Goal: Contribute content

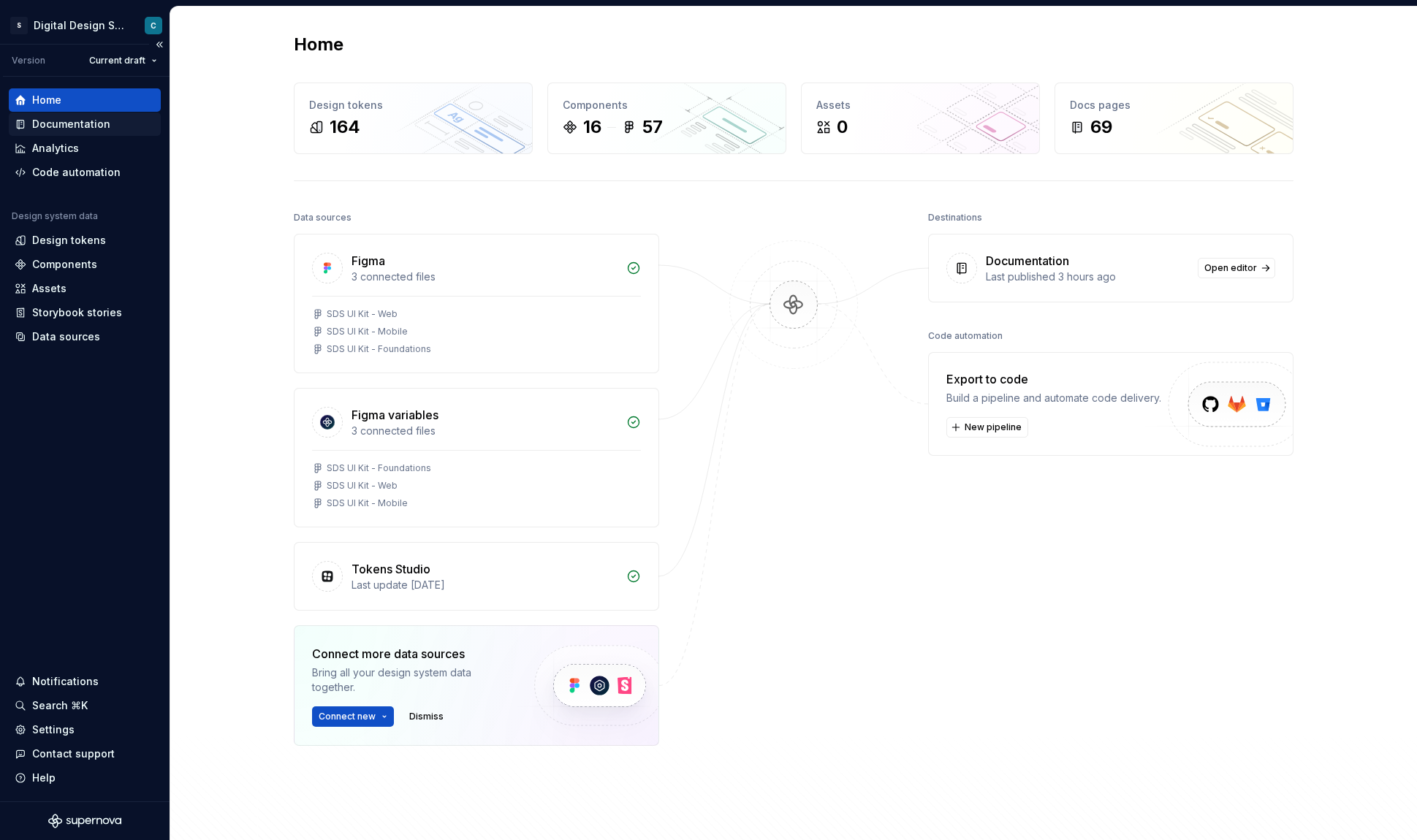
click at [92, 124] on div "Documentation" at bounding box center [71, 124] width 78 height 14
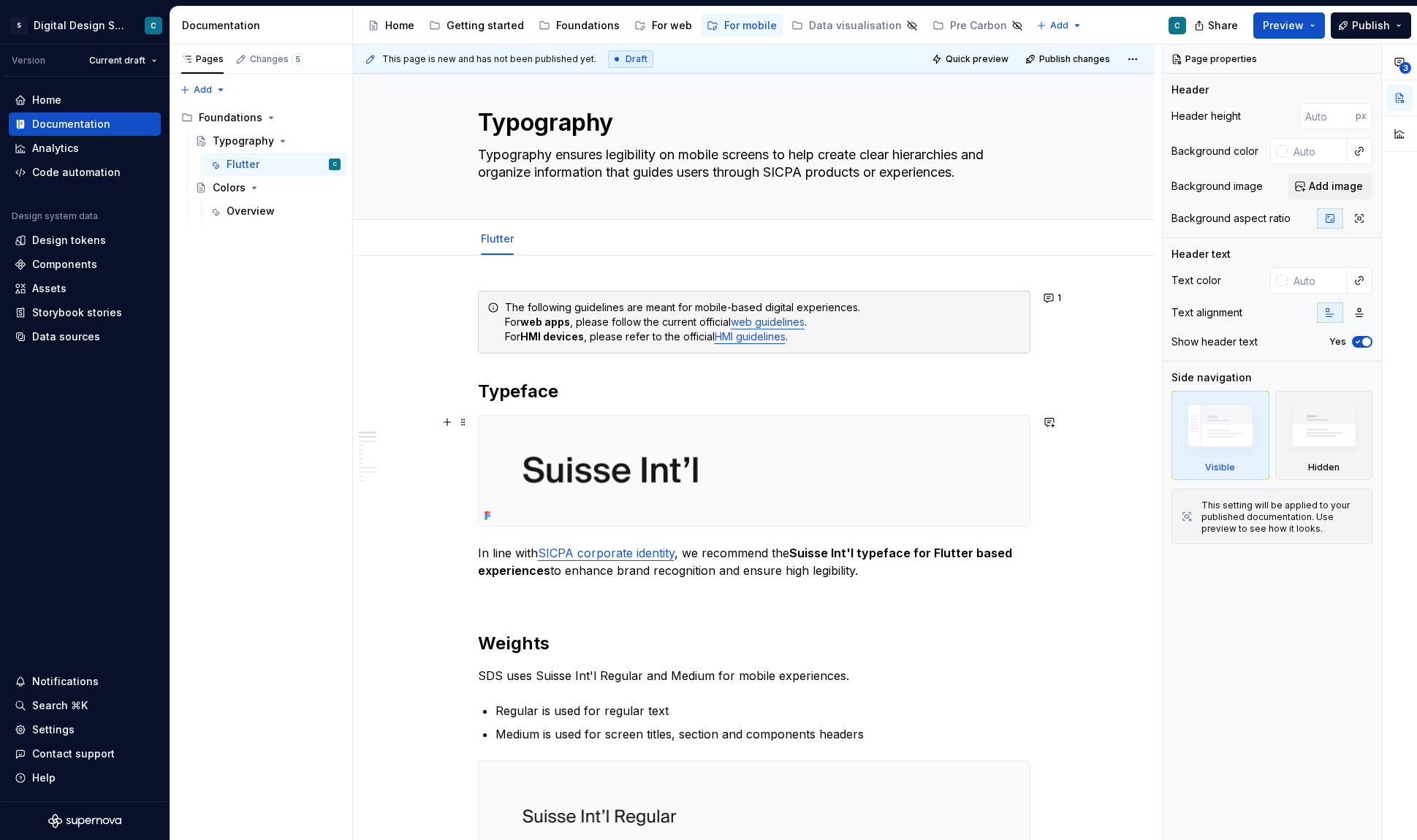
scroll to position [22, 0]
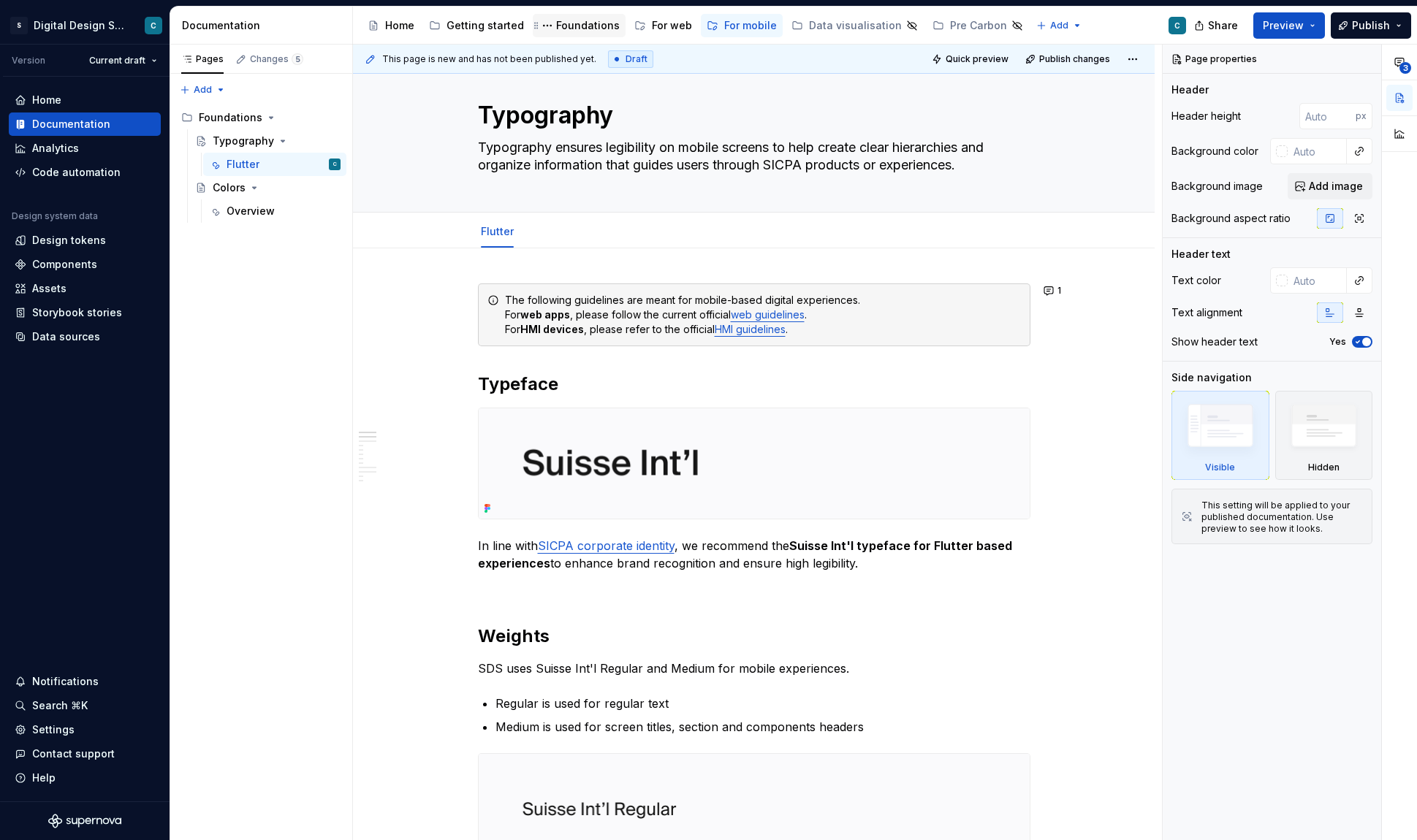
click at [578, 35] on div "Foundations" at bounding box center [579, 25] width 92 height 23
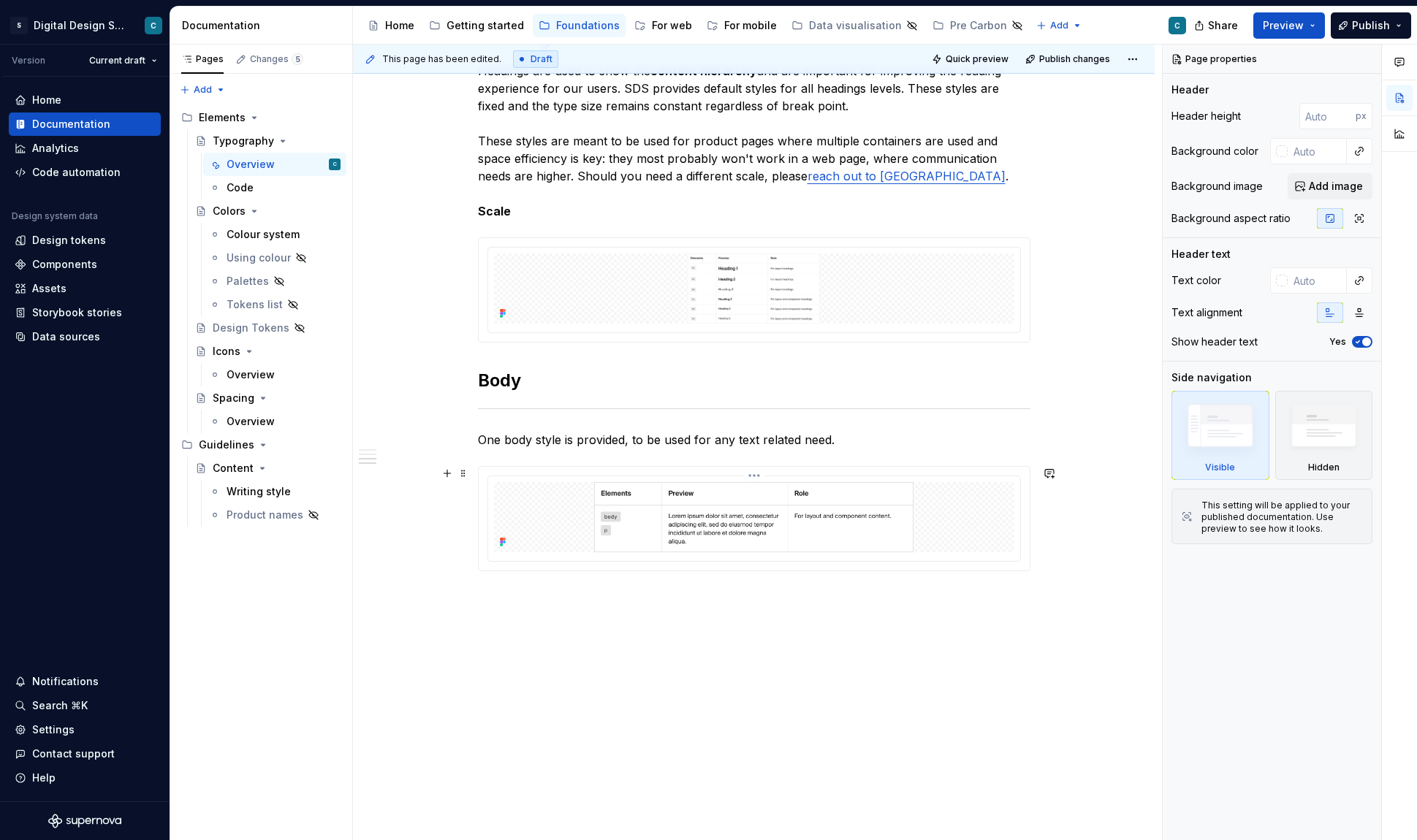
scroll to position [965, 0]
click at [653, 27] on div "For web" at bounding box center [672, 26] width 40 height 14
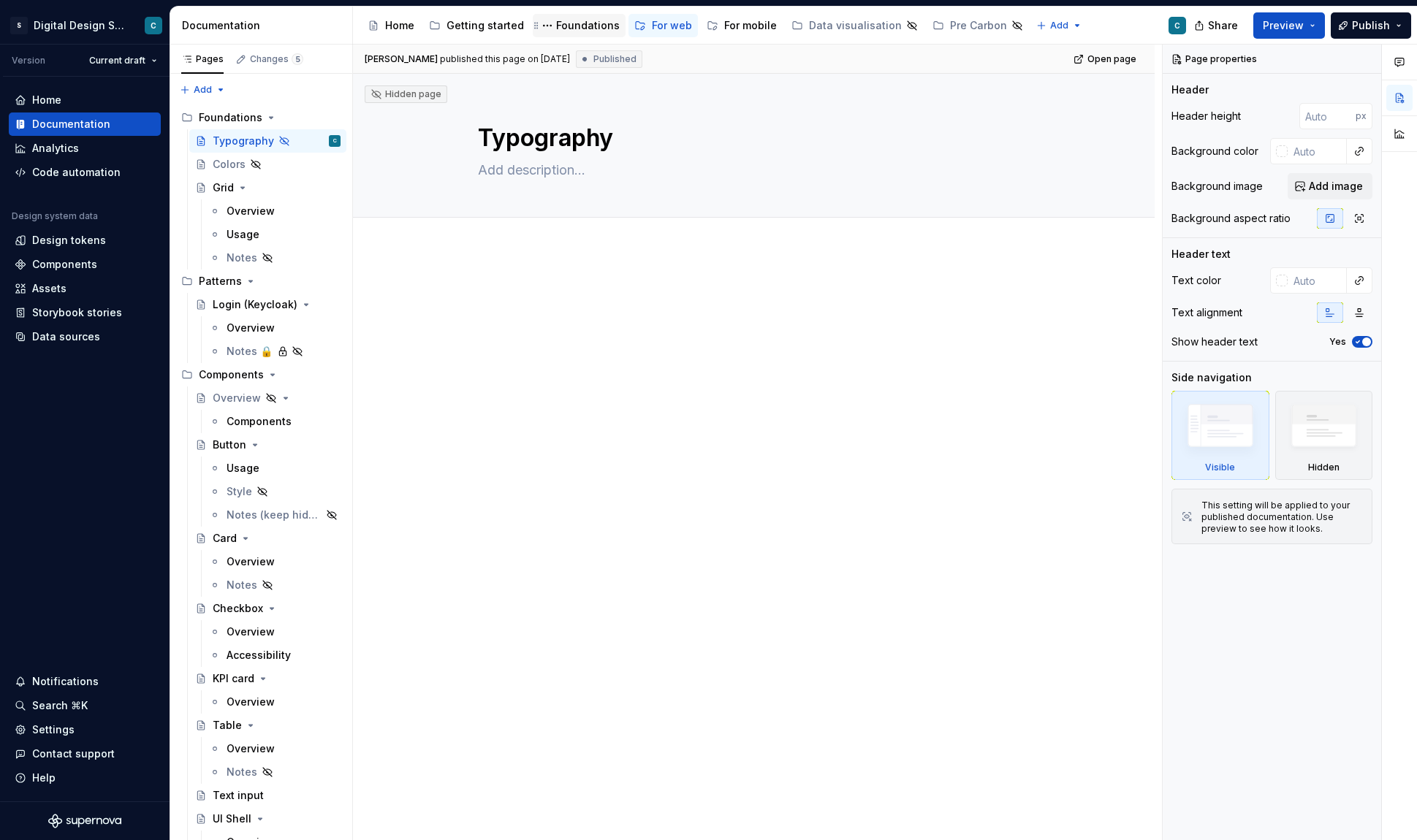
click at [583, 28] on div "Foundations" at bounding box center [588, 26] width 64 height 14
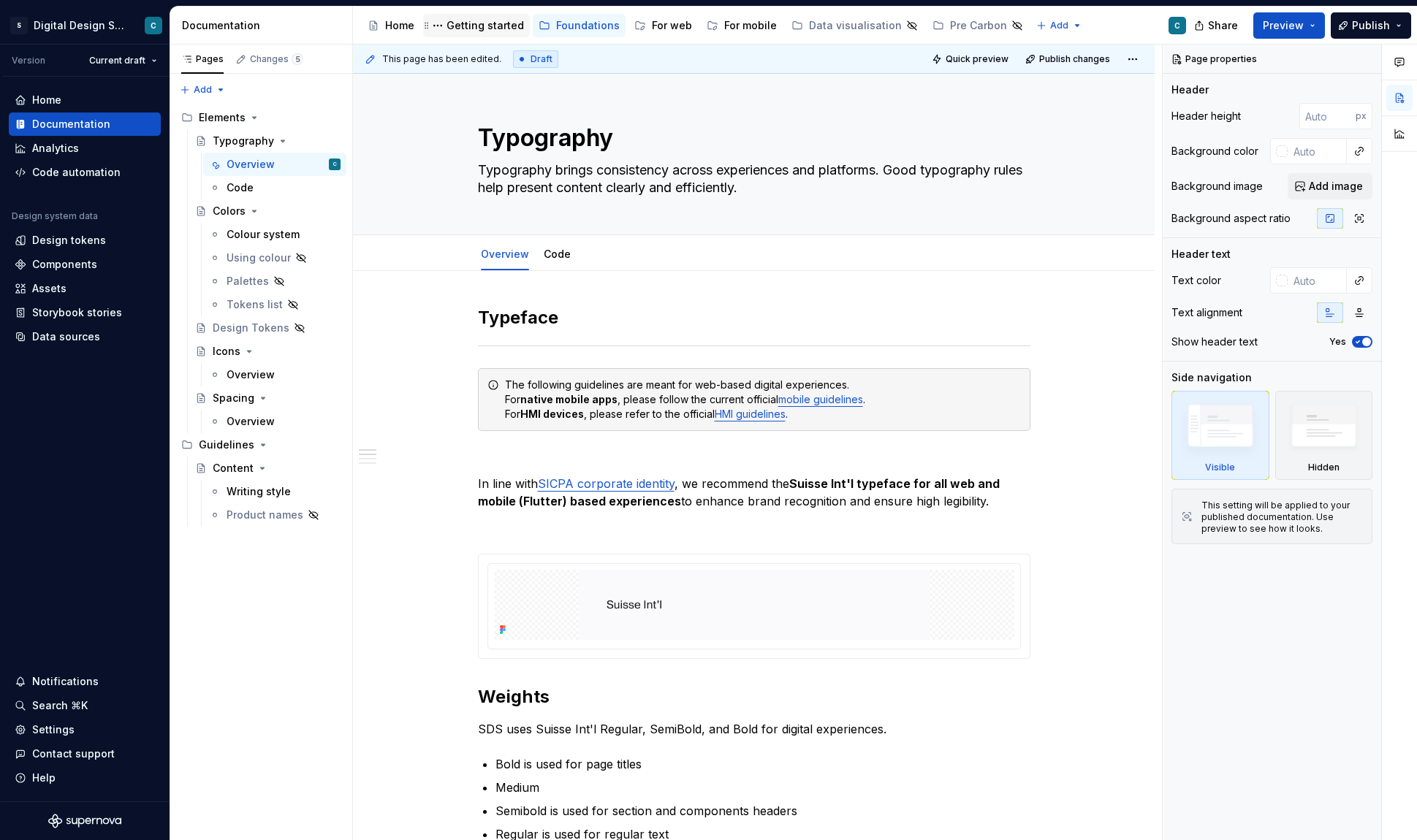
click at [493, 25] on div "Getting started" at bounding box center [485, 26] width 77 height 14
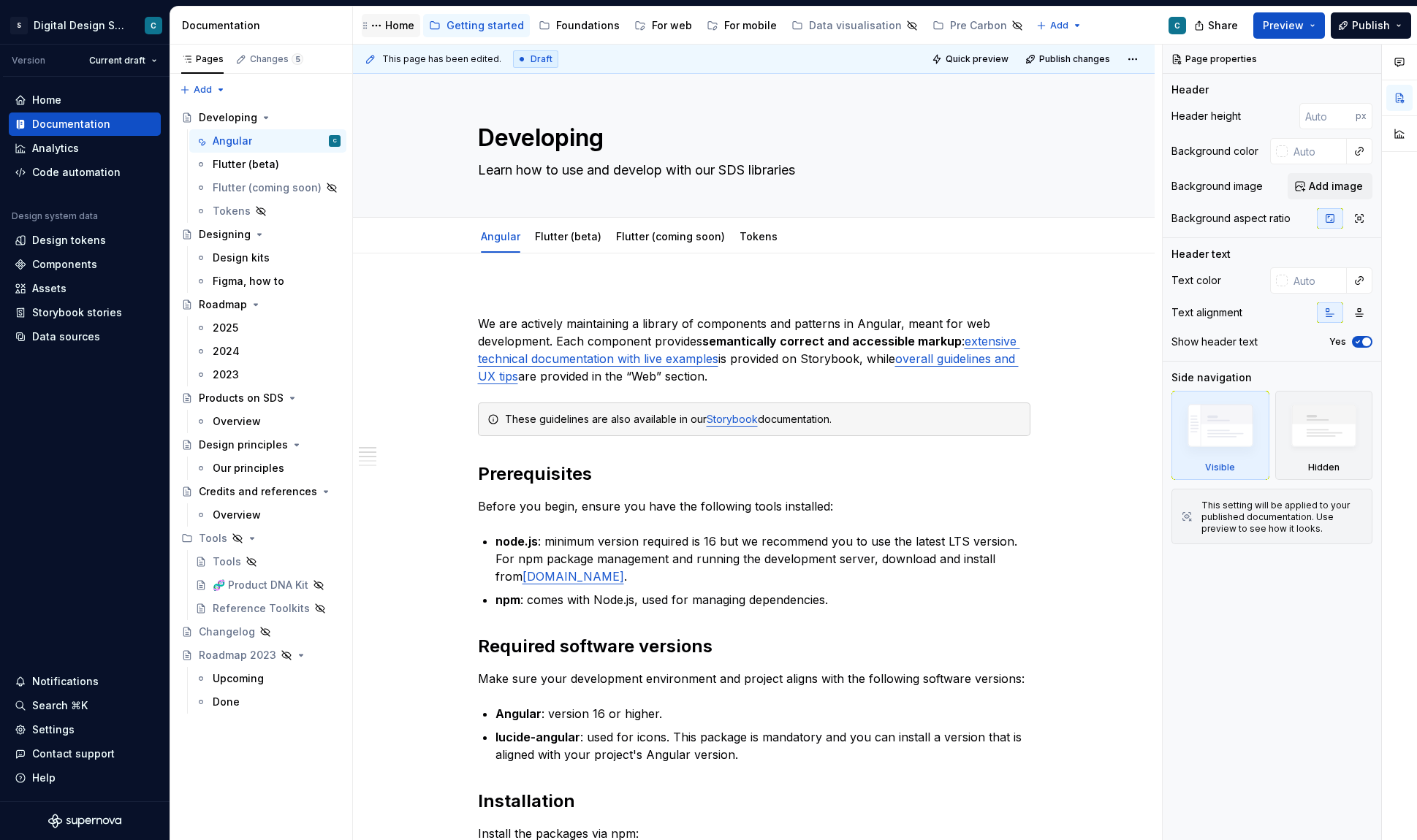
click at [398, 28] on div "Home" at bounding box center [399, 26] width 29 height 14
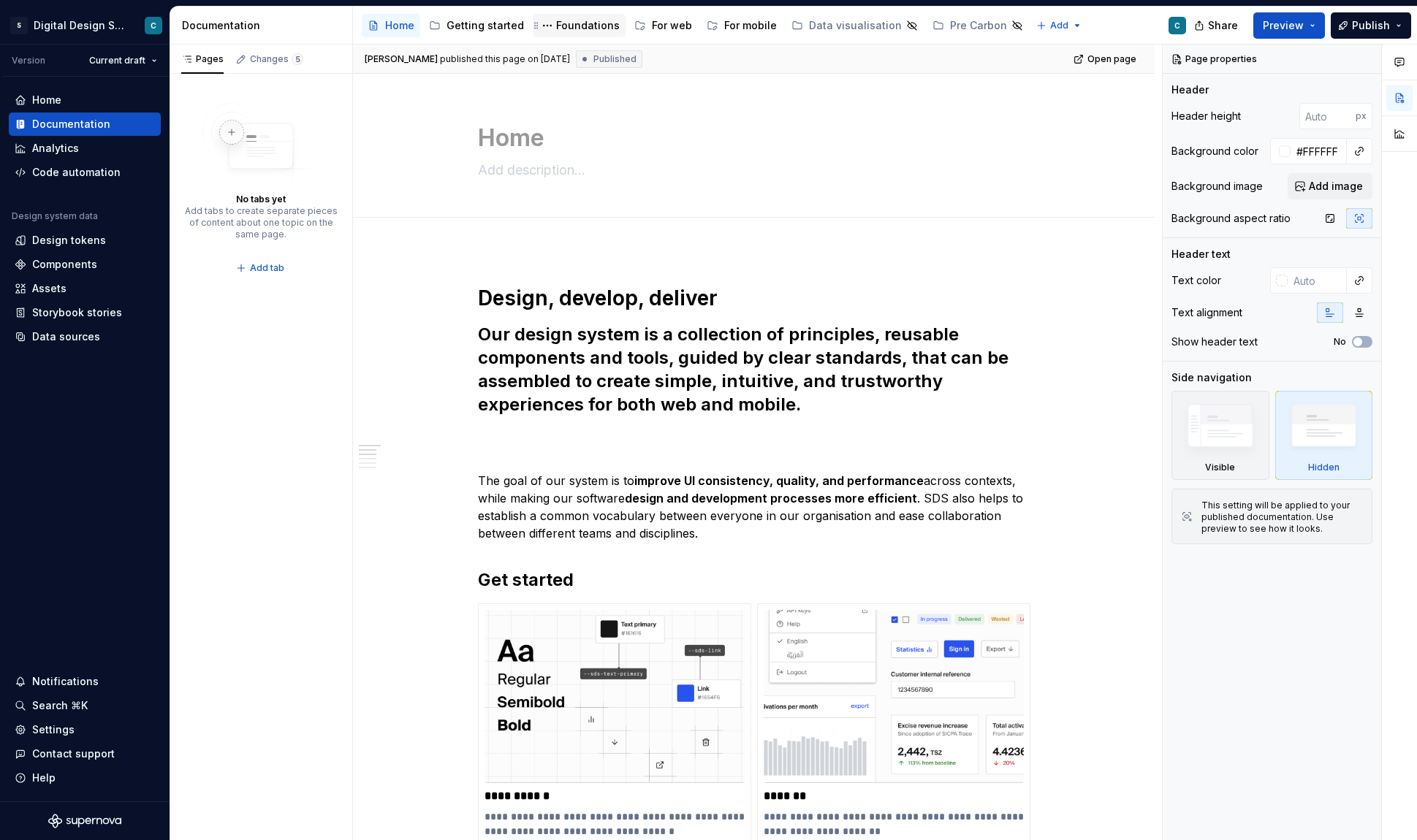
click at [575, 29] on div "Foundations" at bounding box center [588, 26] width 64 height 14
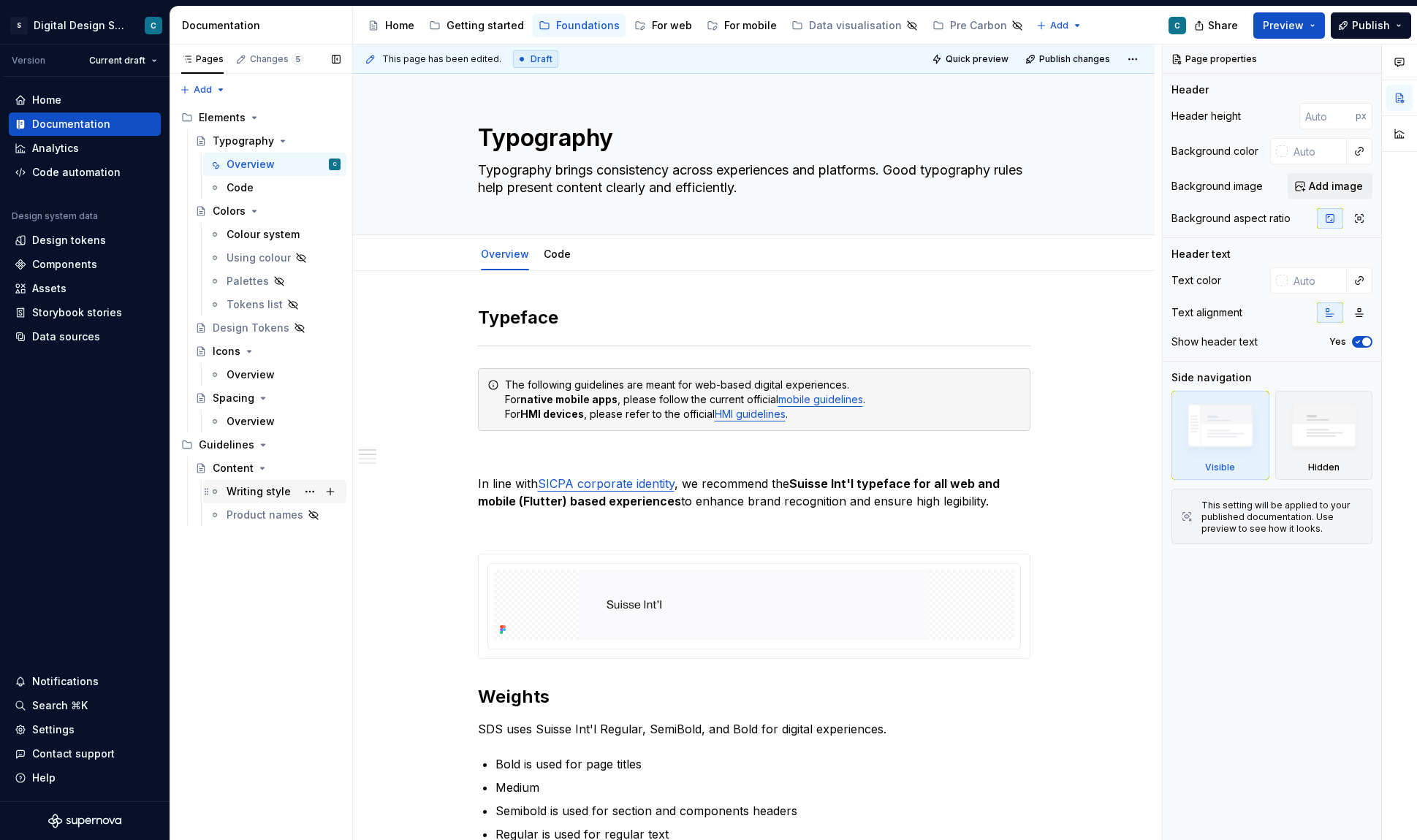
click at [259, 491] on div "Writing style" at bounding box center [258, 492] width 65 height 14
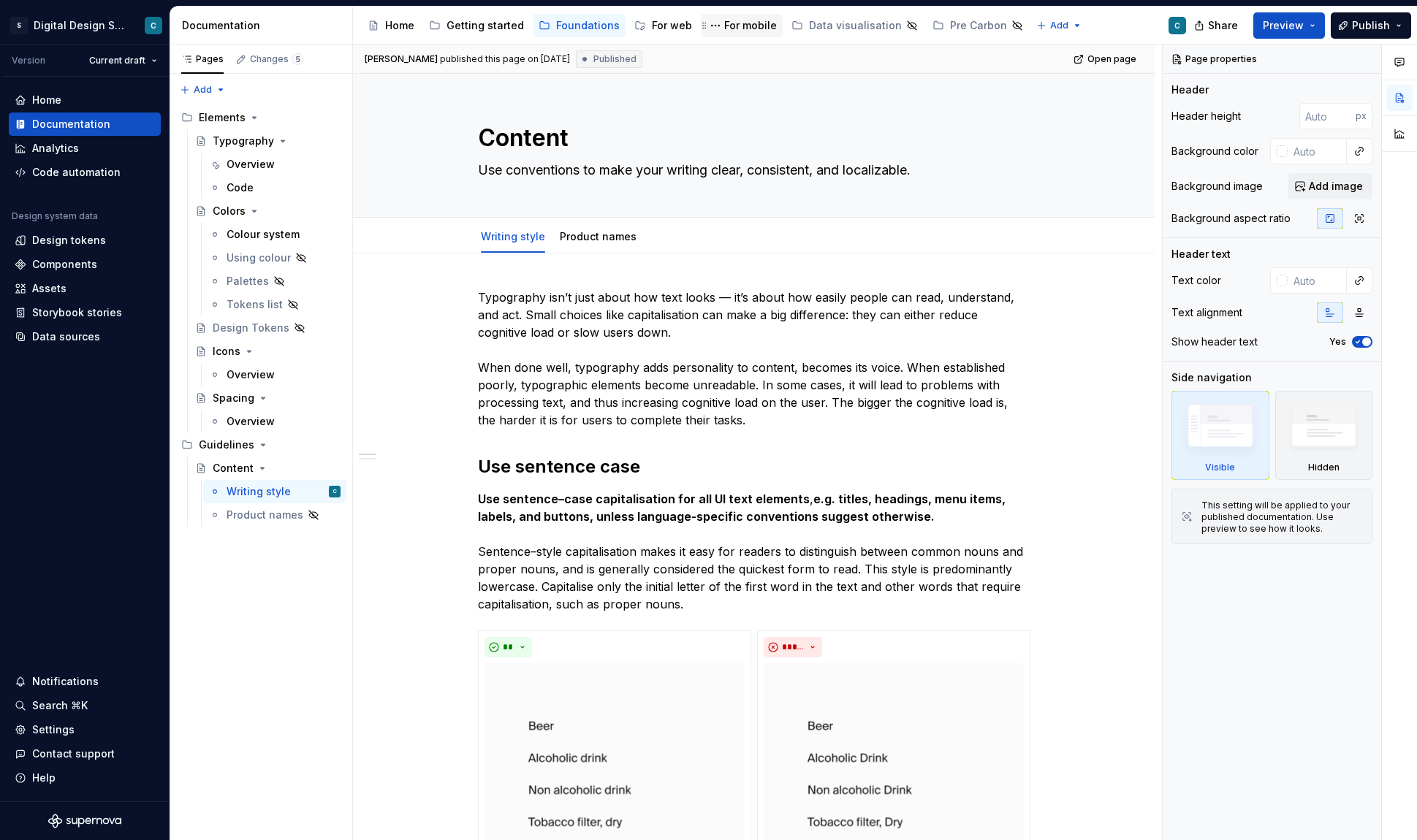
click at [744, 23] on div "For mobile" at bounding box center [751, 26] width 53 height 14
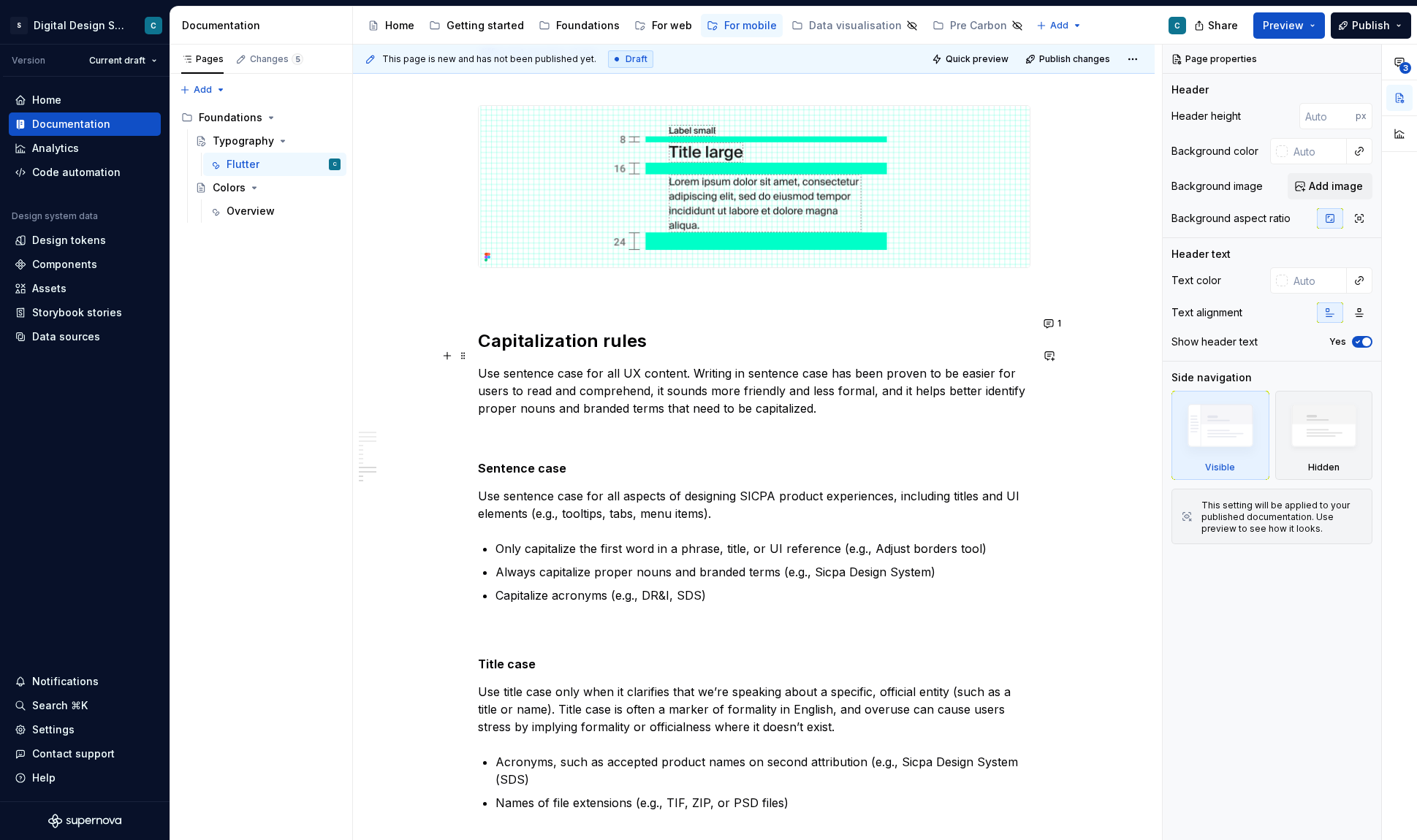
scroll to position [2799, 0]
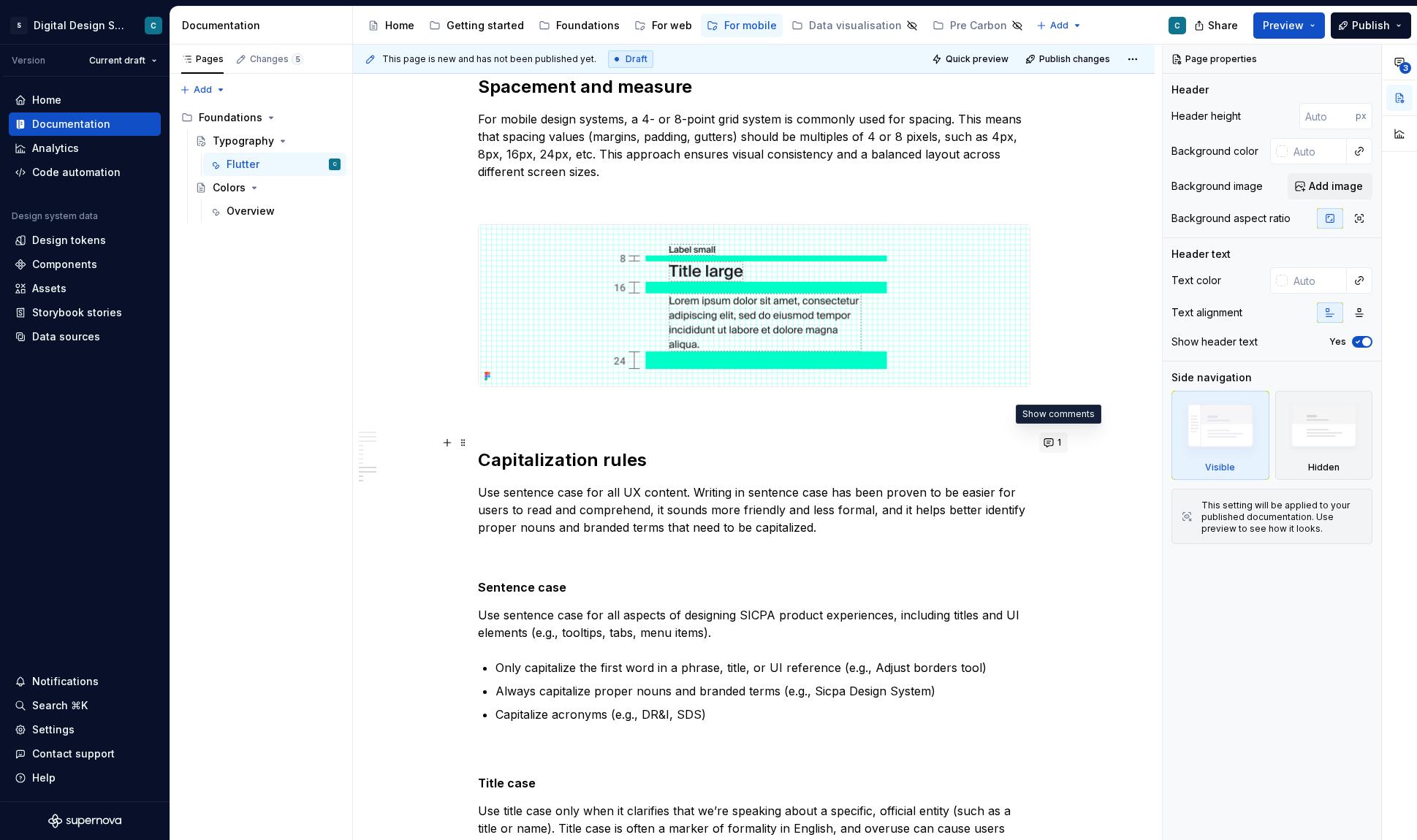
click at [1055, 440] on button "1" at bounding box center [1054, 443] width 29 height 21
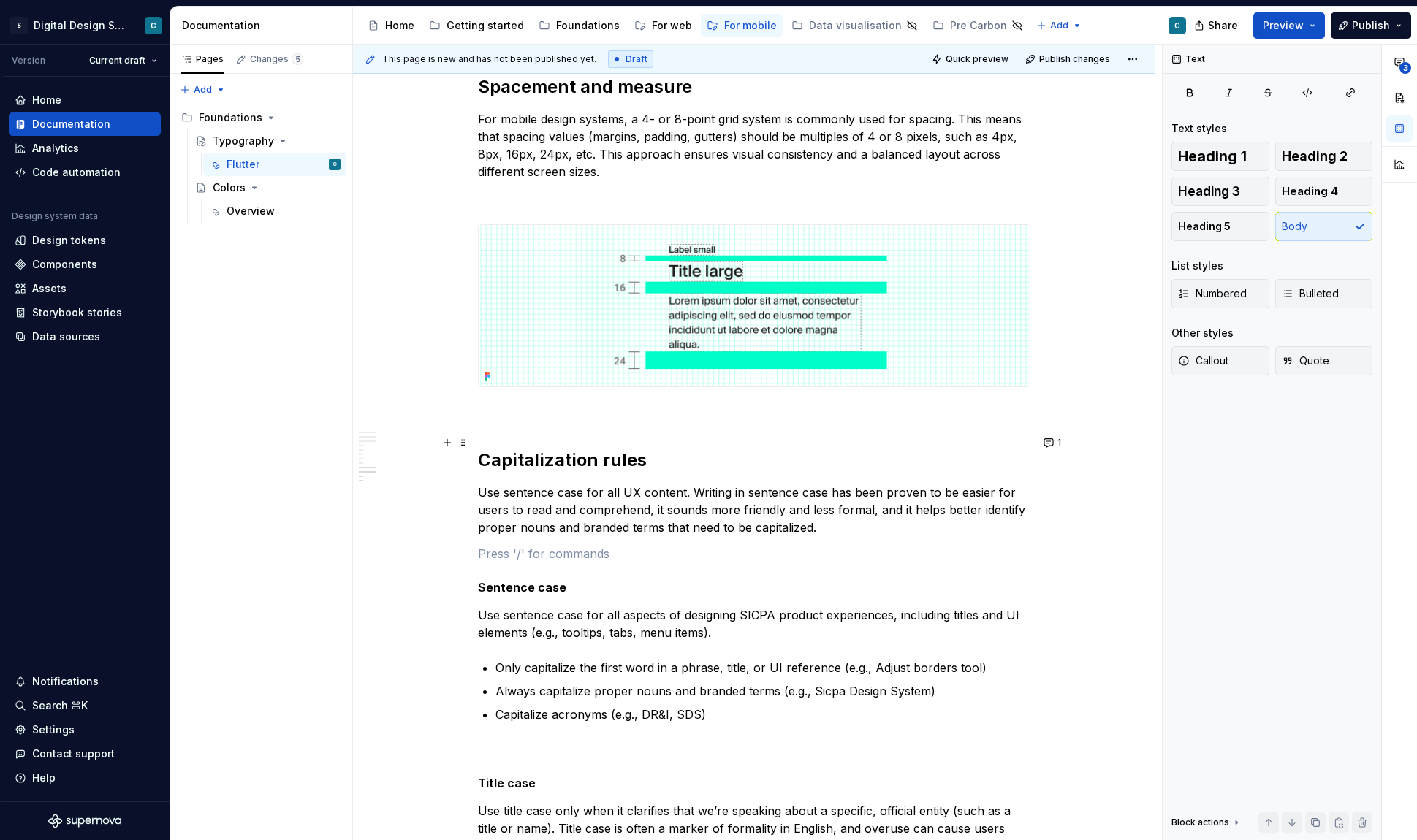
type textarea "*"
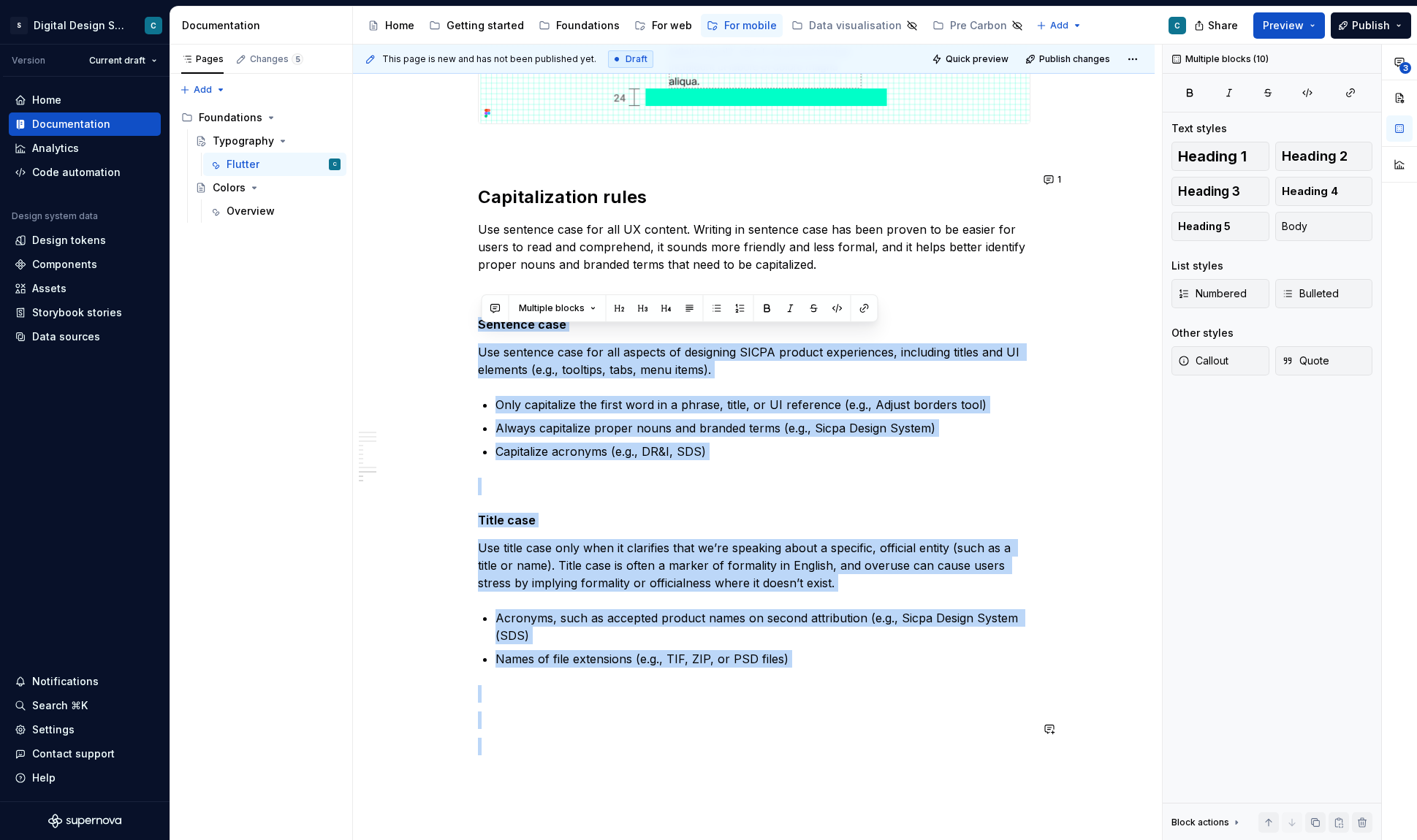
scroll to position [3106, 0]
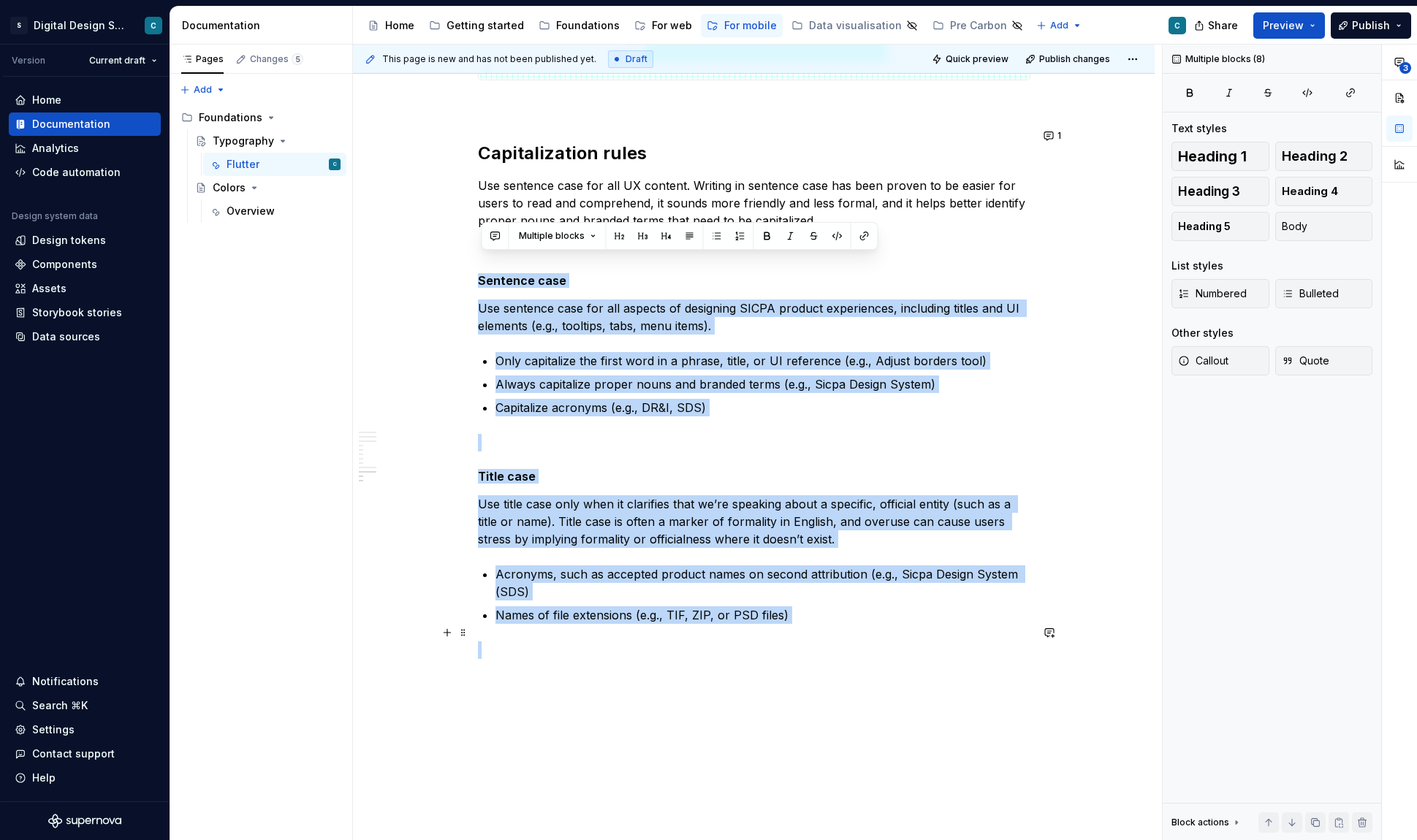
drag, startPoint x: 483, startPoint y: 419, endPoint x: 822, endPoint y: 620, distance: 394.1
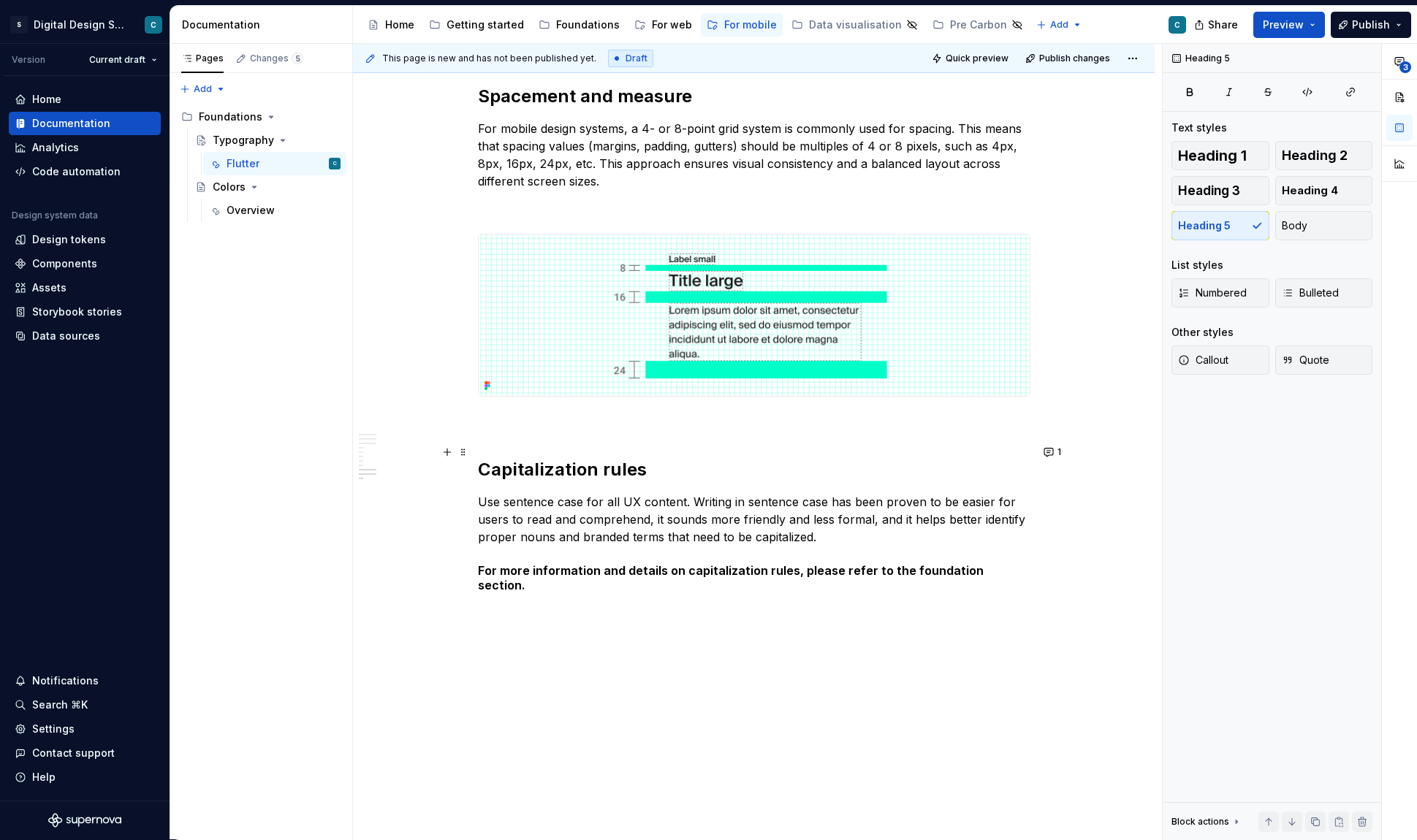
scroll to position [2798, 0]
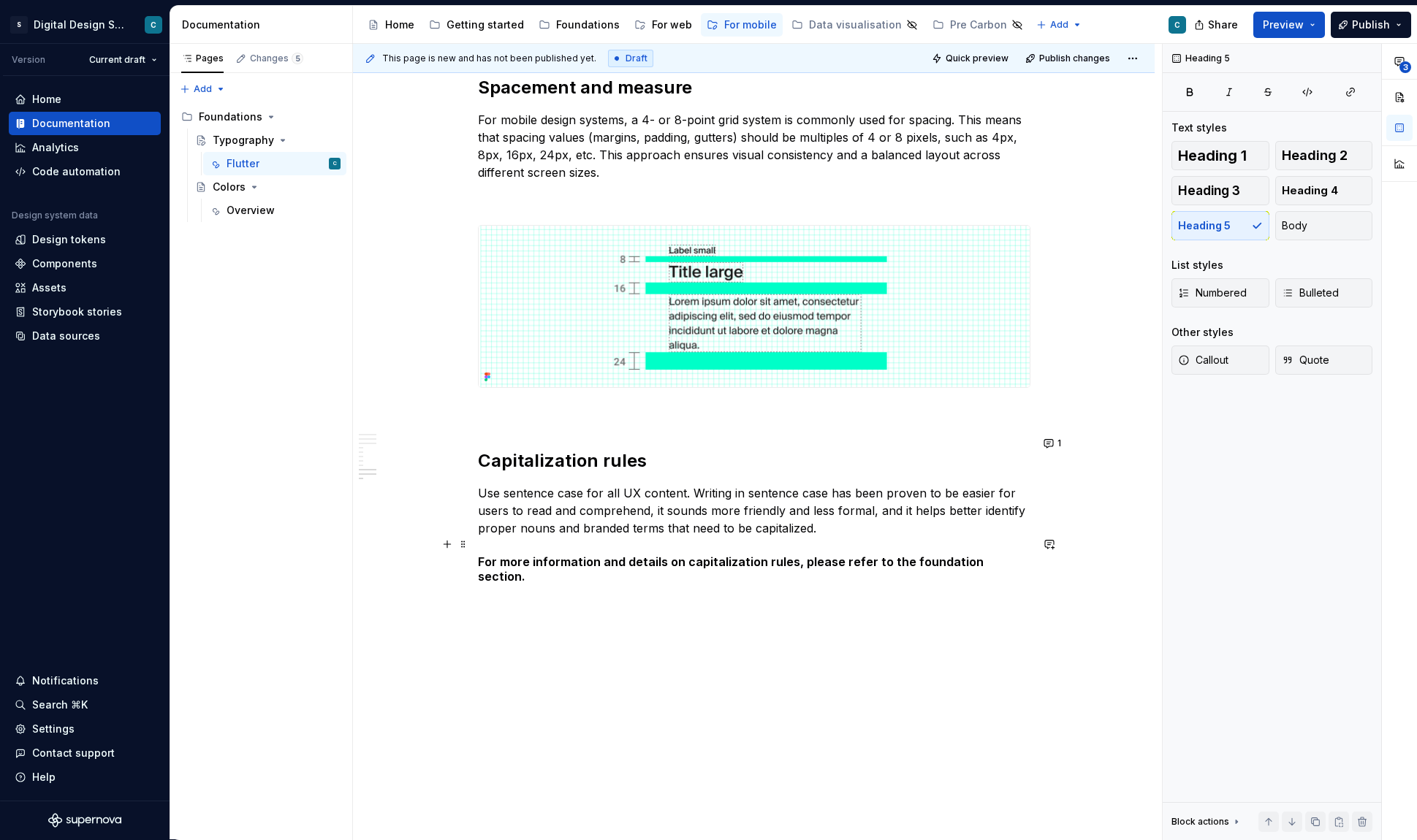
click at [756, 555] on h5 "For more information and details on capitalization rules, please refer to the f…" at bounding box center [754, 569] width 552 height 29
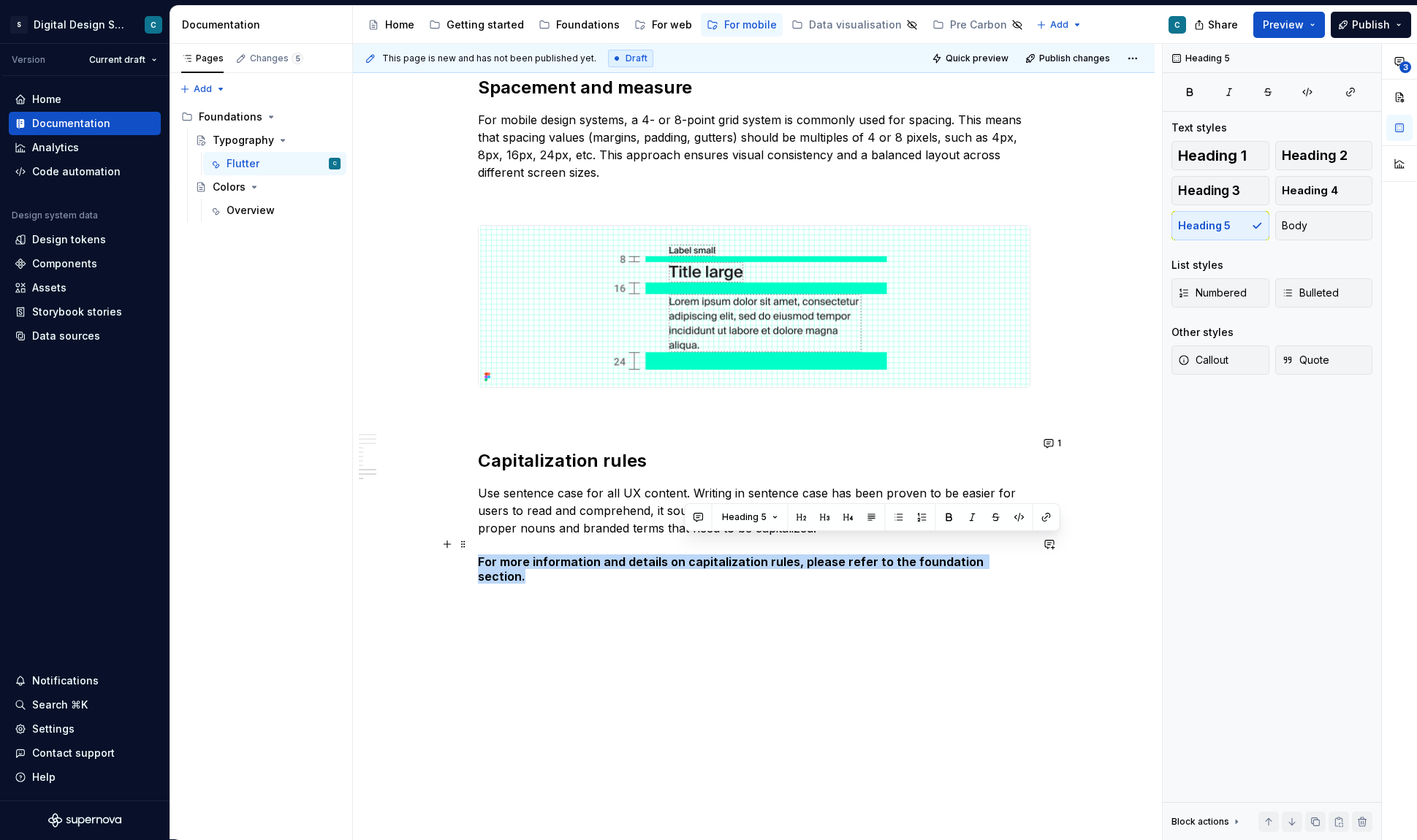
click at [756, 555] on h5 "For more information and details on capitalization rules, please refer to the f…" at bounding box center [754, 569] width 552 height 29
click at [1305, 221] on span "Body" at bounding box center [1294, 226] width 26 height 14
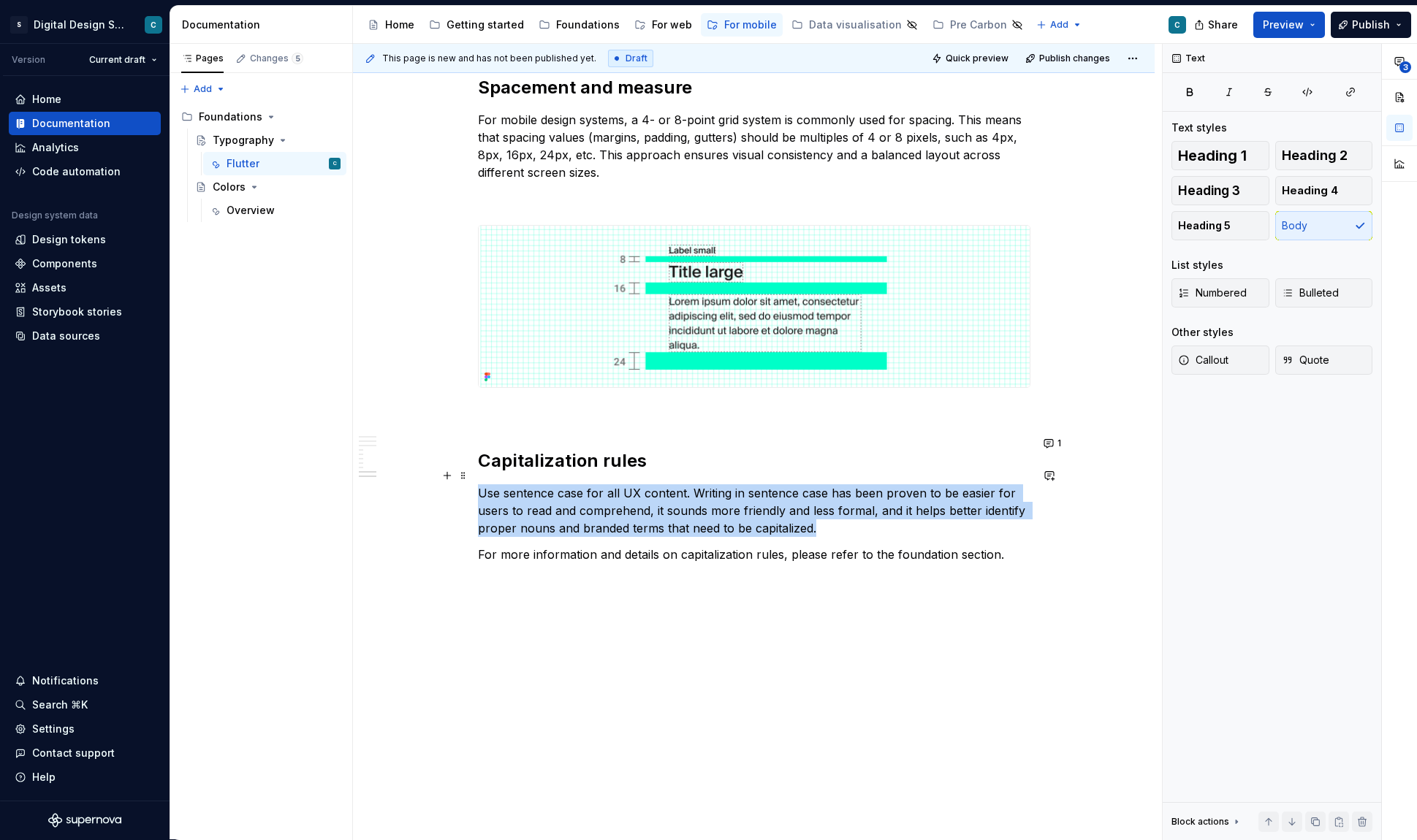
click at [845, 512] on p "Use sentence case for all UX content. Writing in sentence case has been proven …" at bounding box center [754, 511] width 552 height 53
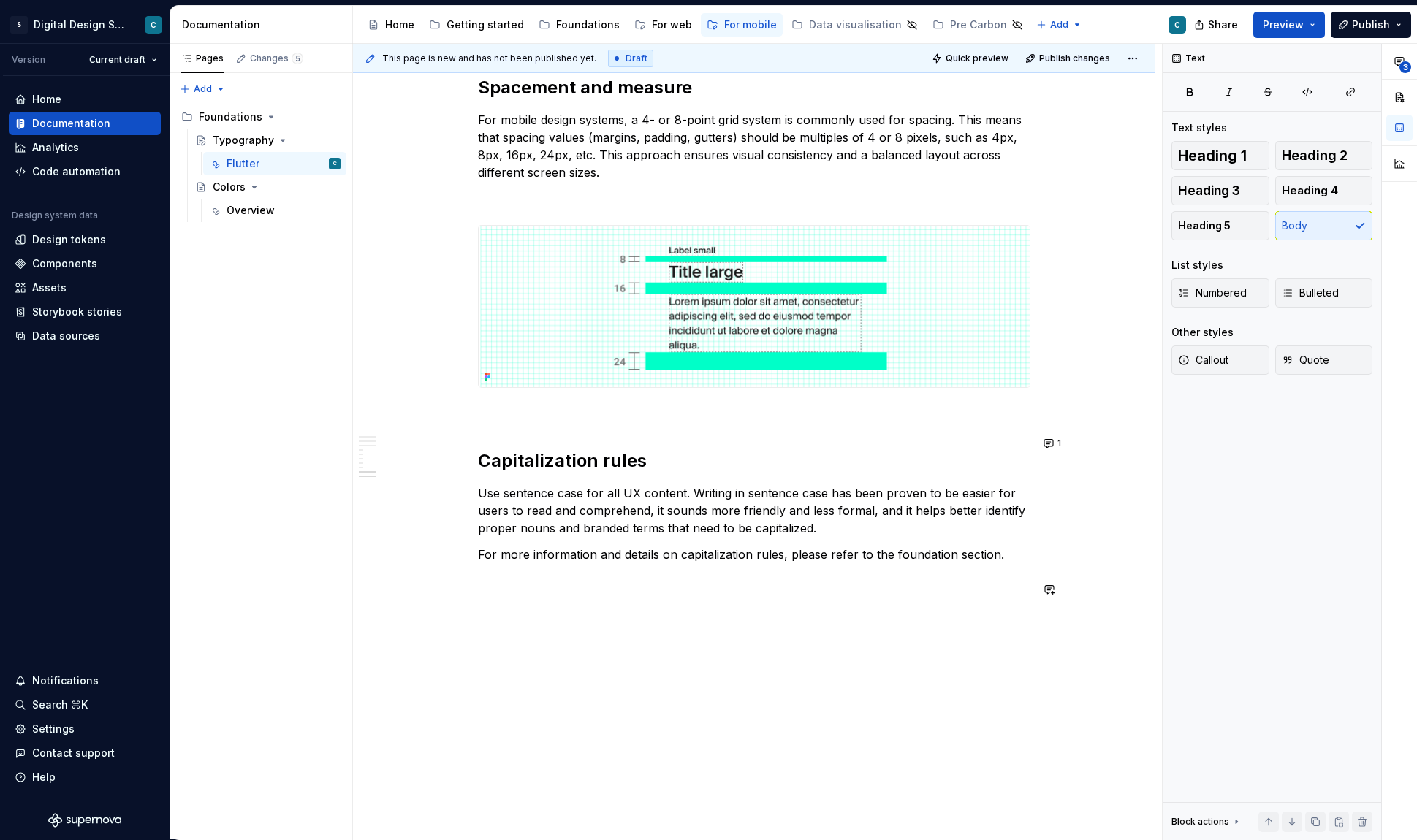
click at [1017, 546] on p "For more information and details on capitalization rules, please refer to the f…" at bounding box center [754, 555] width 552 height 18
click at [569, 30] on div "Foundations" at bounding box center [588, 25] width 64 height 14
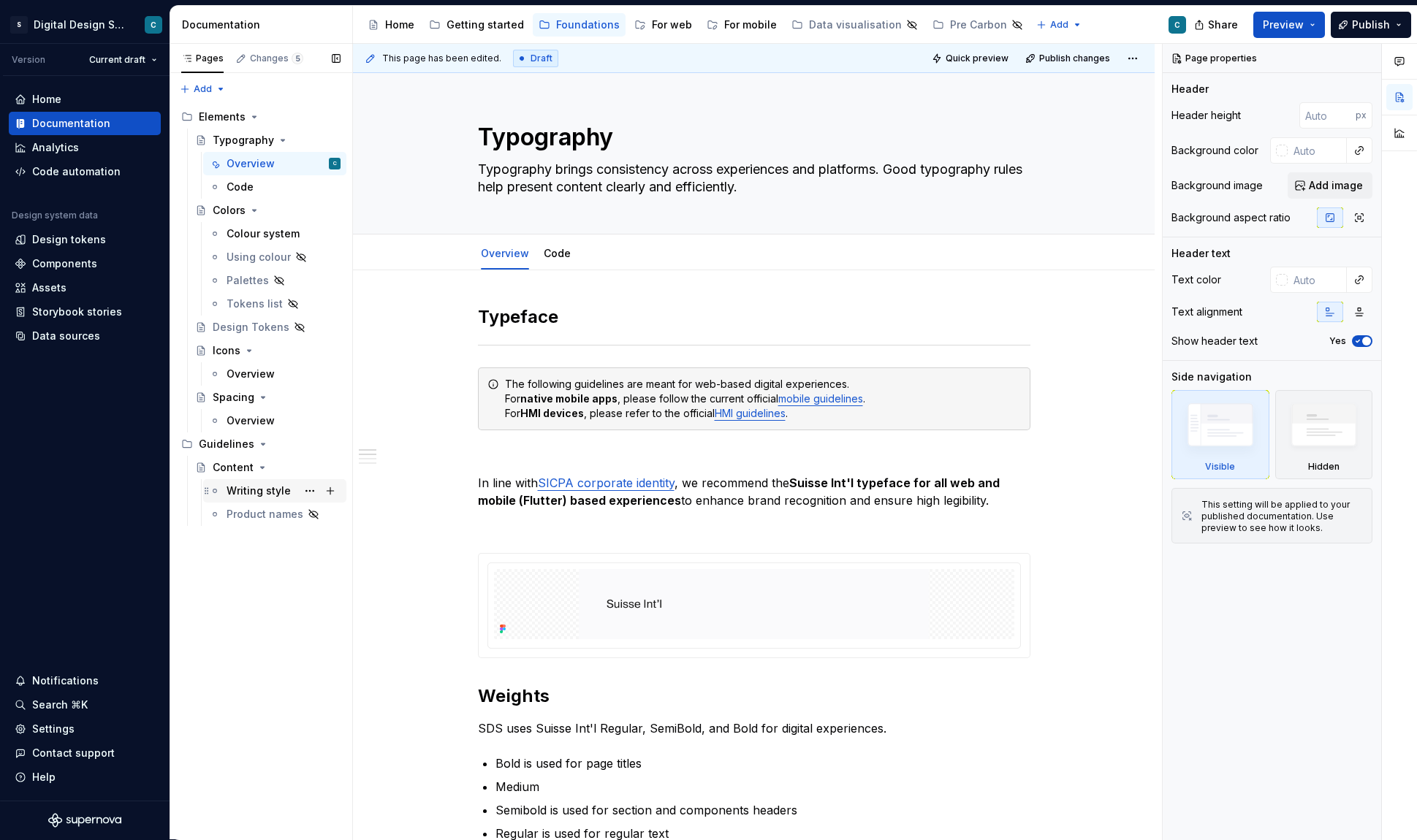
click at [239, 487] on div "Writing style" at bounding box center [258, 491] width 65 height 14
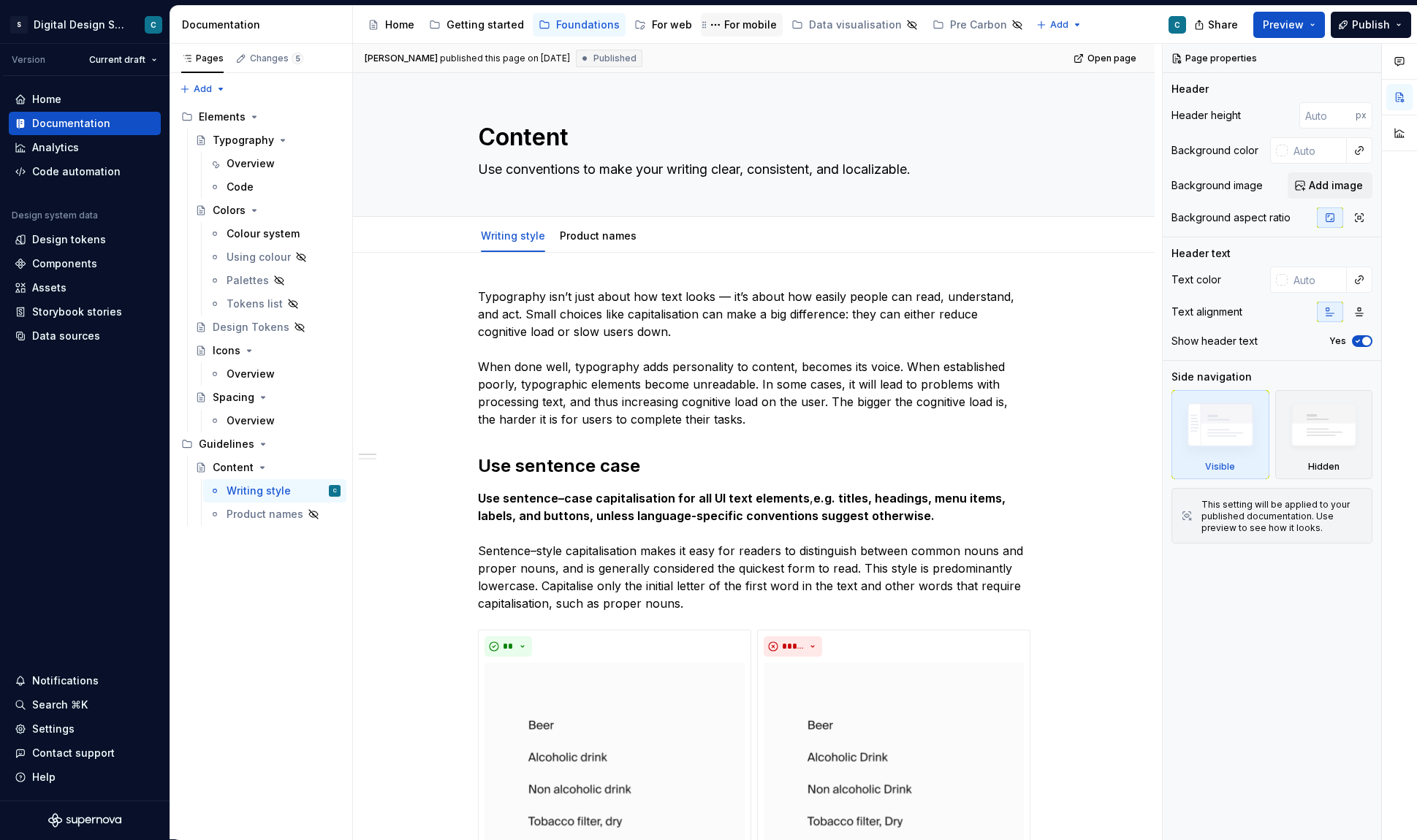
click at [733, 29] on div "For mobile" at bounding box center [751, 25] width 53 height 14
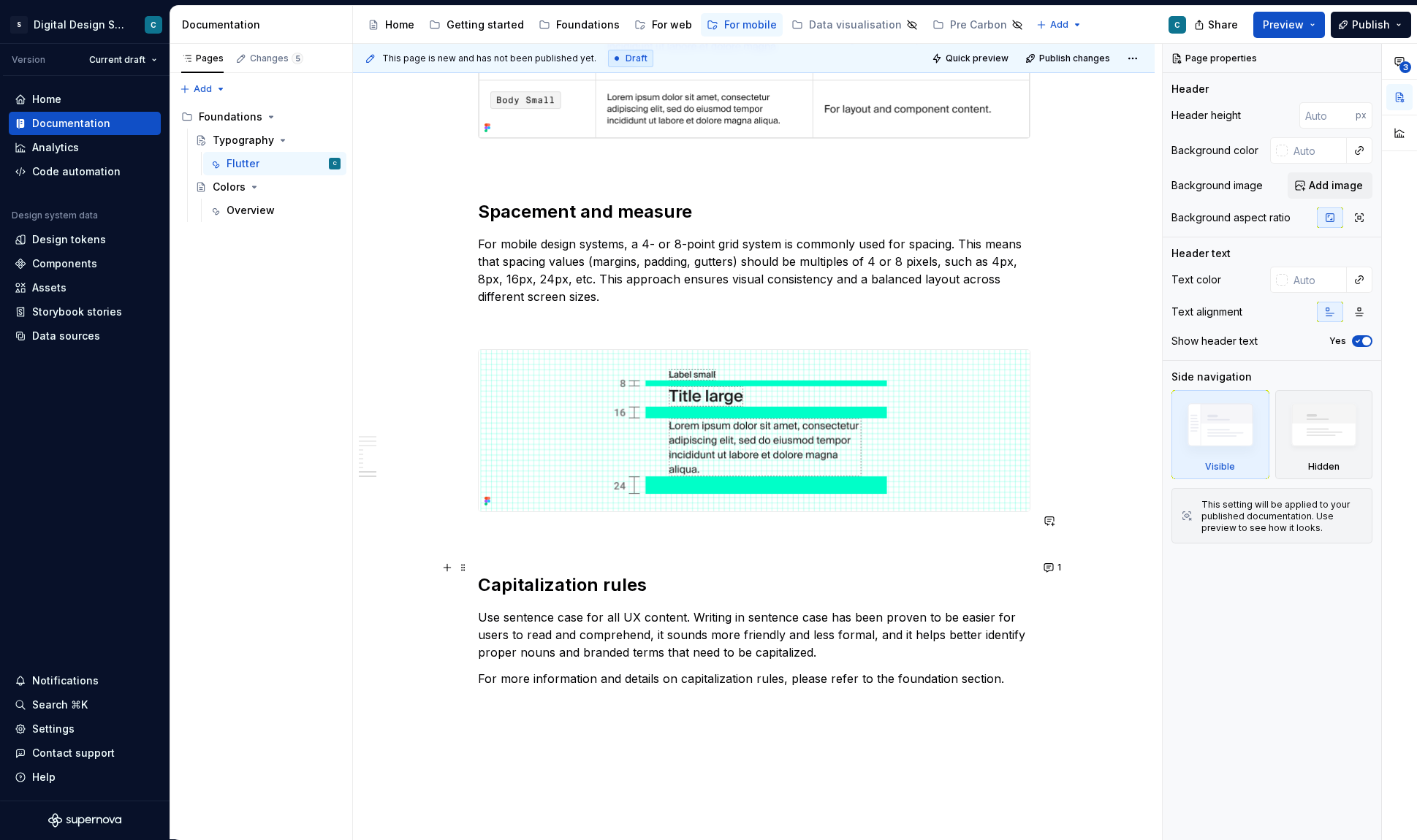
scroll to position [2732, 0]
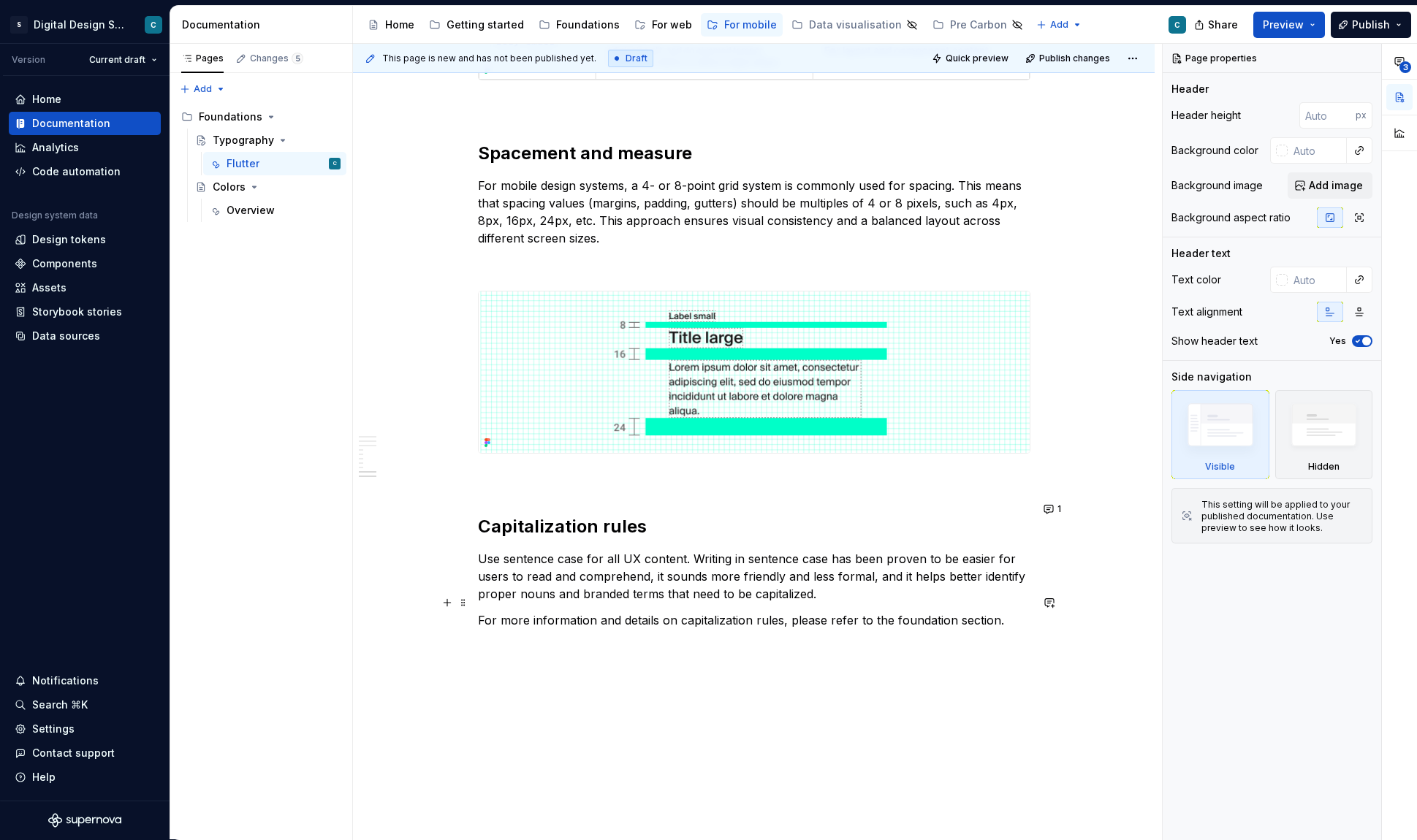
type textarea "*"
click at [1007, 611] on p "For more information and details on capitalization rules, please refer to the f…" at bounding box center [754, 620] width 552 height 18
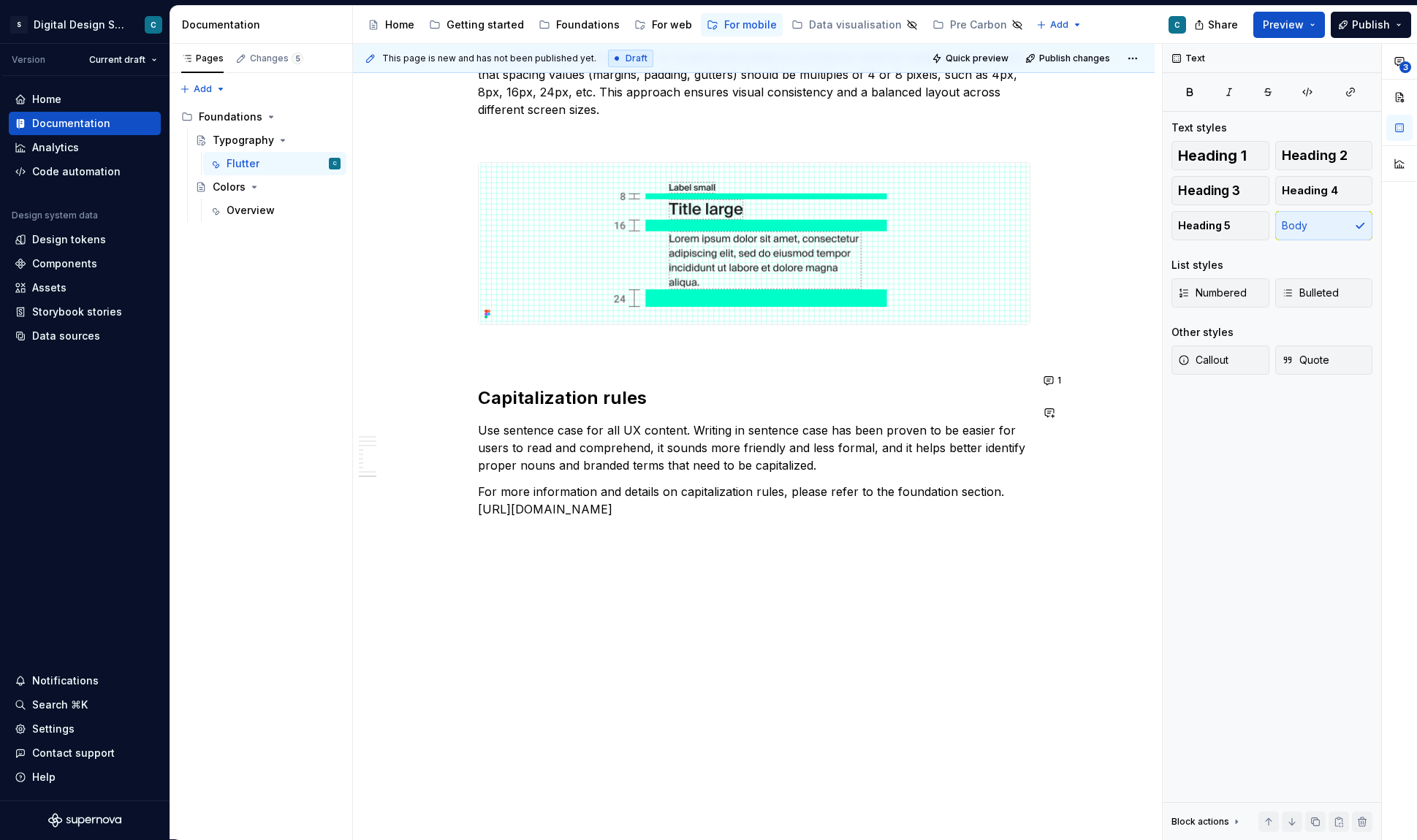
scroll to position [2825, 0]
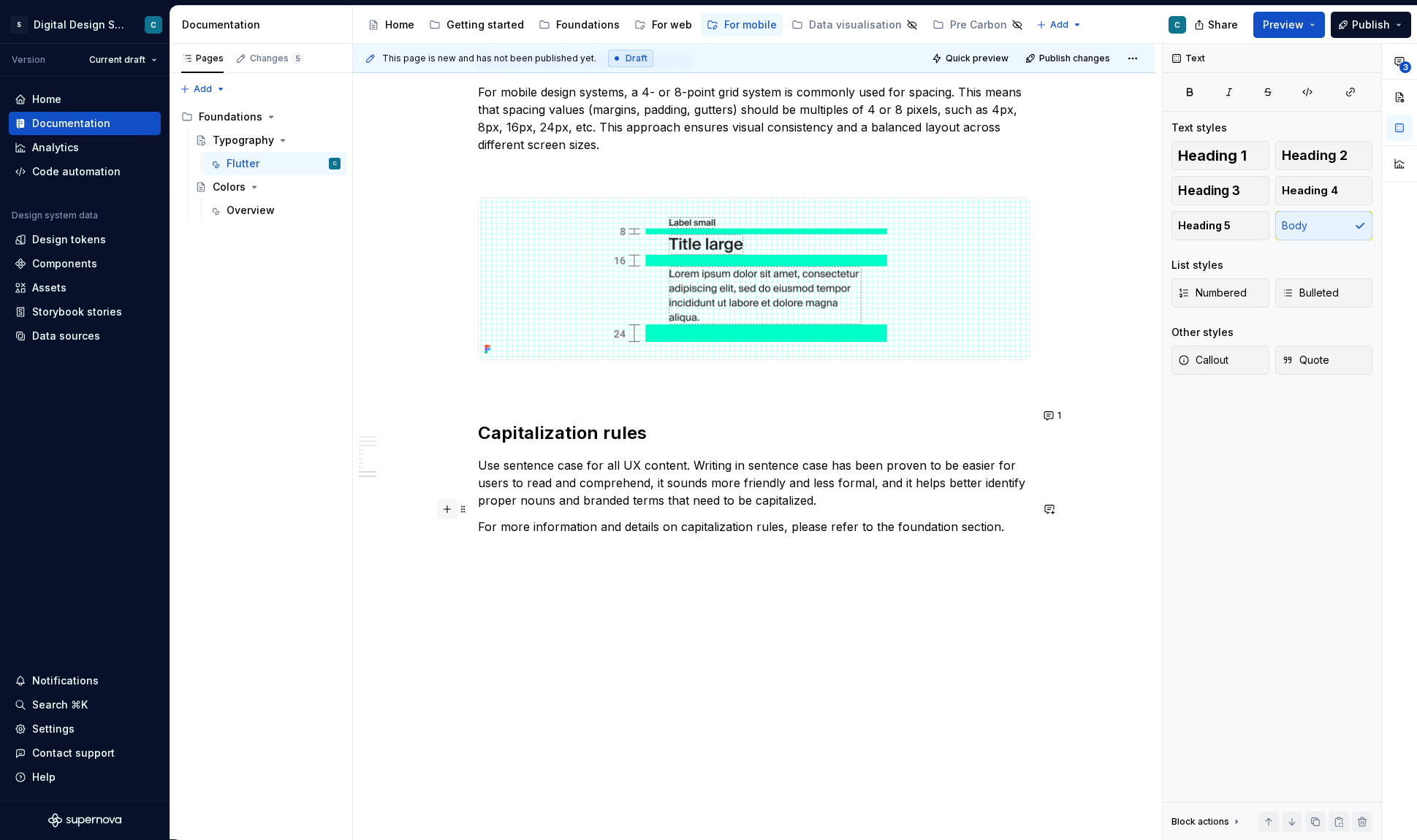
click at [452, 514] on button "button" at bounding box center [447, 509] width 21 height 21
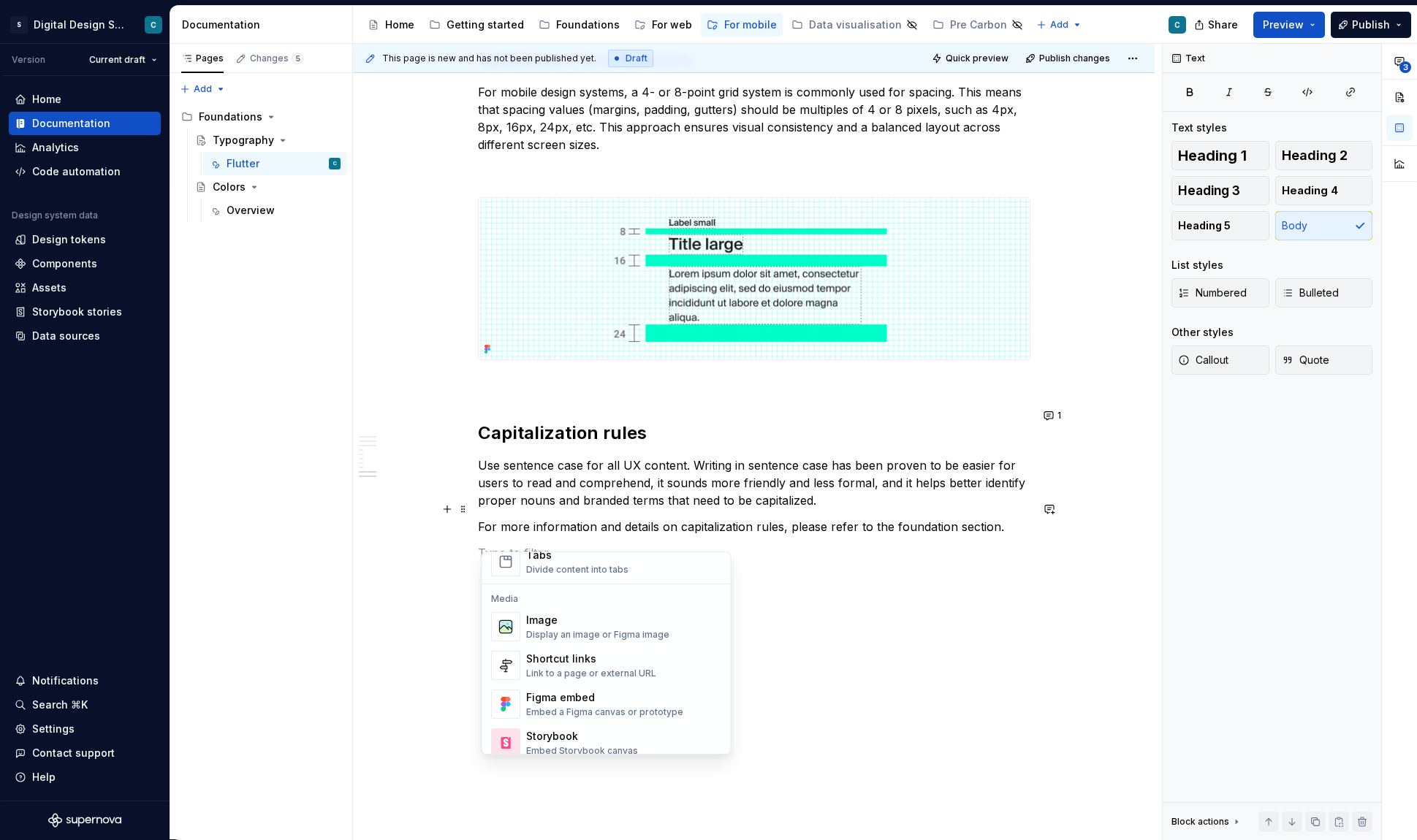
scroll to position [589, 0]
click at [549, 657] on div "Shortcut links" at bounding box center [591, 659] width 130 height 14
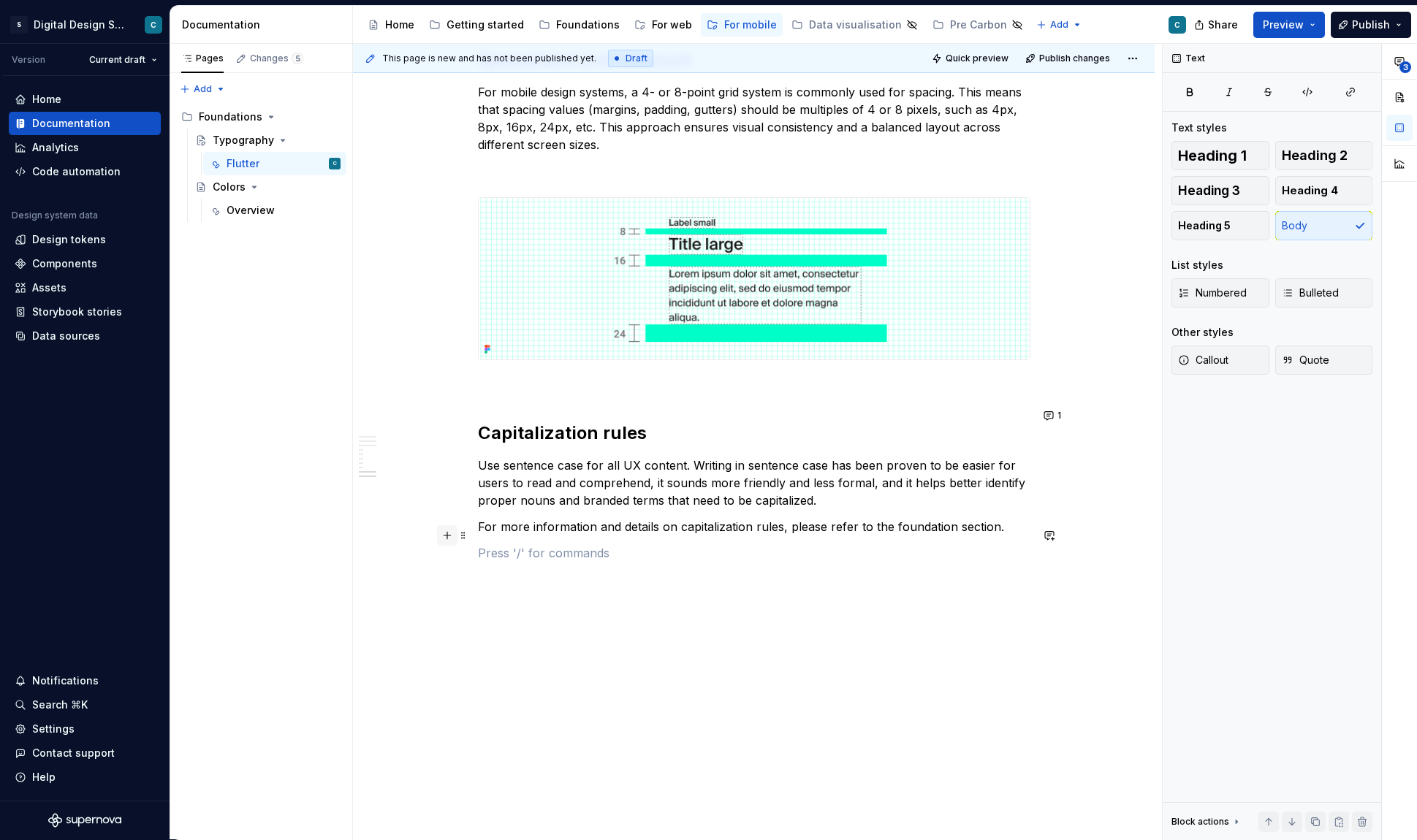
click at [451, 535] on button "button" at bounding box center [447, 536] width 21 height 21
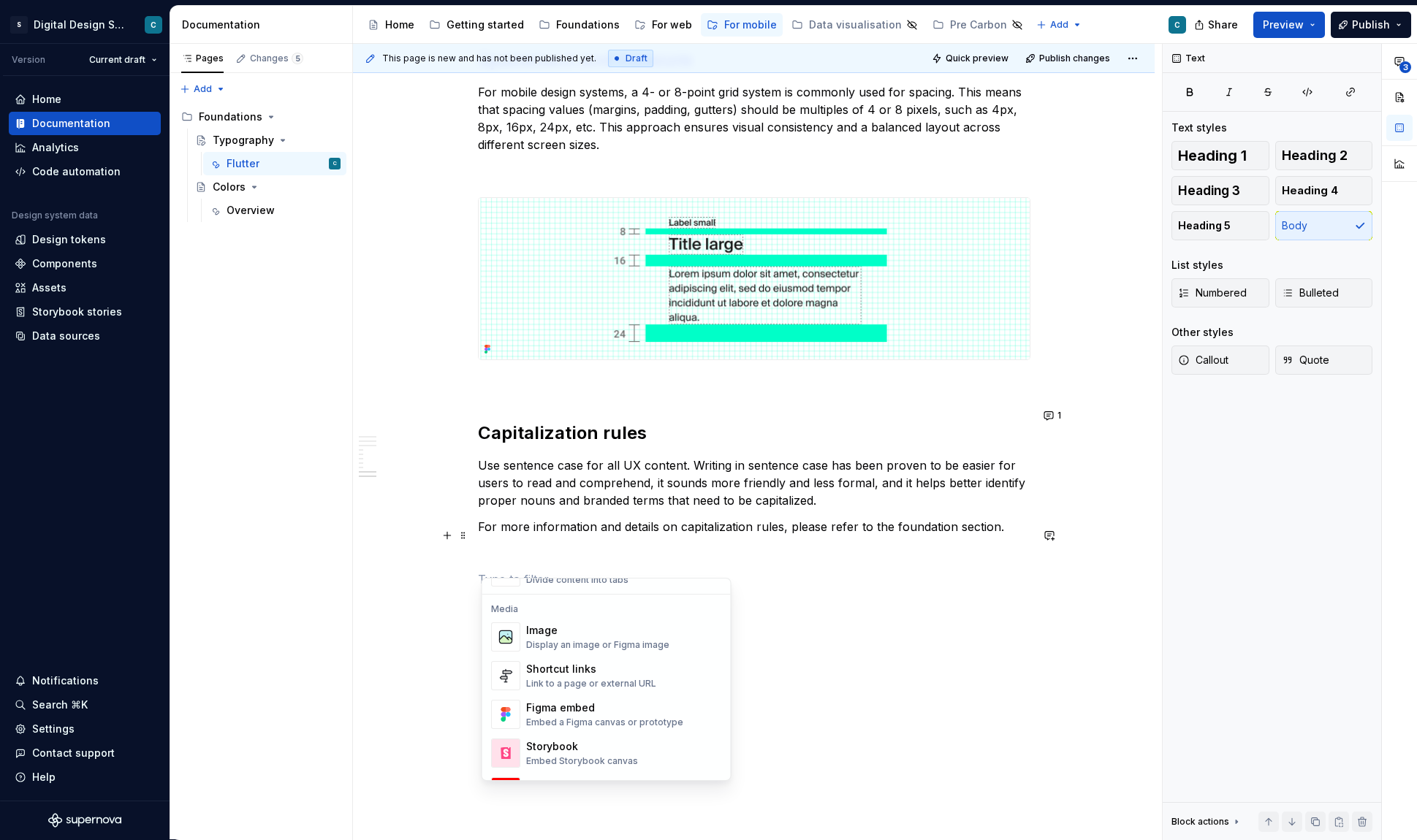
scroll to position [608, 0]
click at [580, 675] on div "Link to a page or external URL" at bounding box center [591, 681] width 130 height 12
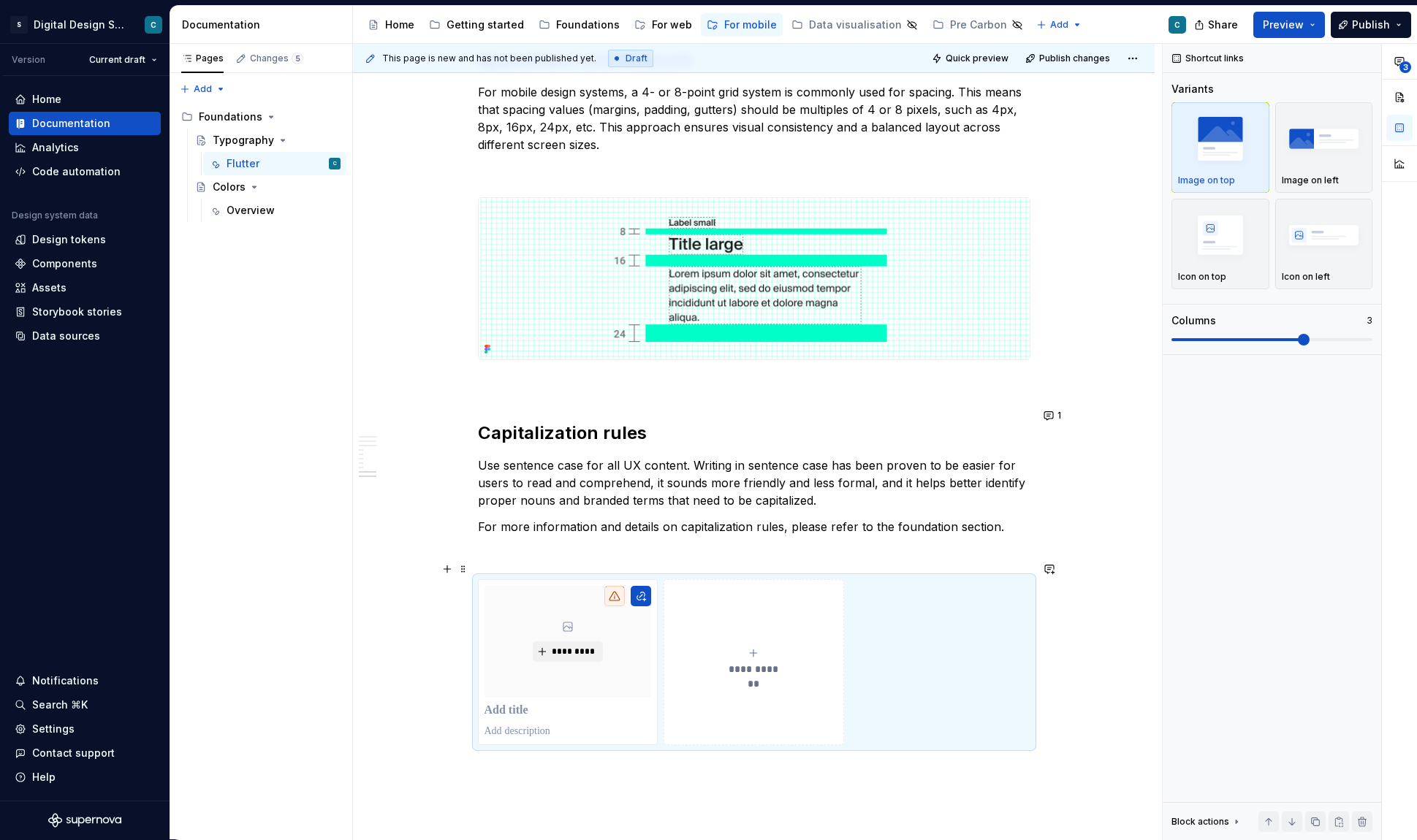
click at [740, 662] on span "**********" at bounding box center [754, 669] width 64 height 14
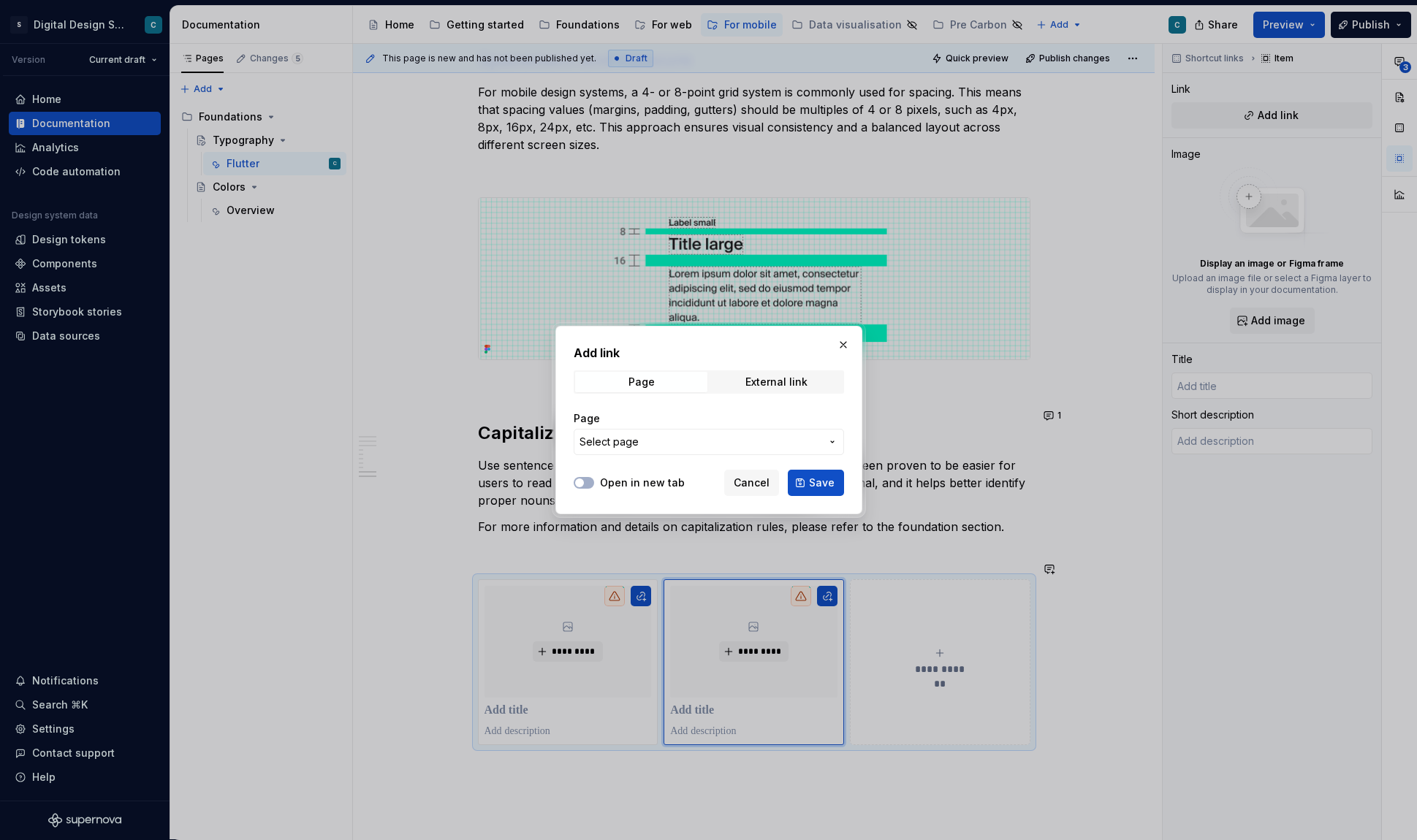
click at [825, 435] on button "Select page" at bounding box center [708, 442] width 270 height 26
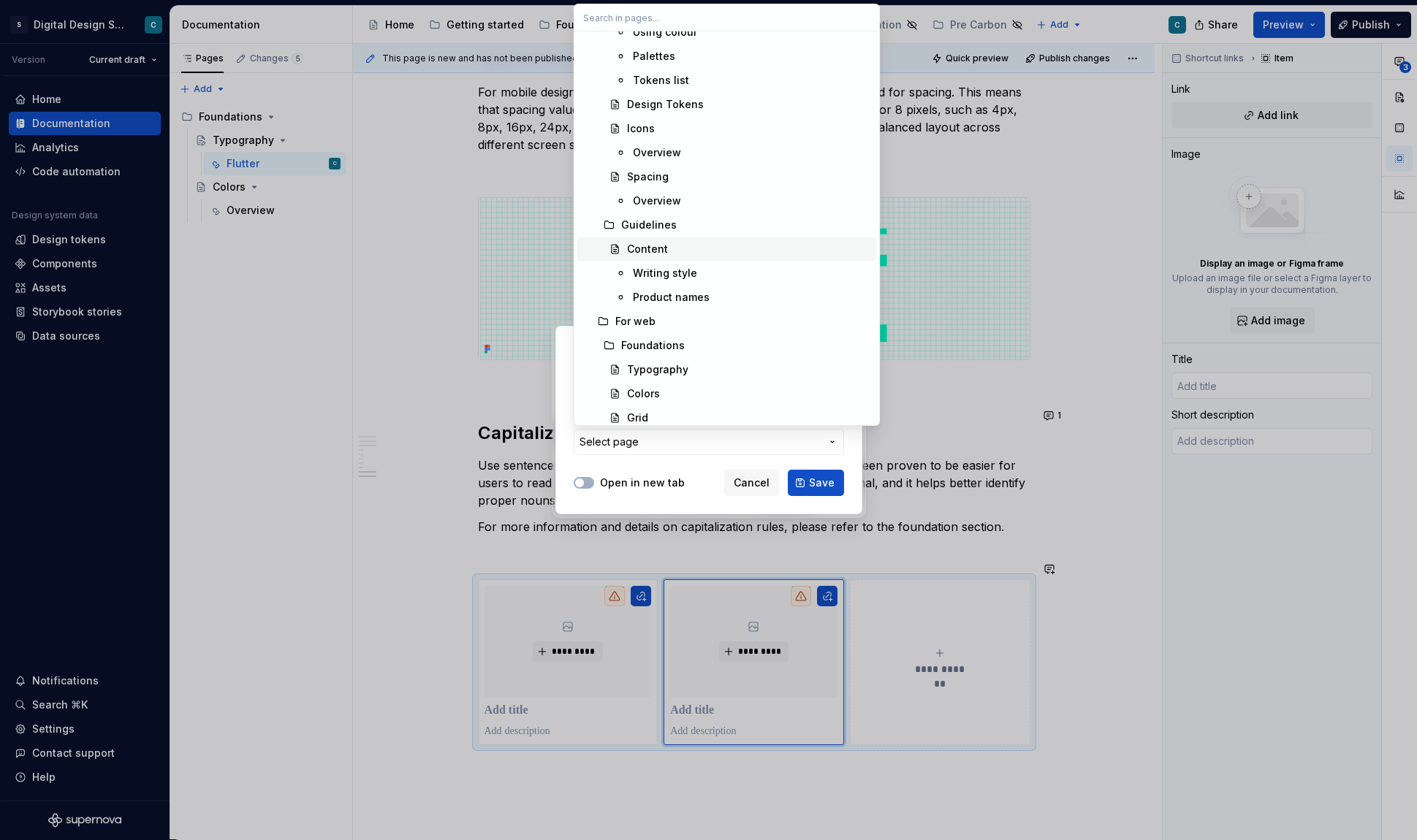
scroll to position [881, 0]
click at [660, 275] on div "Writing style" at bounding box center [665, 274] width 65 height 14
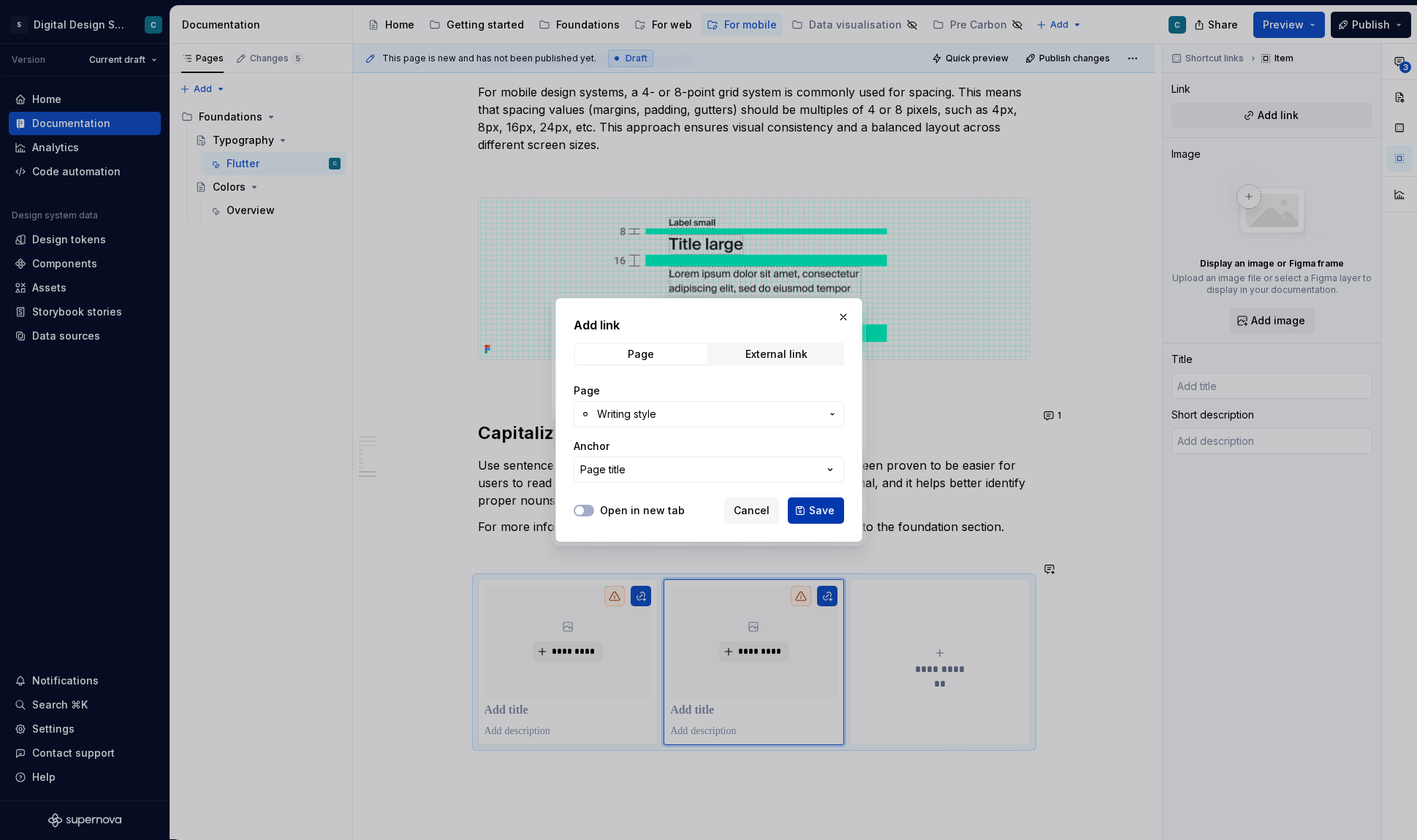
click at [822, 508] on span "Save" at bounding box center [822, 511] width 26 height 14
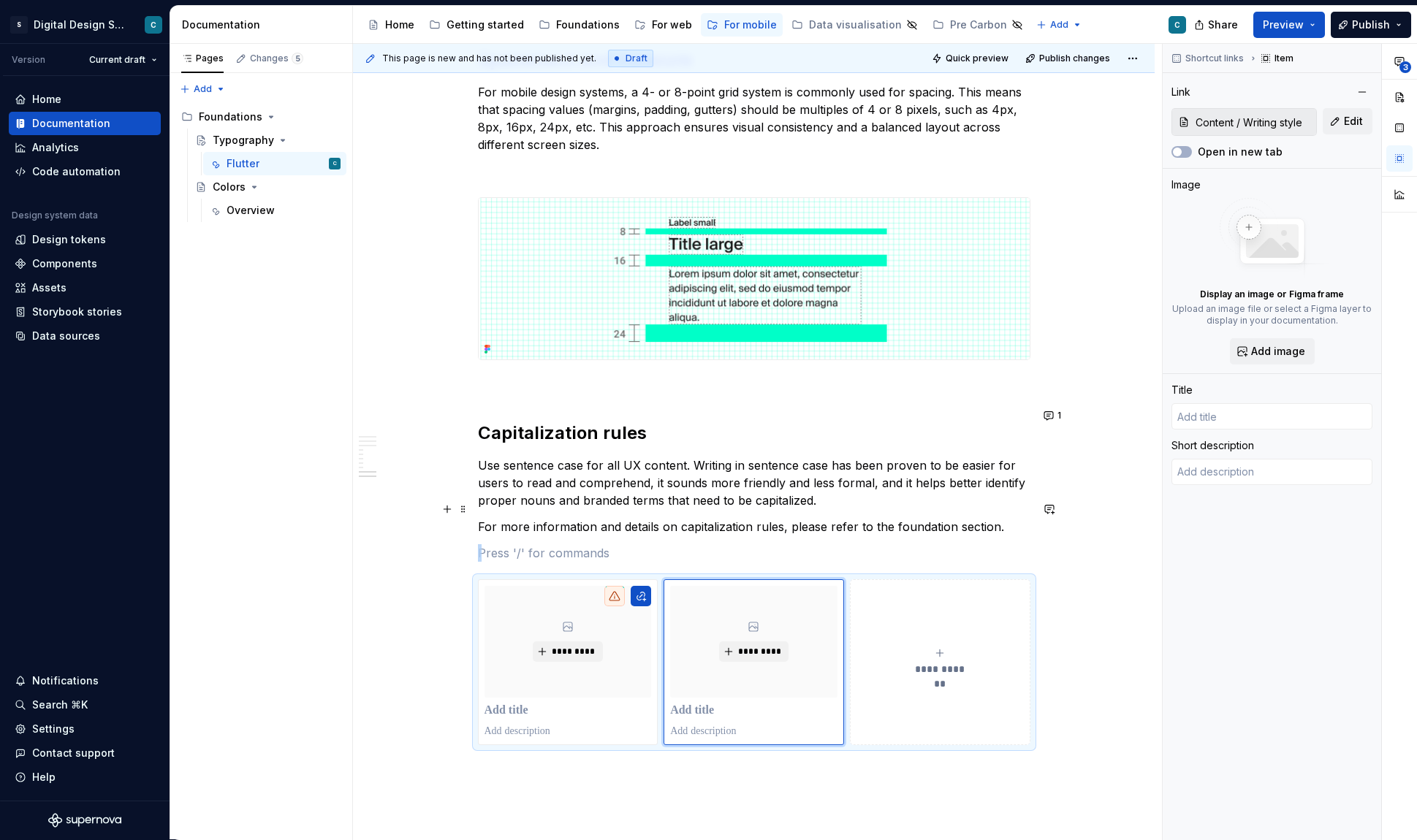
type textarea "*"
type input "Writing style"
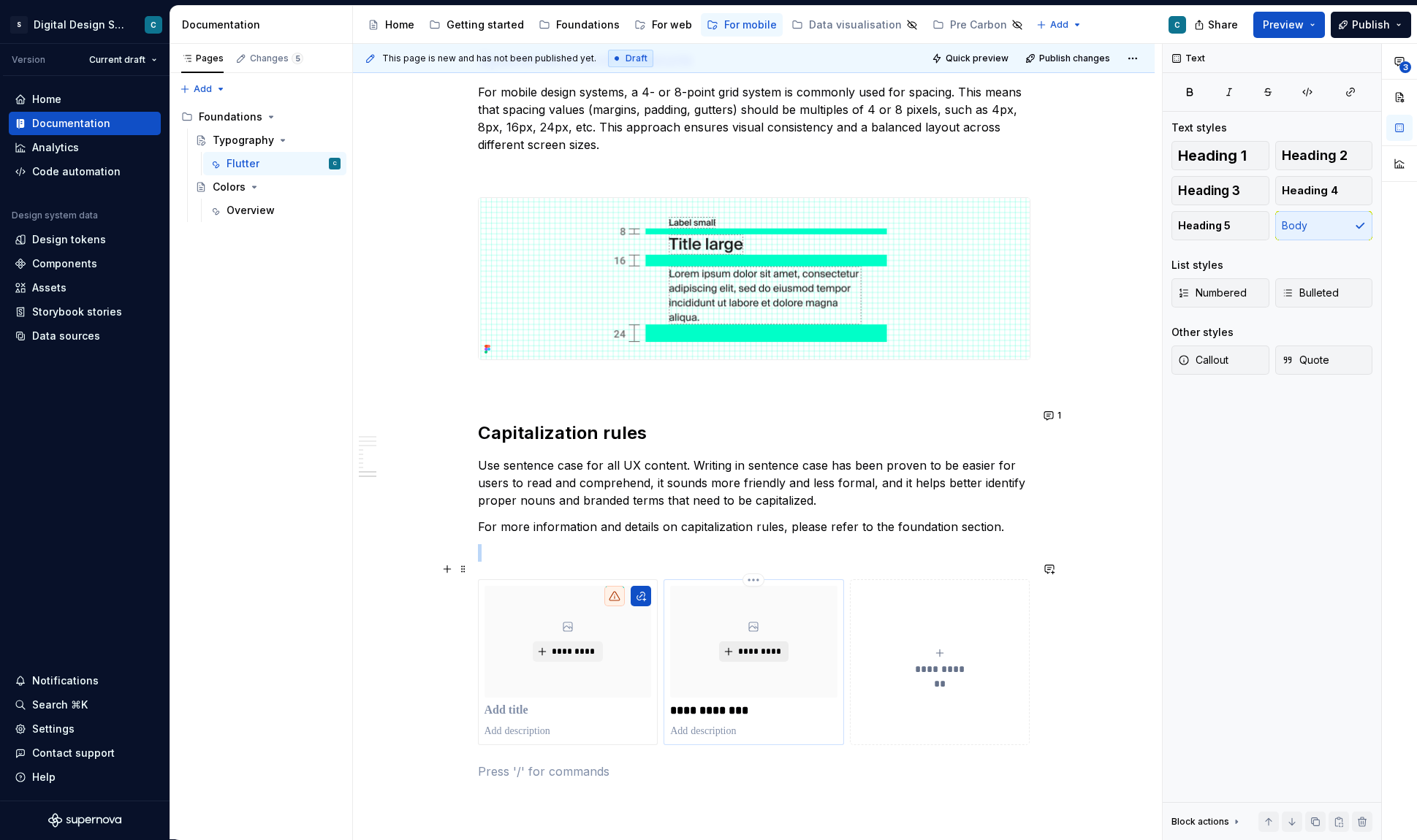
click at [760, 646] on span "*********" at bounding box center [760, 651] width 45 height 12
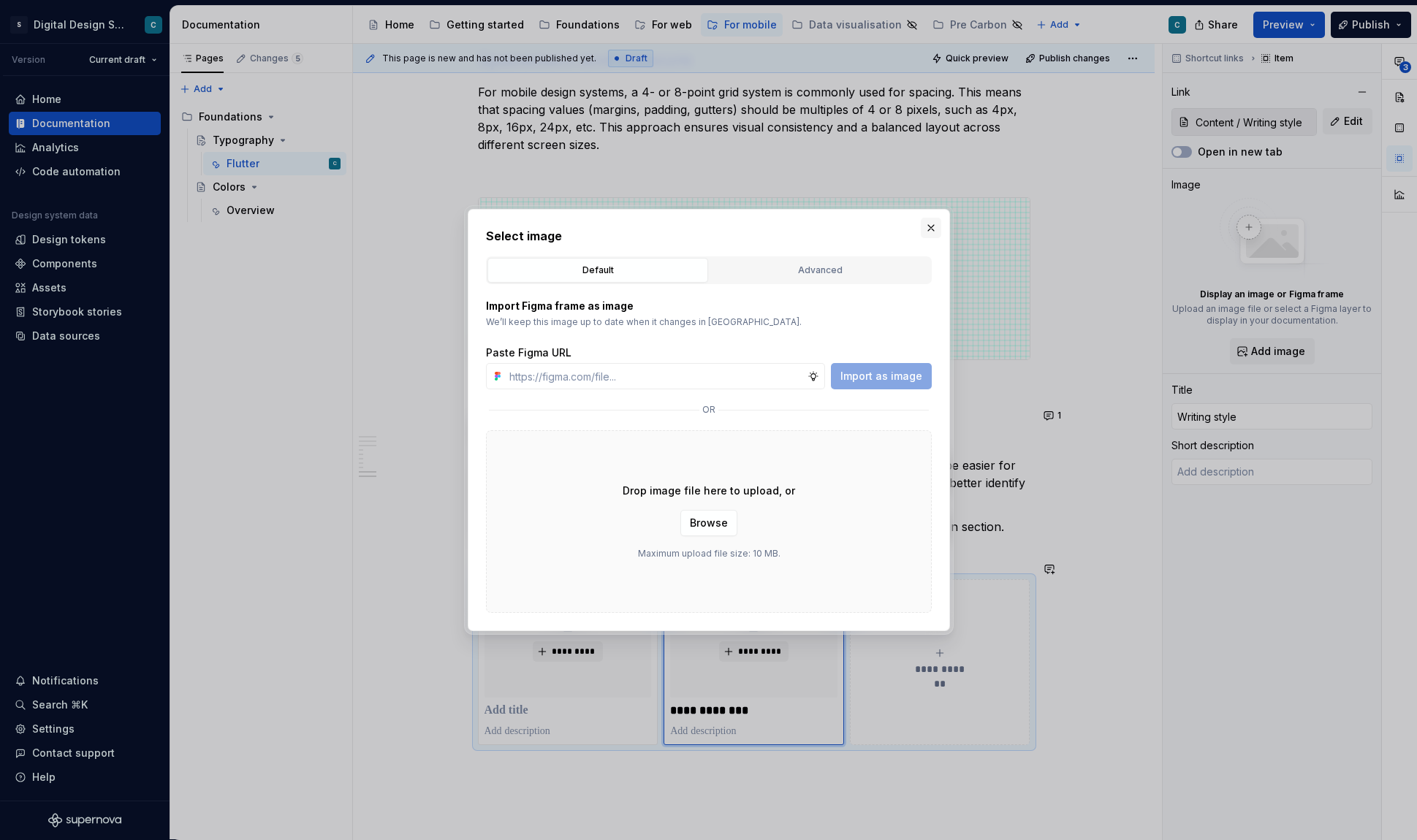
click at [932, 226] on button "button" at bounding box center [931, 228] width 21 height 21
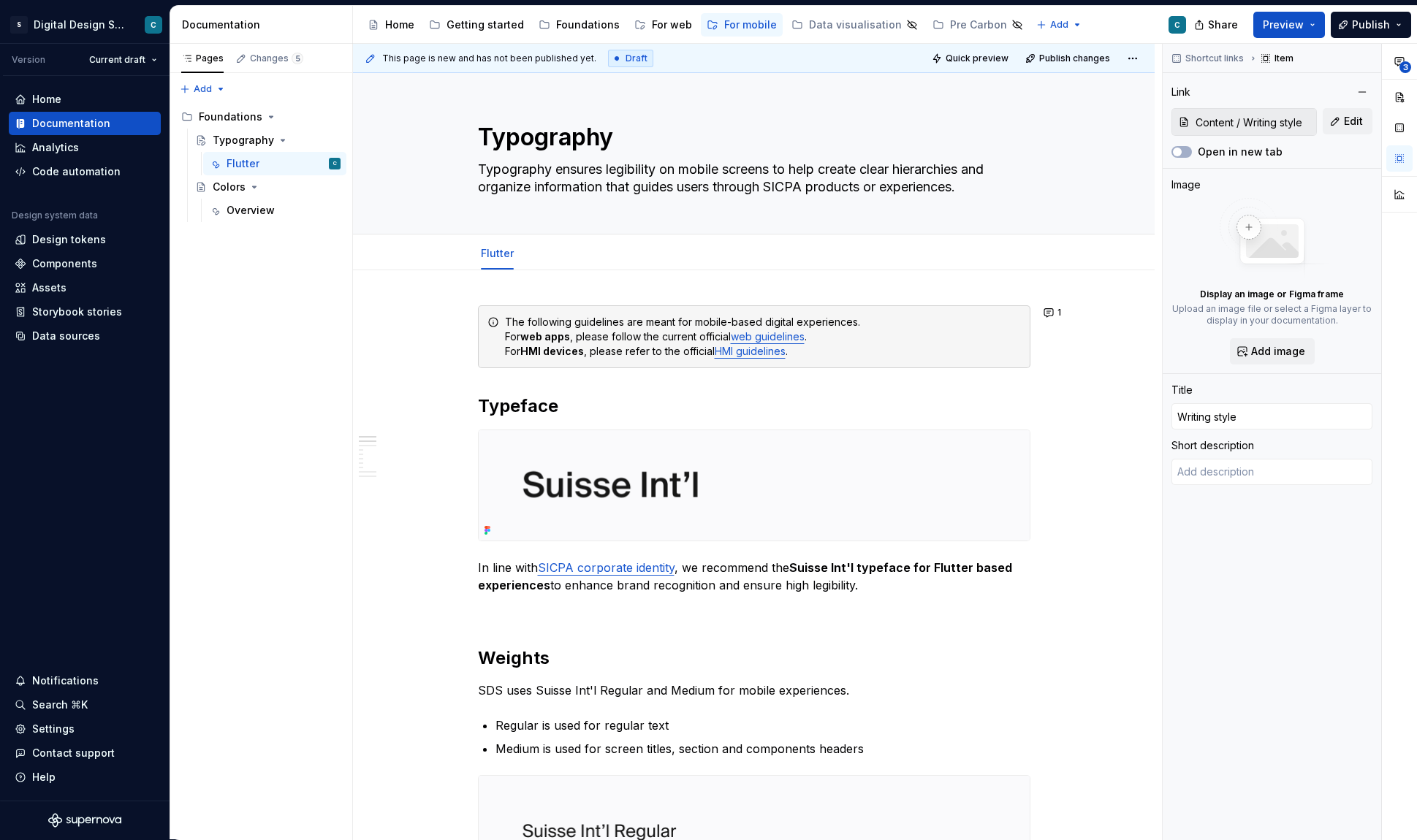
scroll to position [0, 0]
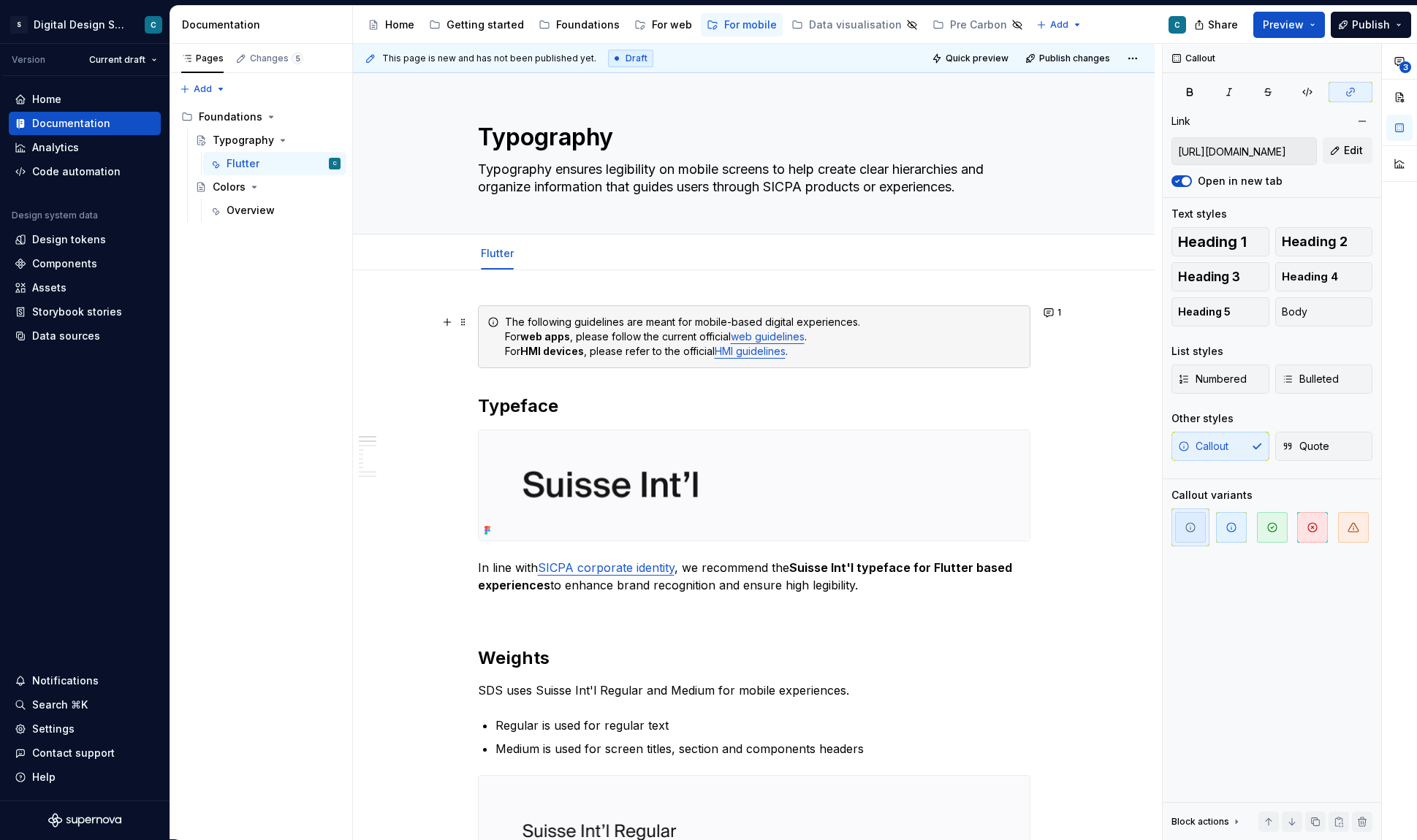
click at [771, 341] on link "web guidelines" at bounding box center [767, 336] width 74 height 13
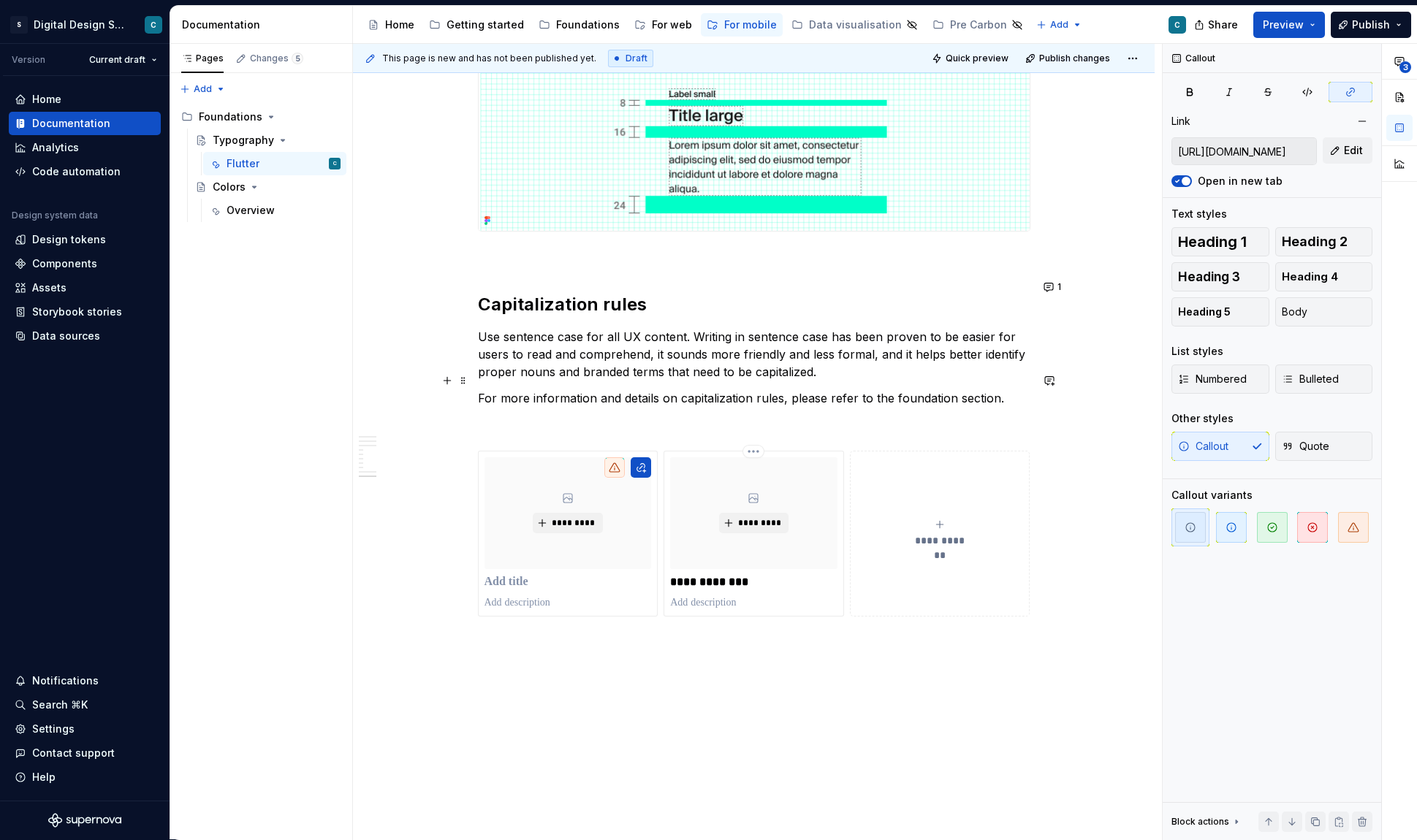
scroll to position [2883, 0]
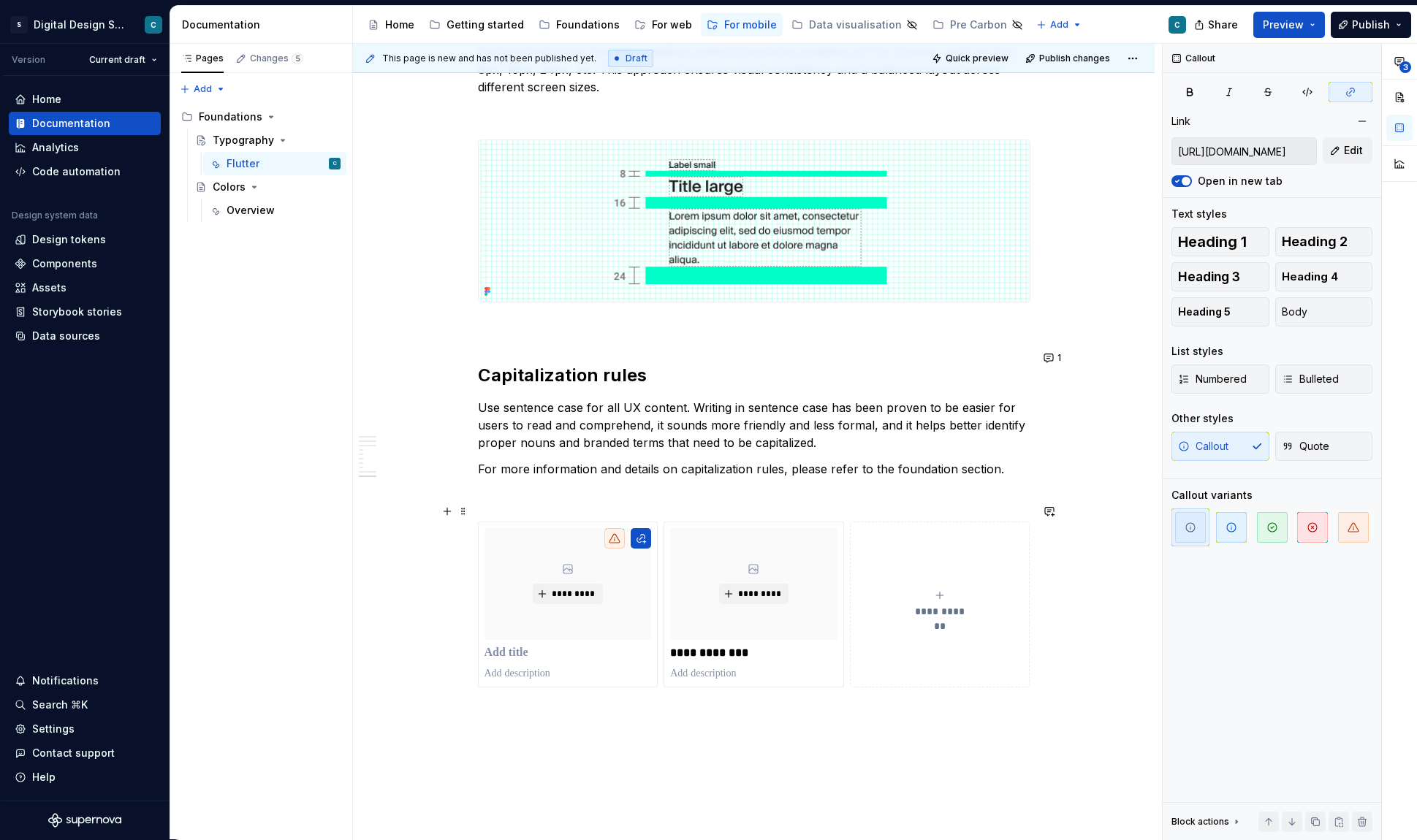
click at [455, 574] on div "This page is new and has not been published yet. Draft Quick preview Publish ch…" at bounding box center [757, 442] width 809 height 796
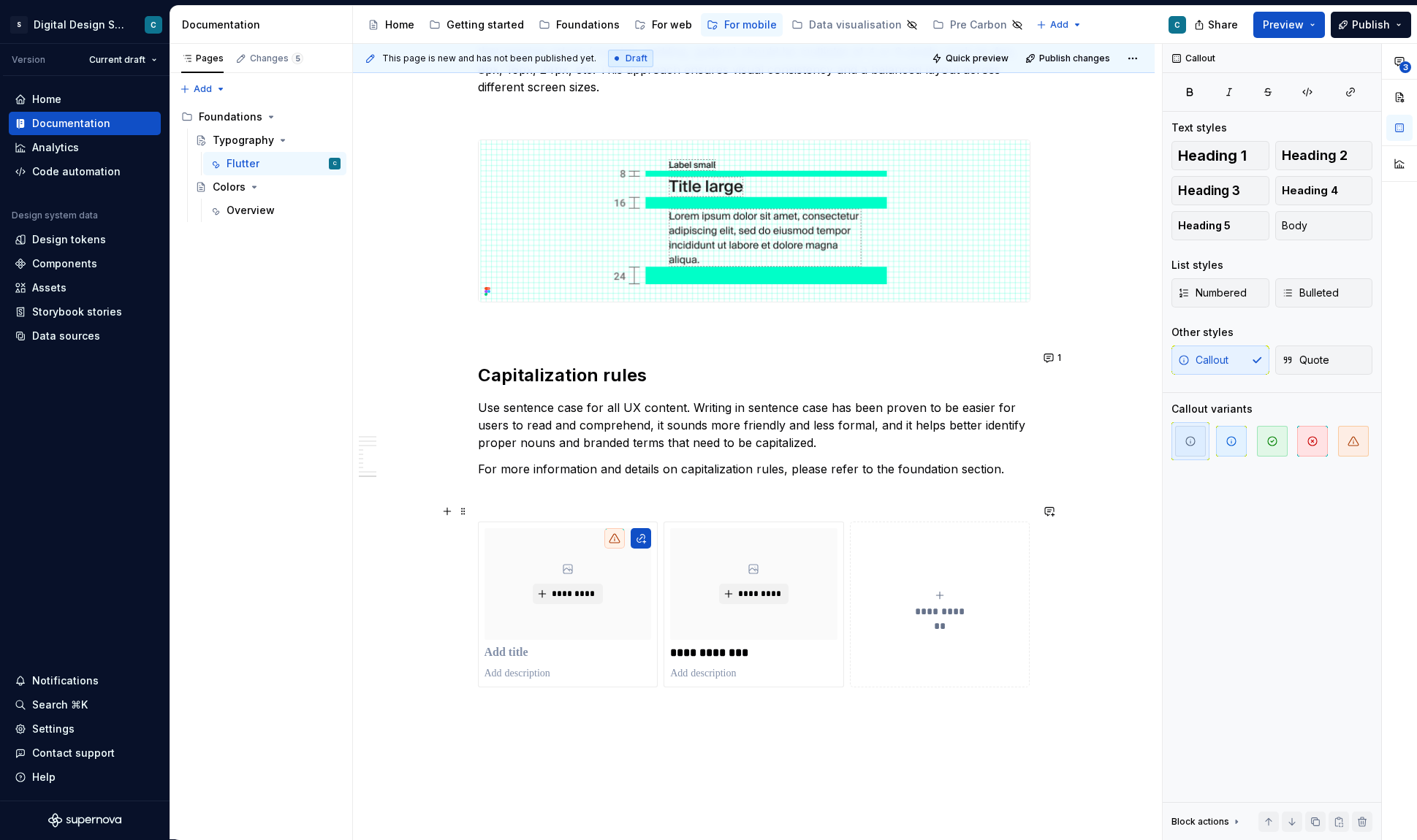
click at [976, 656] on button "**********" at bounding box center [940, 604] width 180 height 165
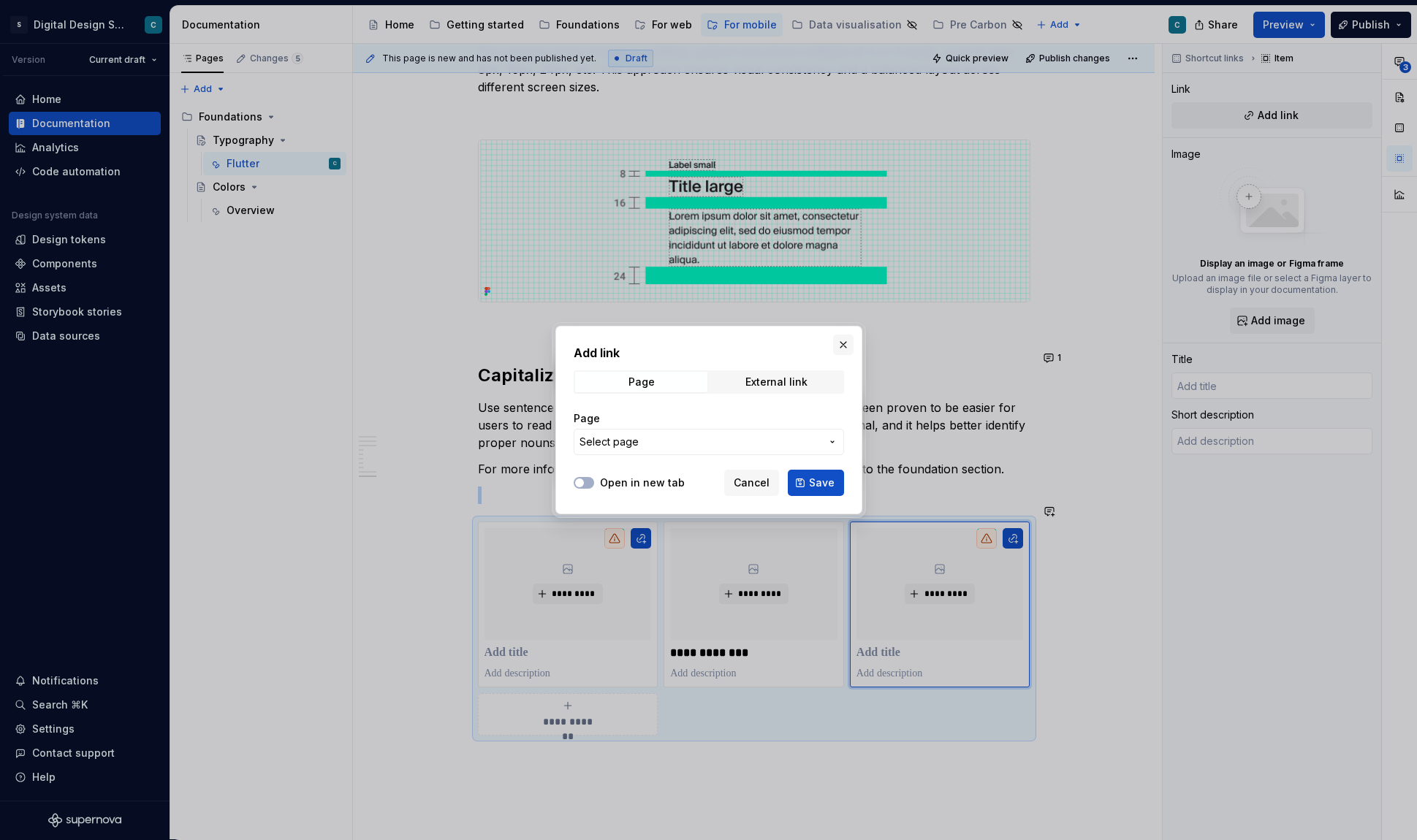
click at [839, 343] on button "button" at bounding box center [843, 345] width 21 height 21
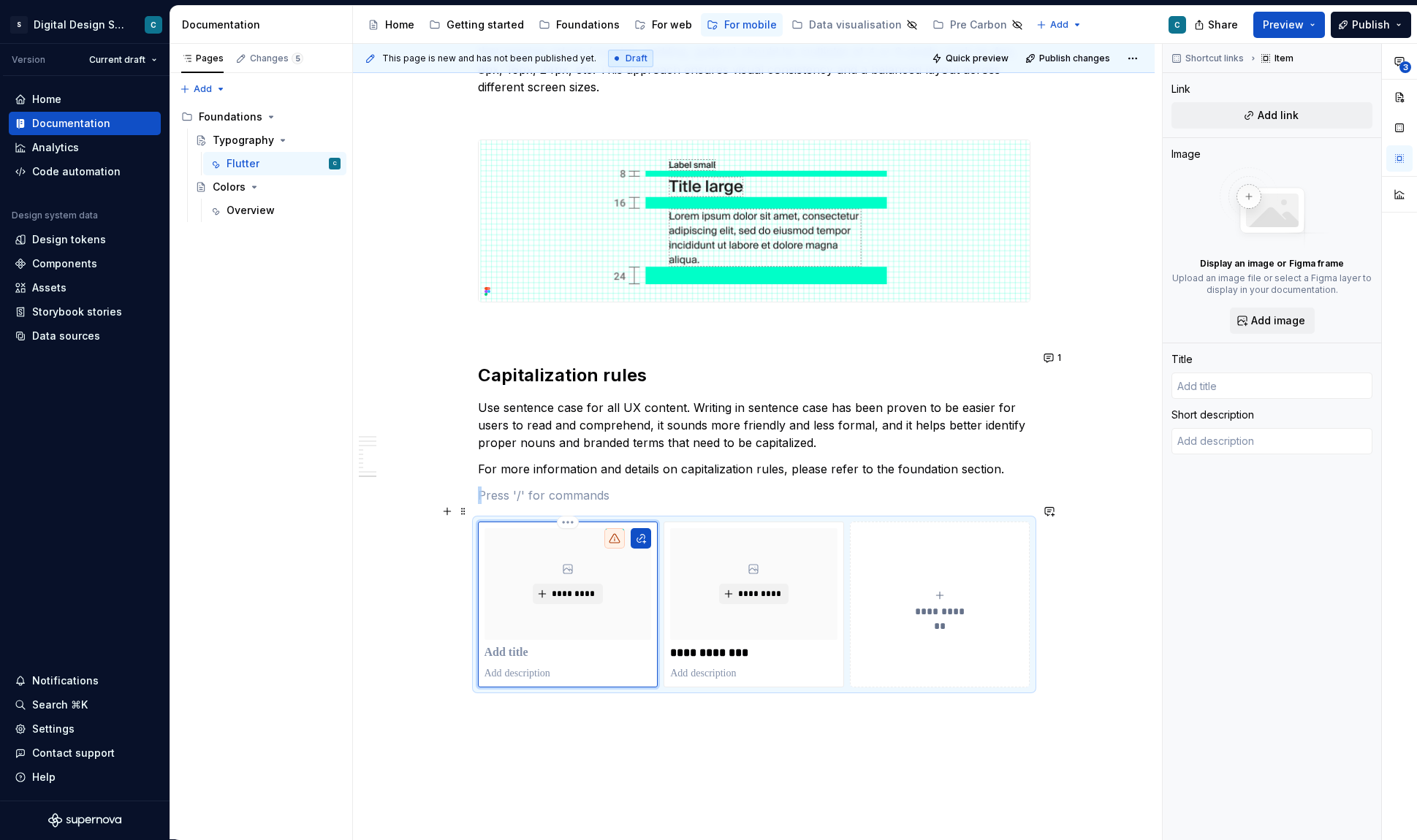
click at [652, 646] on div "*********" at bounding box center [568, 604] width 167 height 152
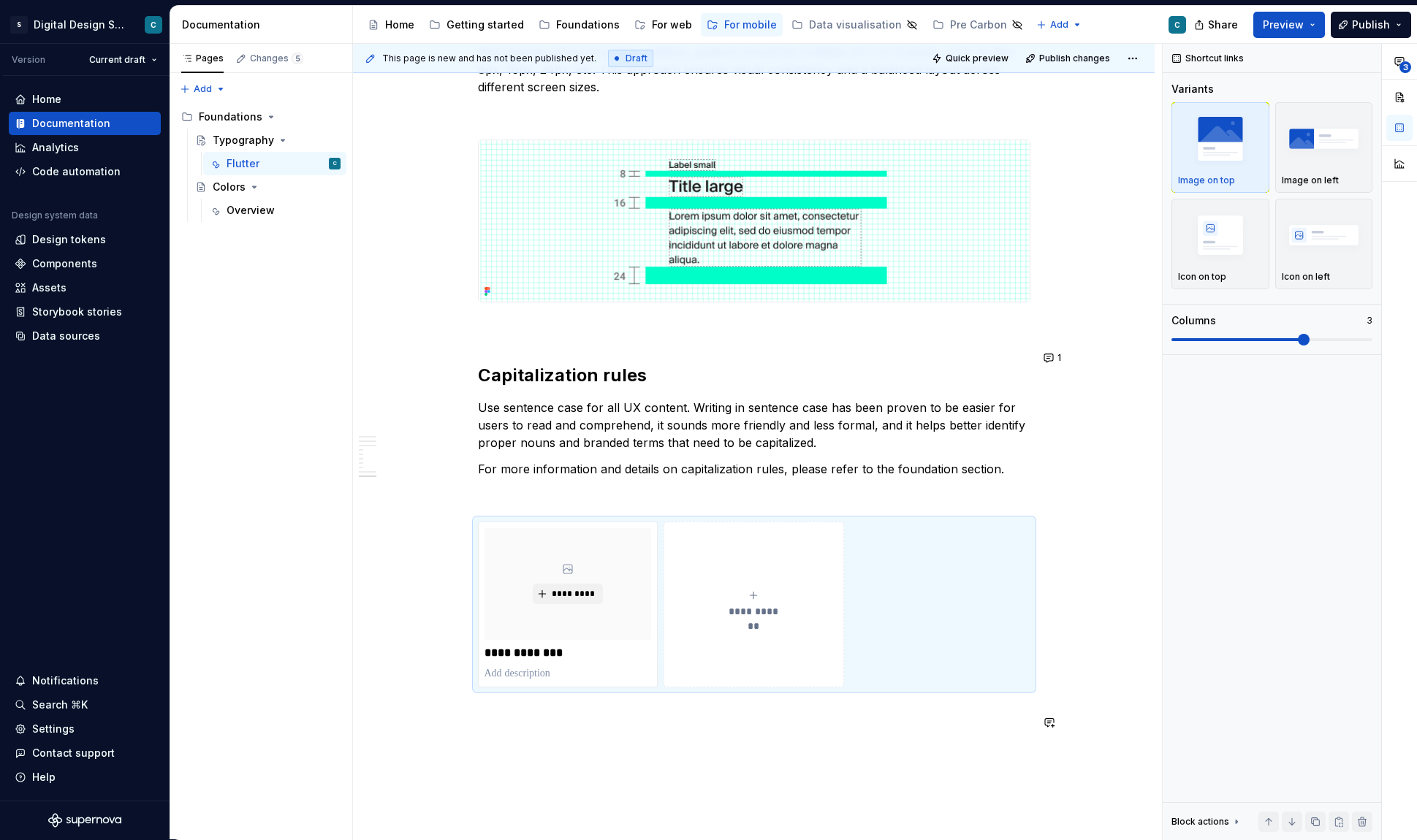
scroll to position [2825, 0]
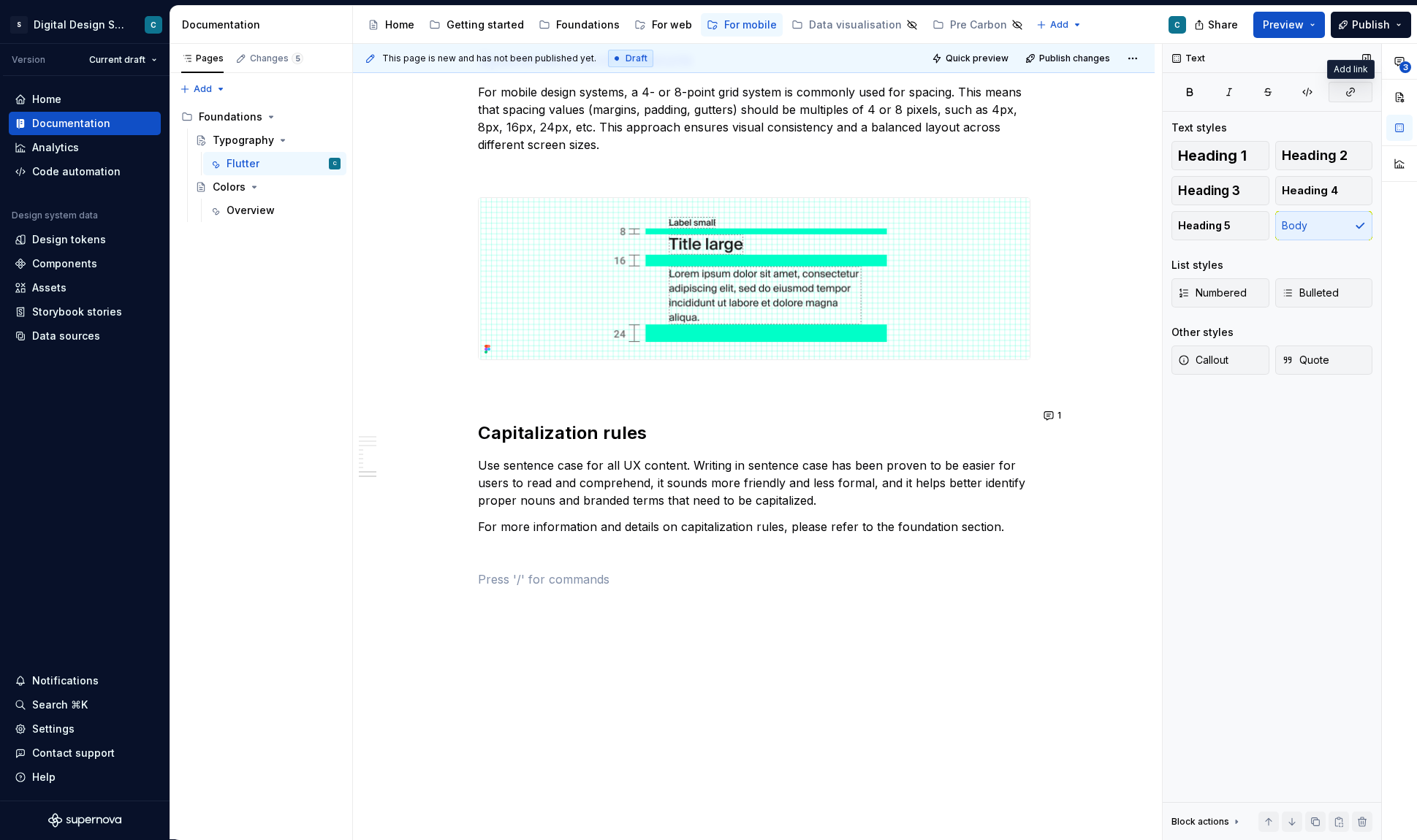
click at [1348, 94] on icon "button" at bounding box center [1350, 92] width 12 height 12
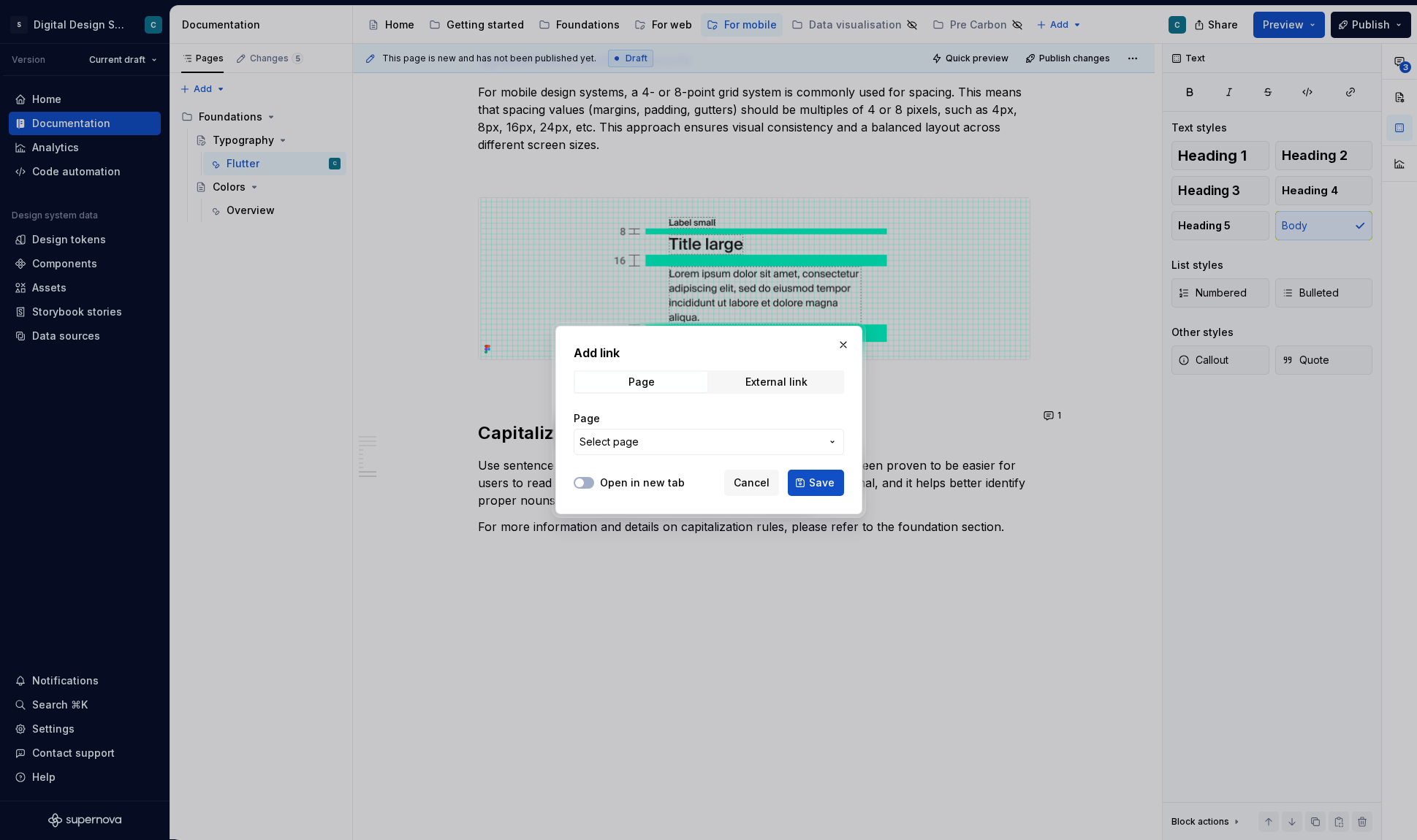
click at [830, 442] on icon "button" at bounding box center [832, 442] width 3 height 2
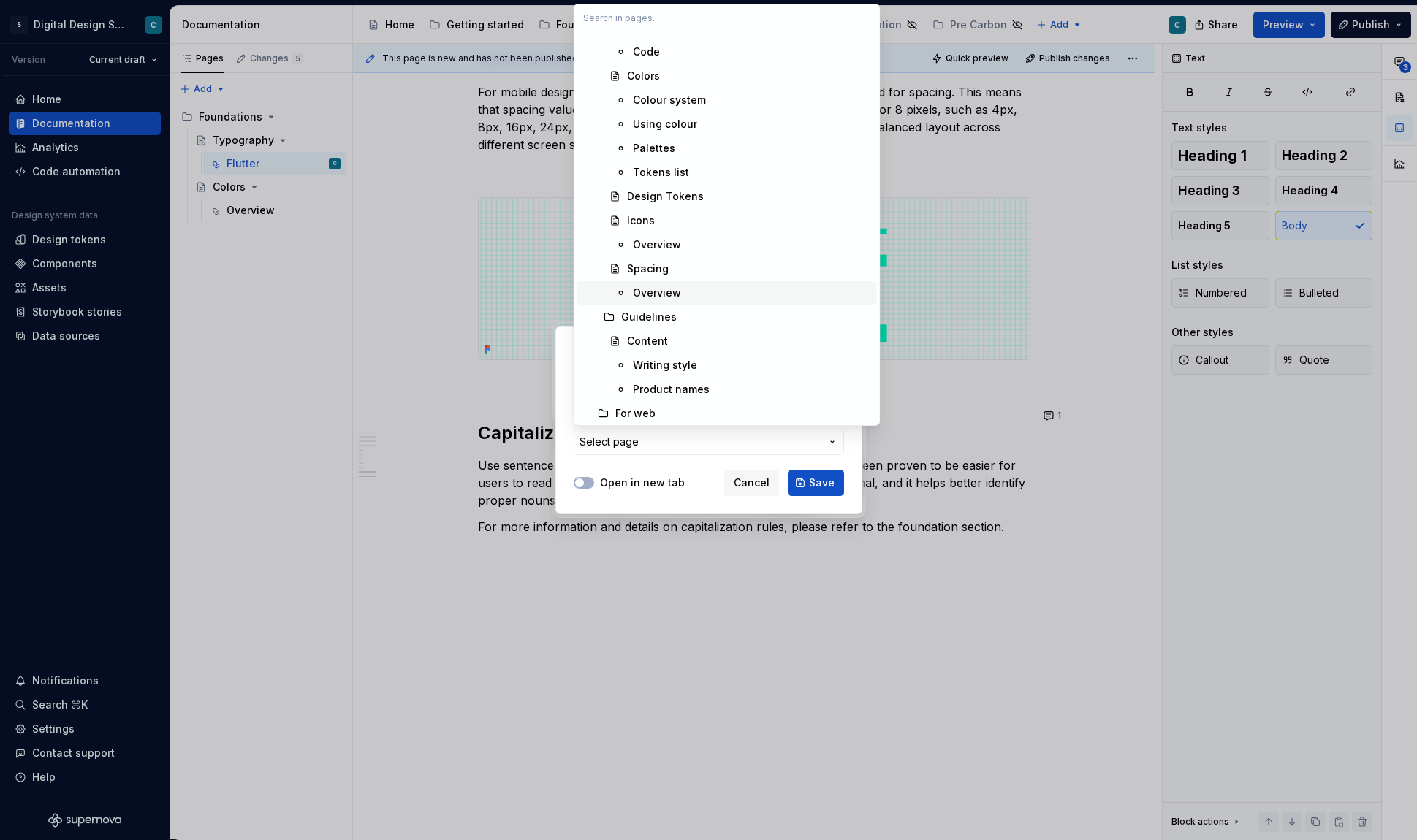
scroll to position [823, 0]
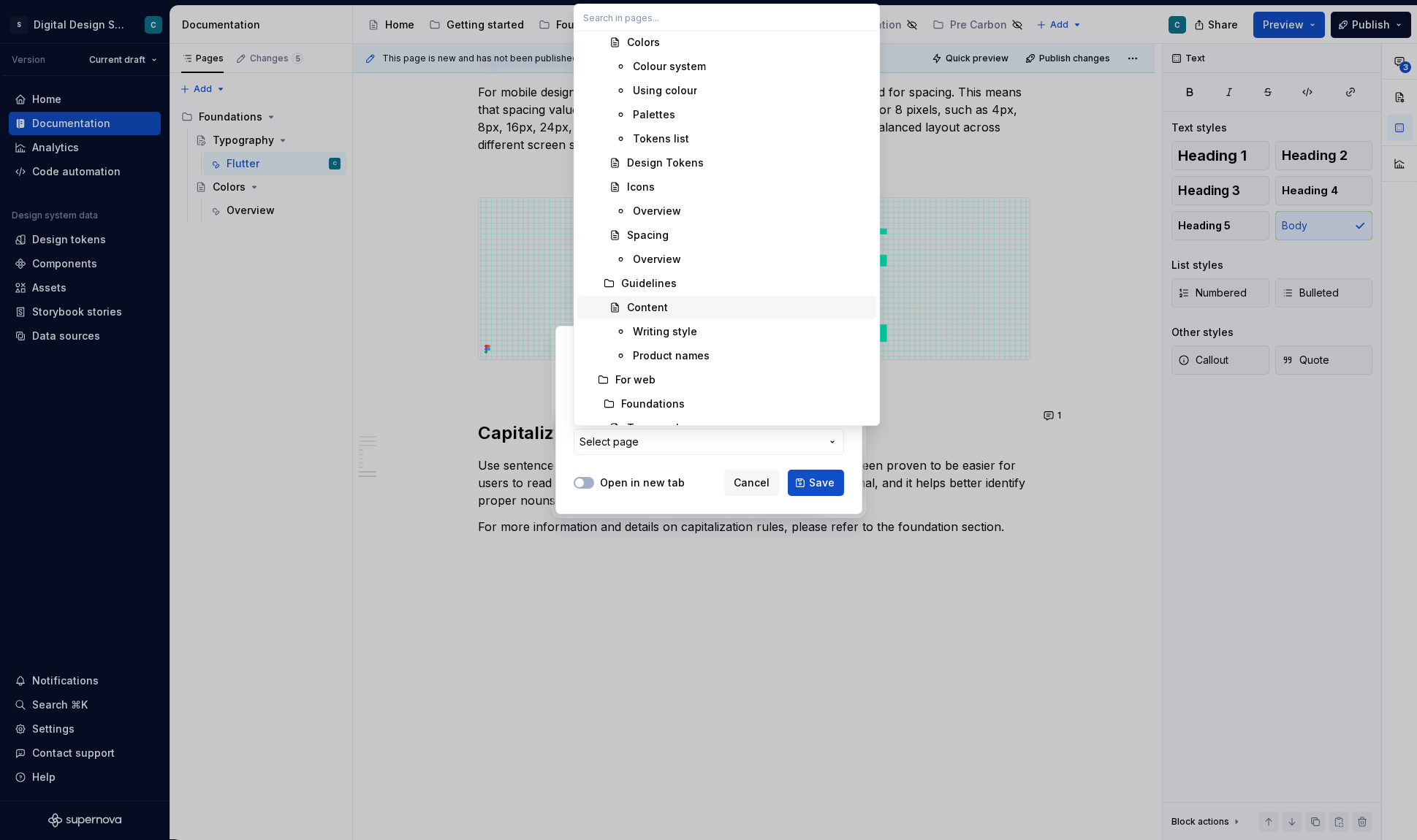
click at [666, 314] on div "Content" at bounding box center [749, 308] width 244 height 14
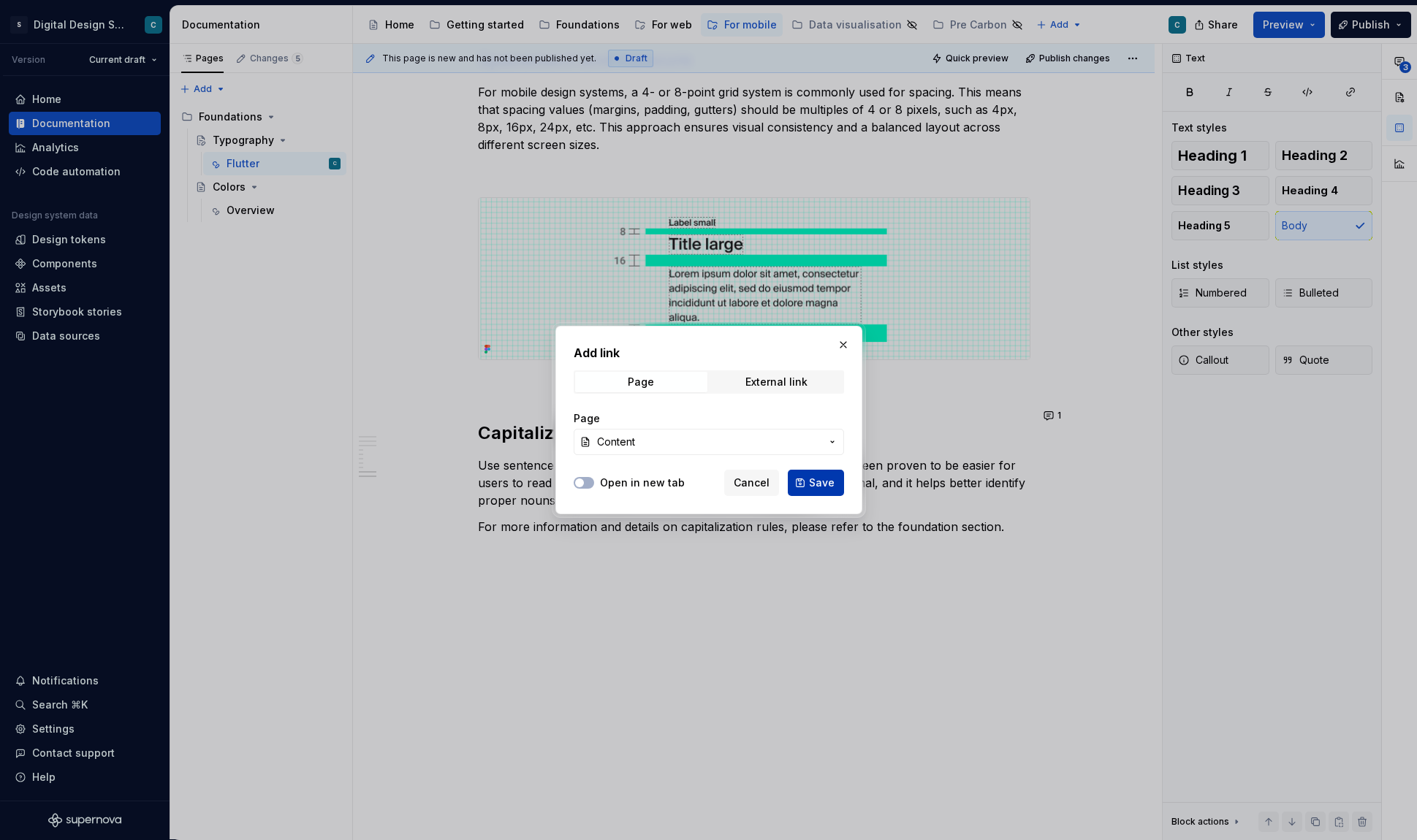
click at [821, 478] on span "Save" at bounding box center [822, 483] width 26 height 14
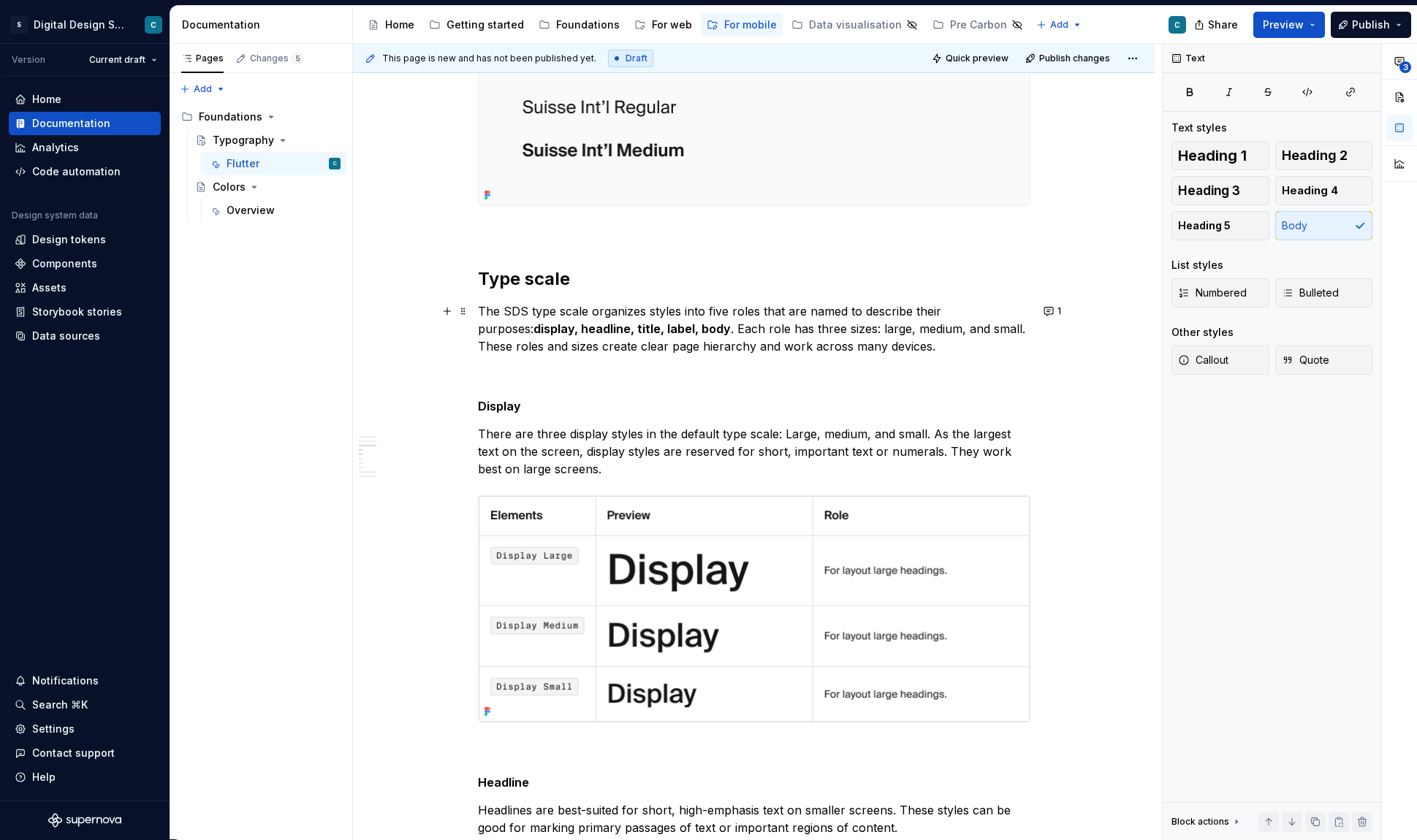
scroll to position [780, 0]
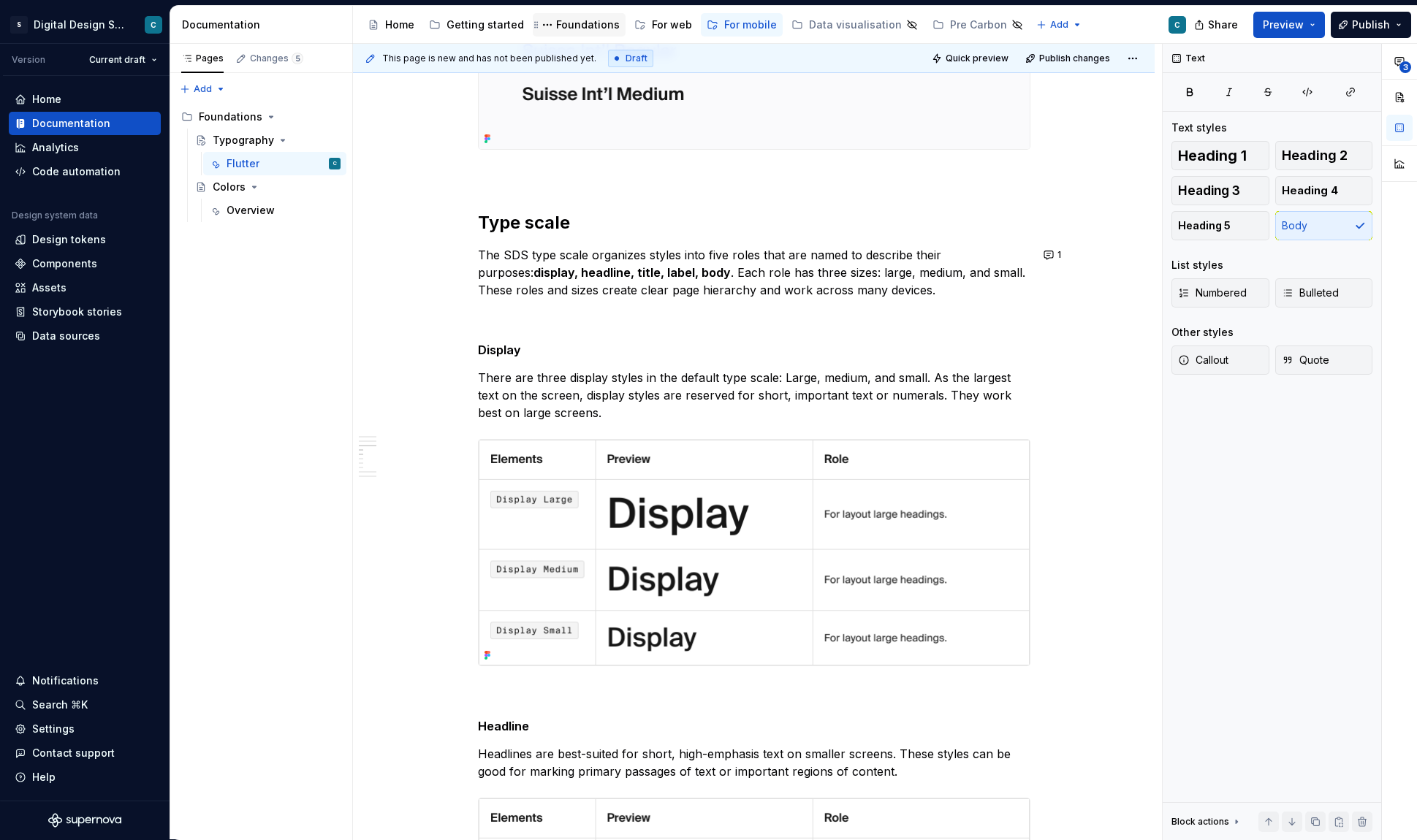
click at [571, 21] on div "Foundations" at bounding box center [588, 25] width 64 height 14
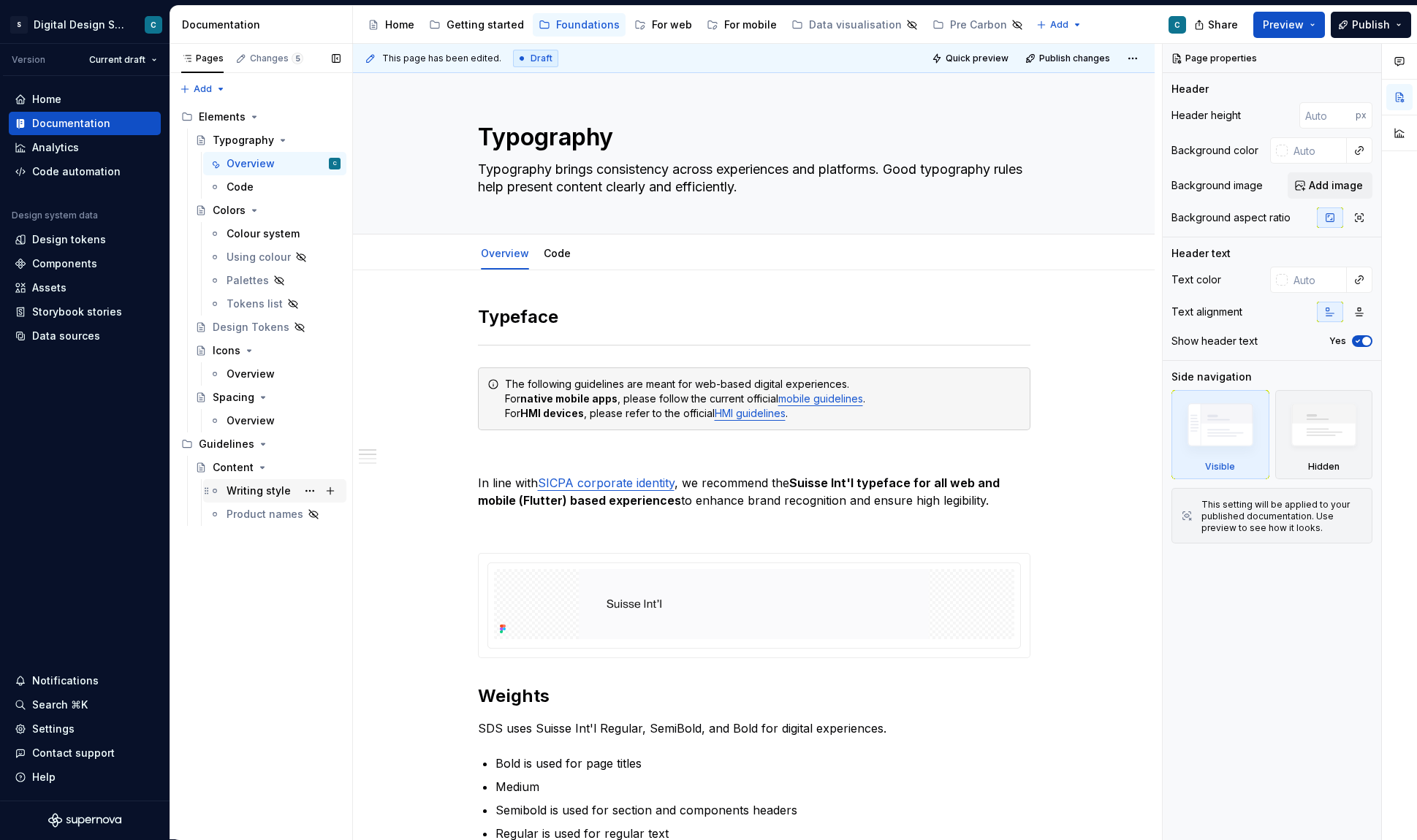
click at [255, 486] on div "Writing style" at bounding box center [258, 491] width 65 height 14
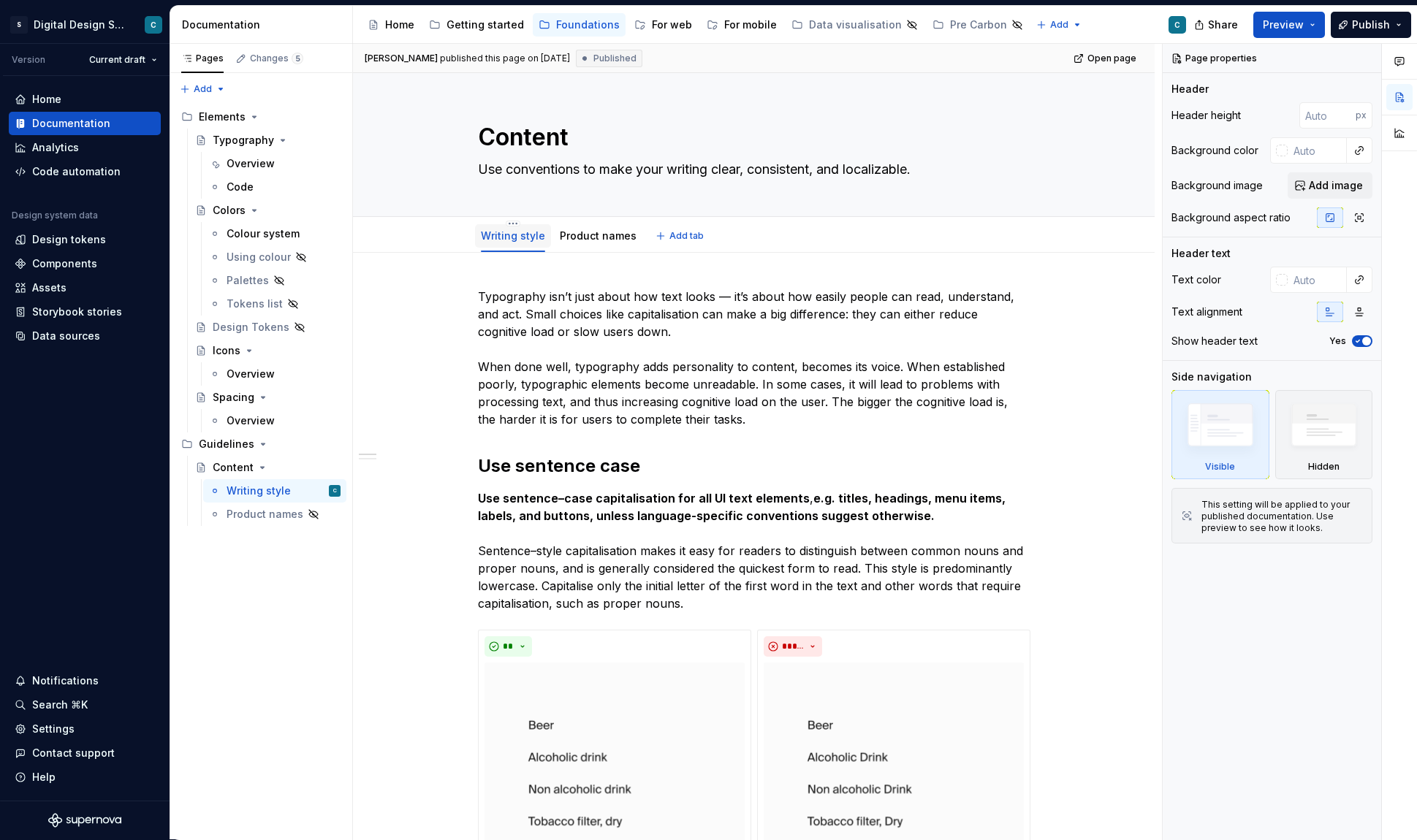
click at [506, 238] on link "Writing style" at bounding box center [512, 236] width 65 height 13
type textarea "*"
click at [506, 238] on link "Writing style" at bounding box center [512, 236] width 65 height 13
type textarea "*"
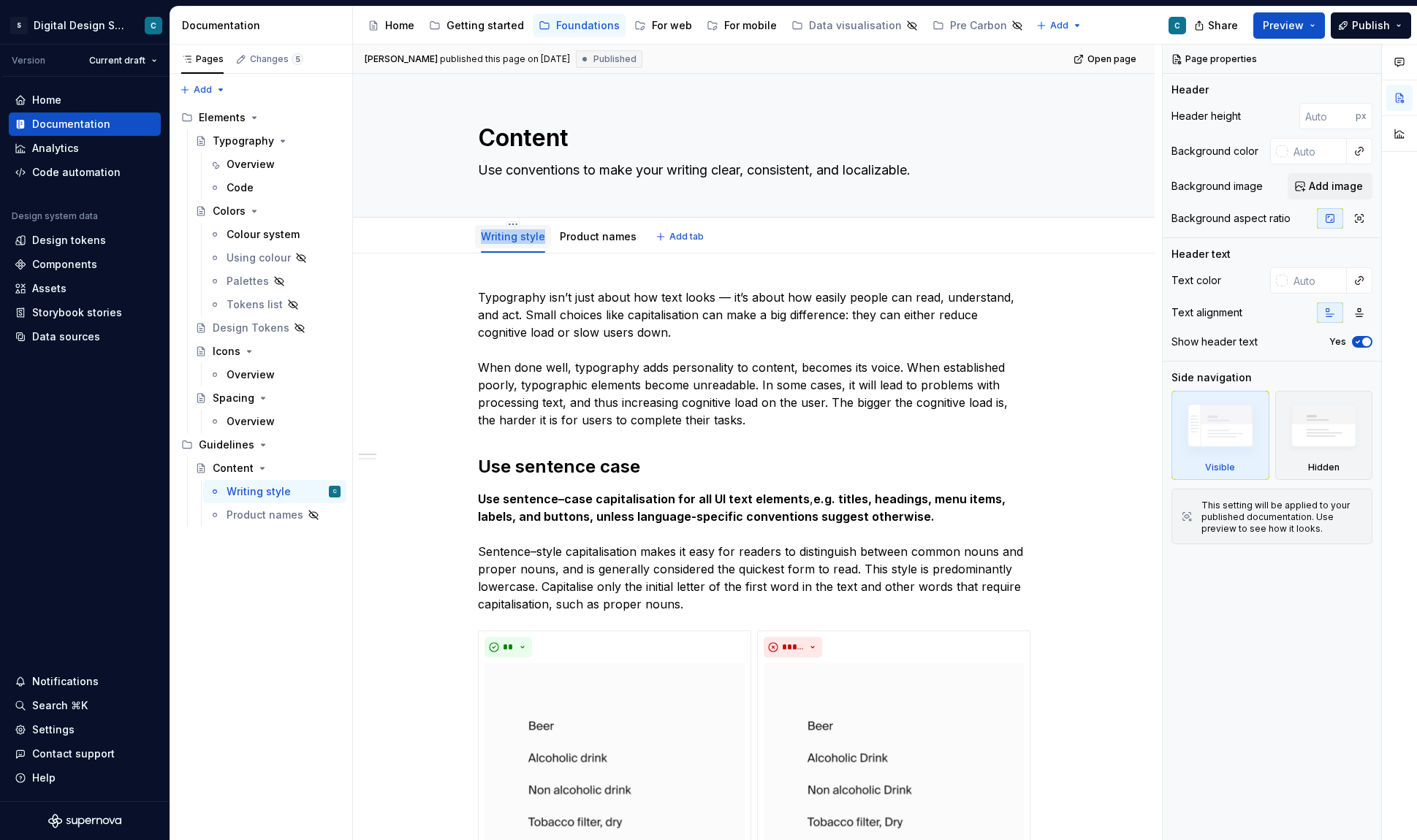
click at [513, 237] on link "Writing style" at bounding box center [512, 237] width 65 height 13
click at [732, 21] on div "For mobile" at bounding box center [751, 26] width 53 height 14
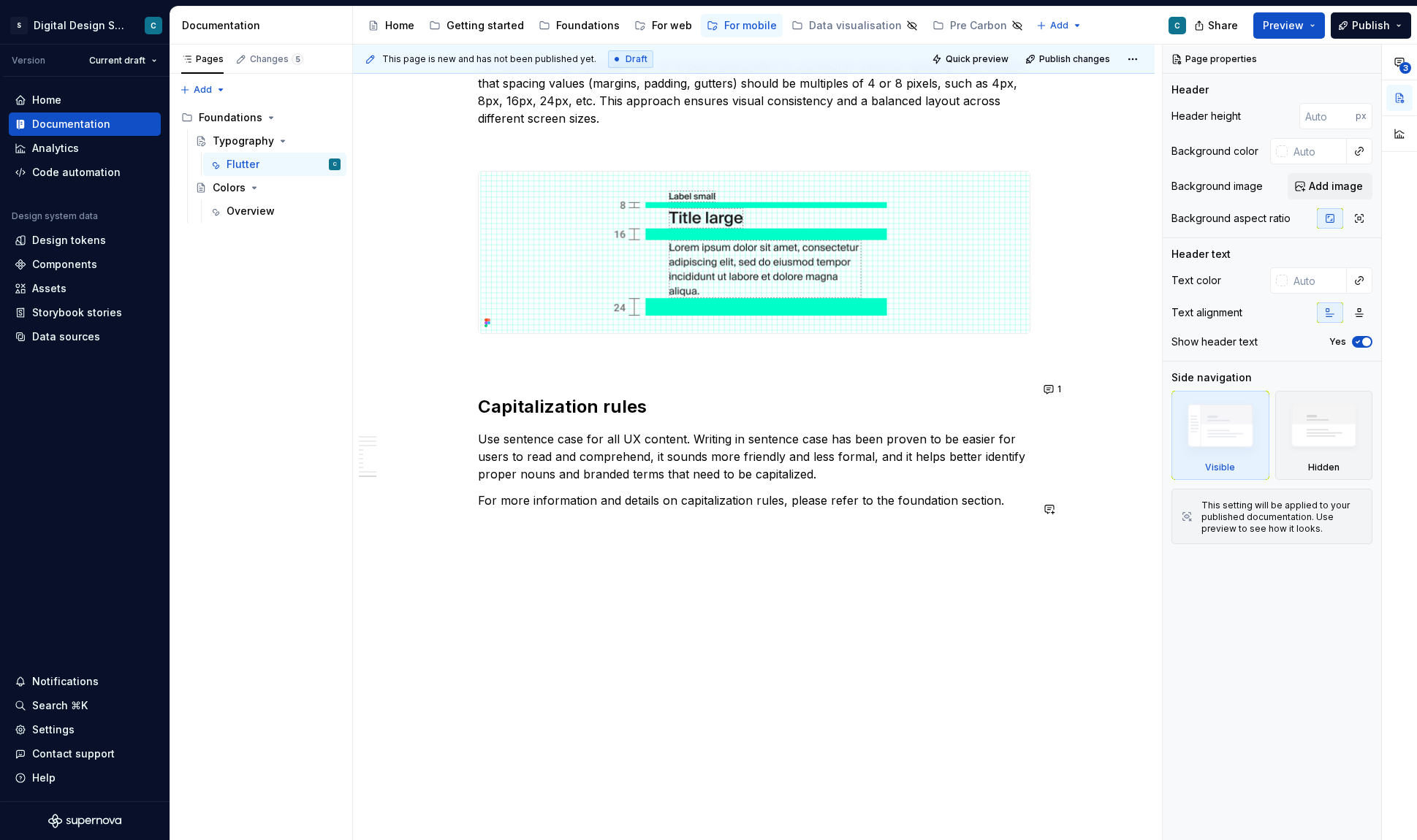
scroll to position [2852, 0]
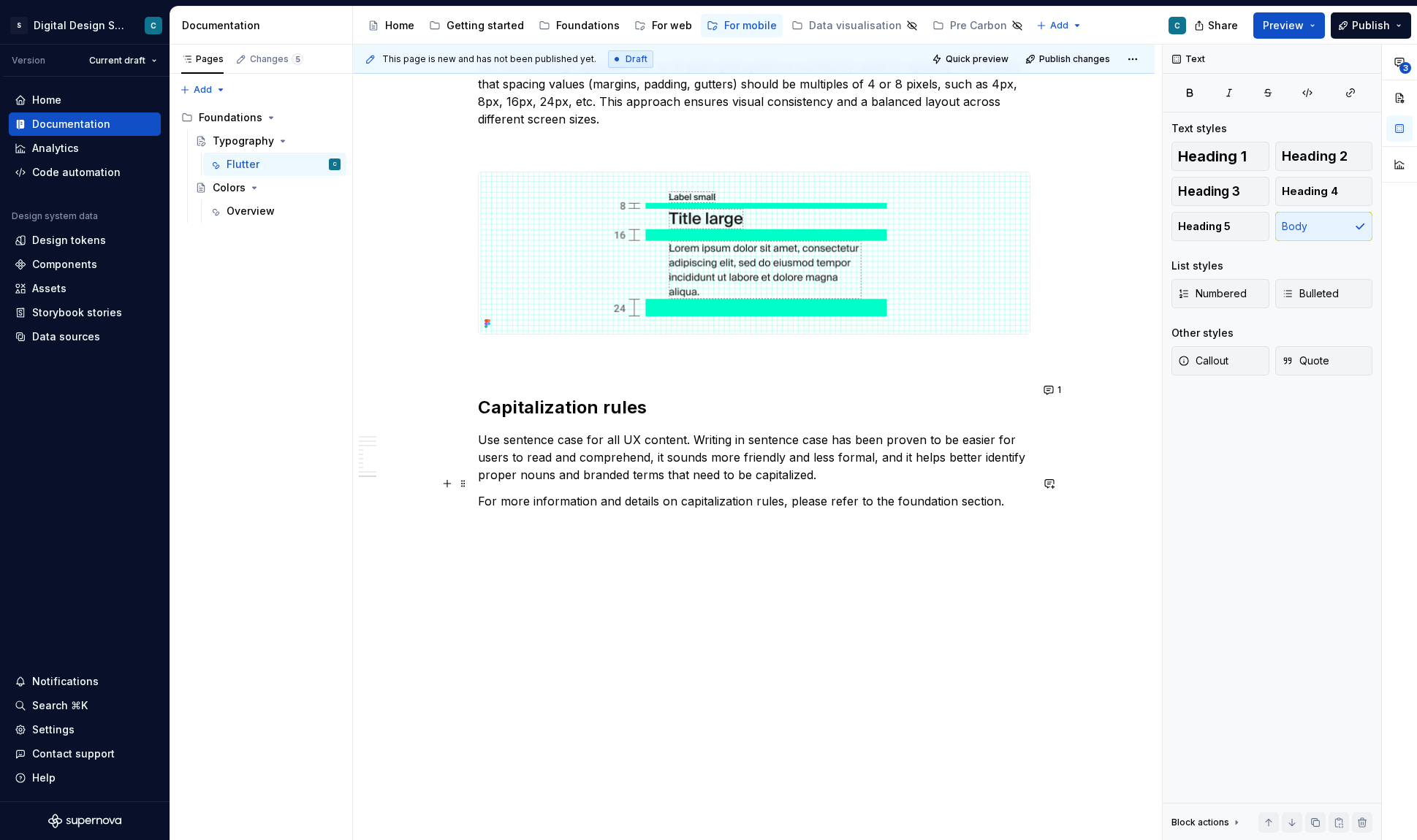
type textarea "*"
click at [1008, 493] on p "For more information and details on capitalization rules, please refer to the f…" at bounding box center [754, 501] width 552 height 18
click at [576, 22] on div "Foundations" at bounding box center [588, 26] width 64 height 14
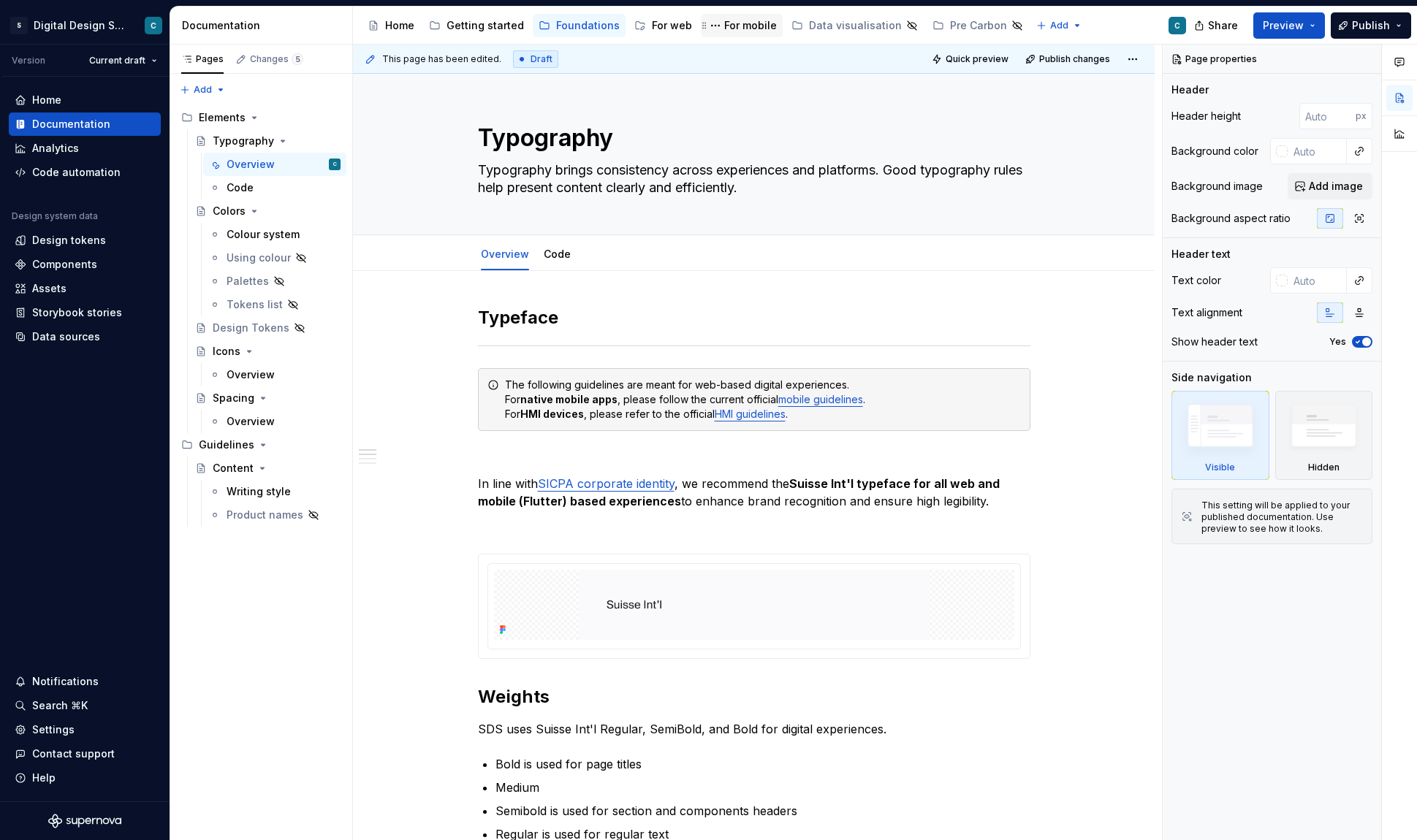
click at [726, 32] on div "For mobile" at bounding box center [751, 26] width 53 height 14
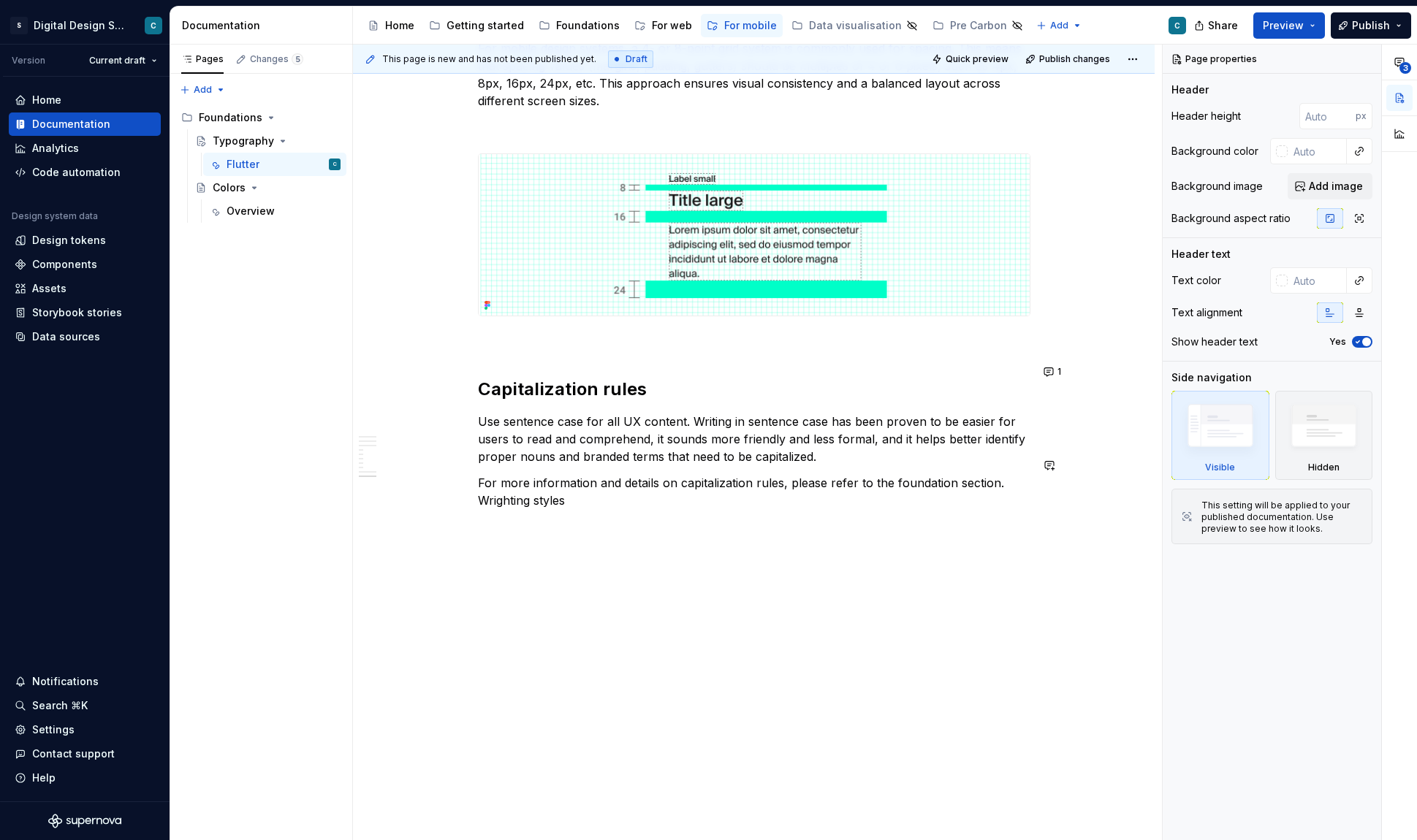
scroll to position [2869, 0]
type textarea "*"
click at [512, 482] on p "For more information and details on capitalization rules, please refer to the f…" at bounding box center [754, 493] width 552 height 35
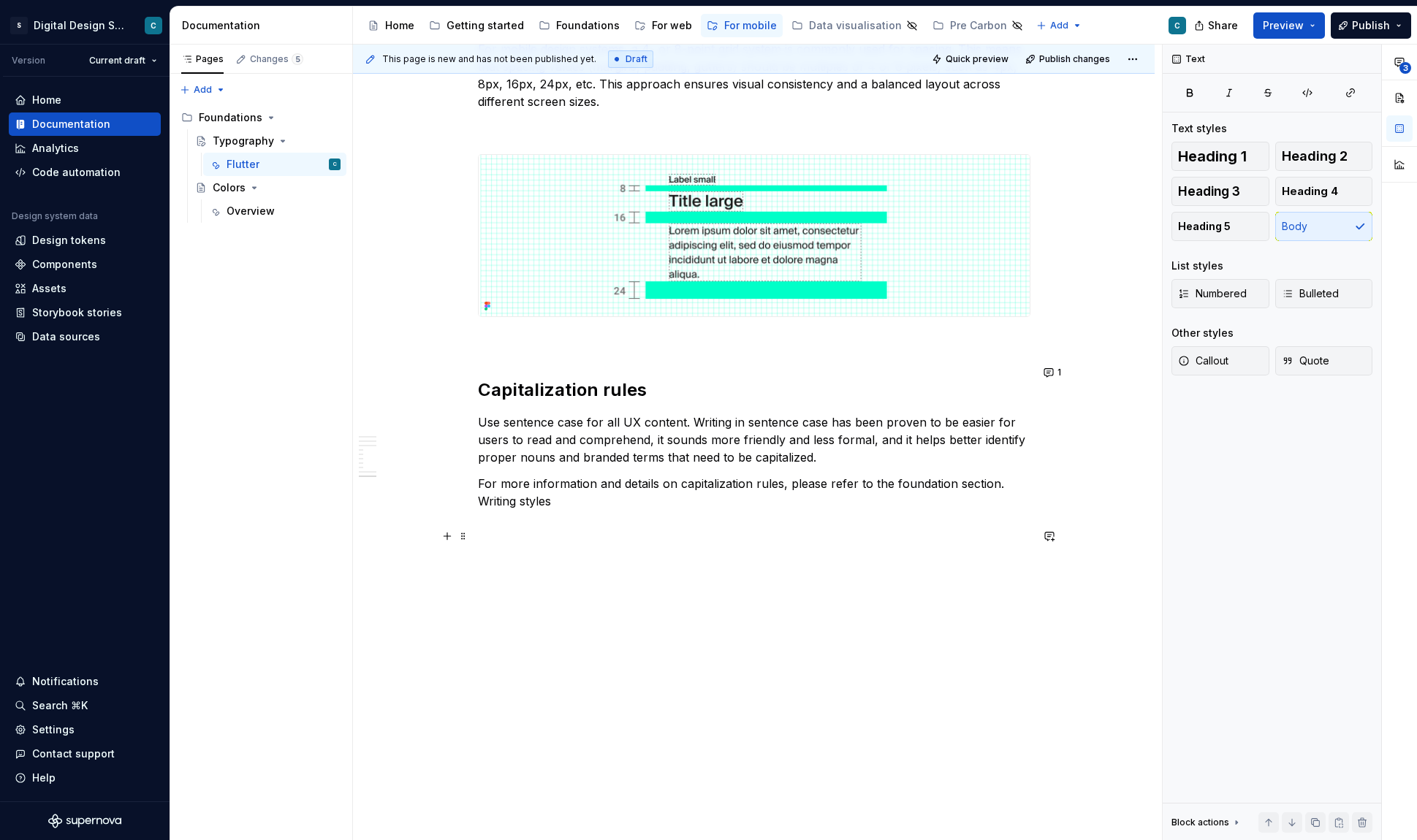
click at [563, 545] on p at bounding box center [754, 554] width 552 height 18
click at [508, 485] on p "For more information and details on capitalization rules, please refer to the f…" at bounding box center [754, 493] width 552 height 35
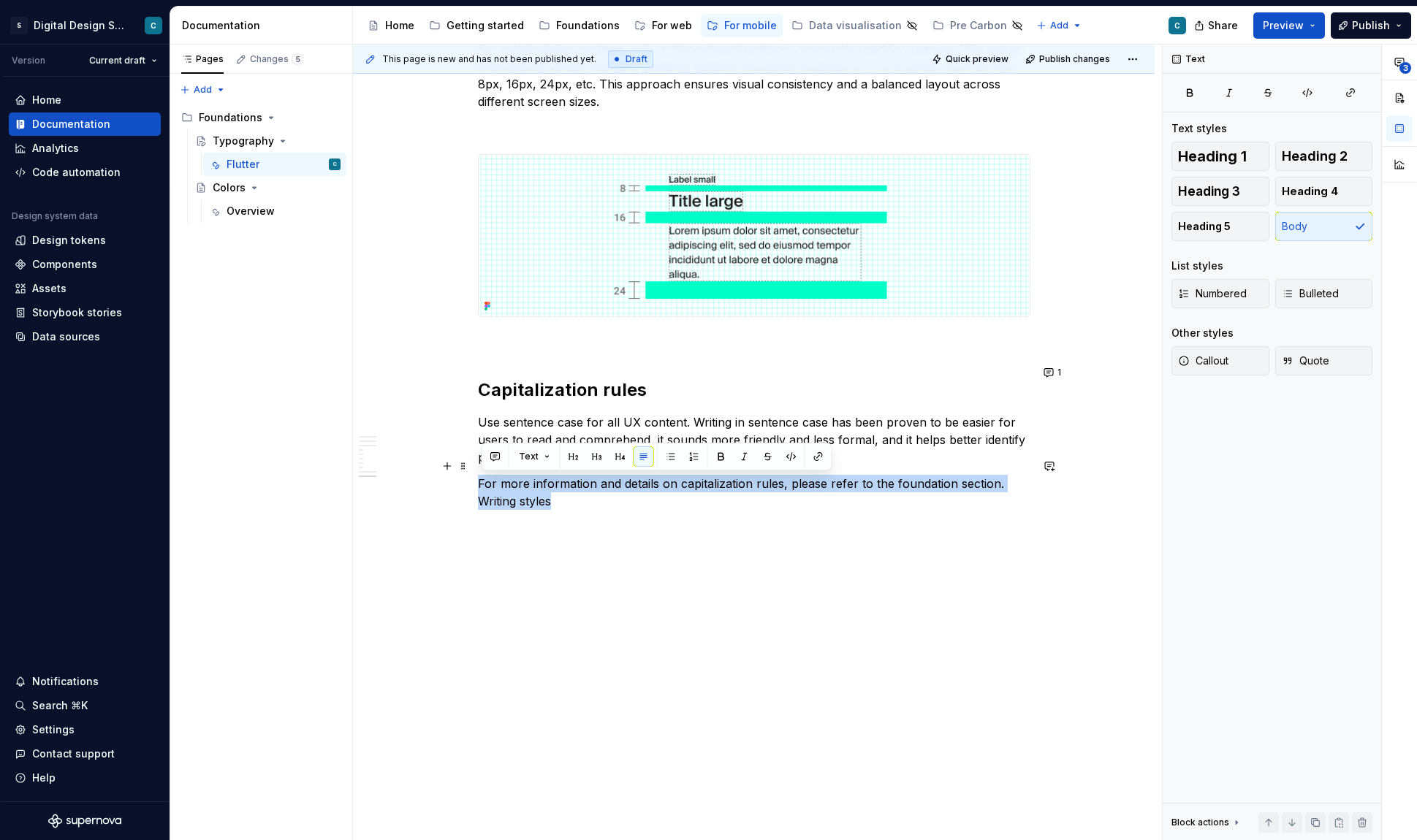
click at [508, 485] on p "For more information and details on capitalization rules, please refer to the f…" at bounding box center [754, 493] width 552 height 35
click at [566, 483] on p "For more information and details on capitalization rules, please refer to the f…" at bounding box center [754, 493] width 552 height 35
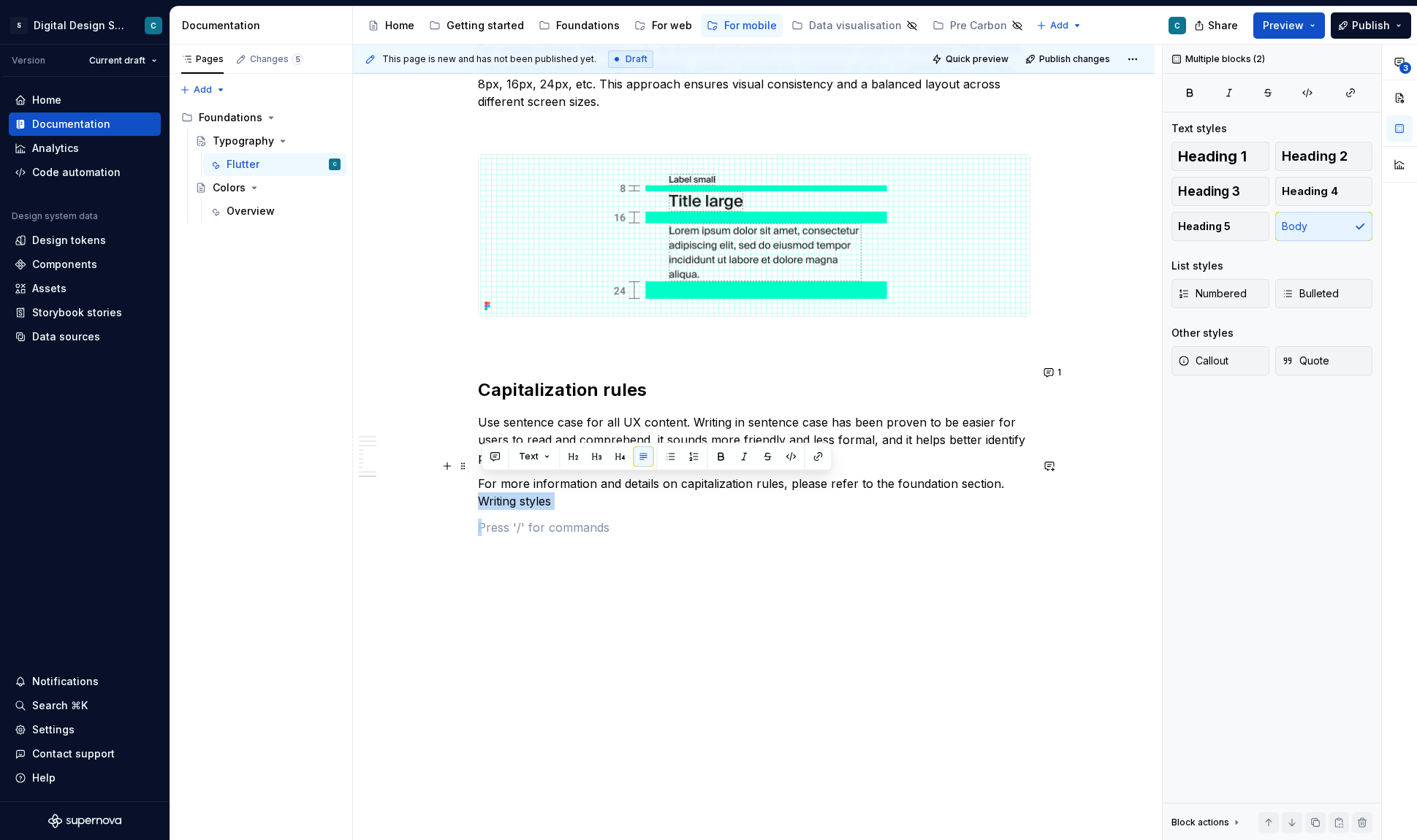
drag, startPoint x: 566, startPoint y: 483, endPoint x: 457, endPoint y: 477, distance: 109.2
click at [816, 456] on button "button" at bounding box center [818, 457] width 21 height 21
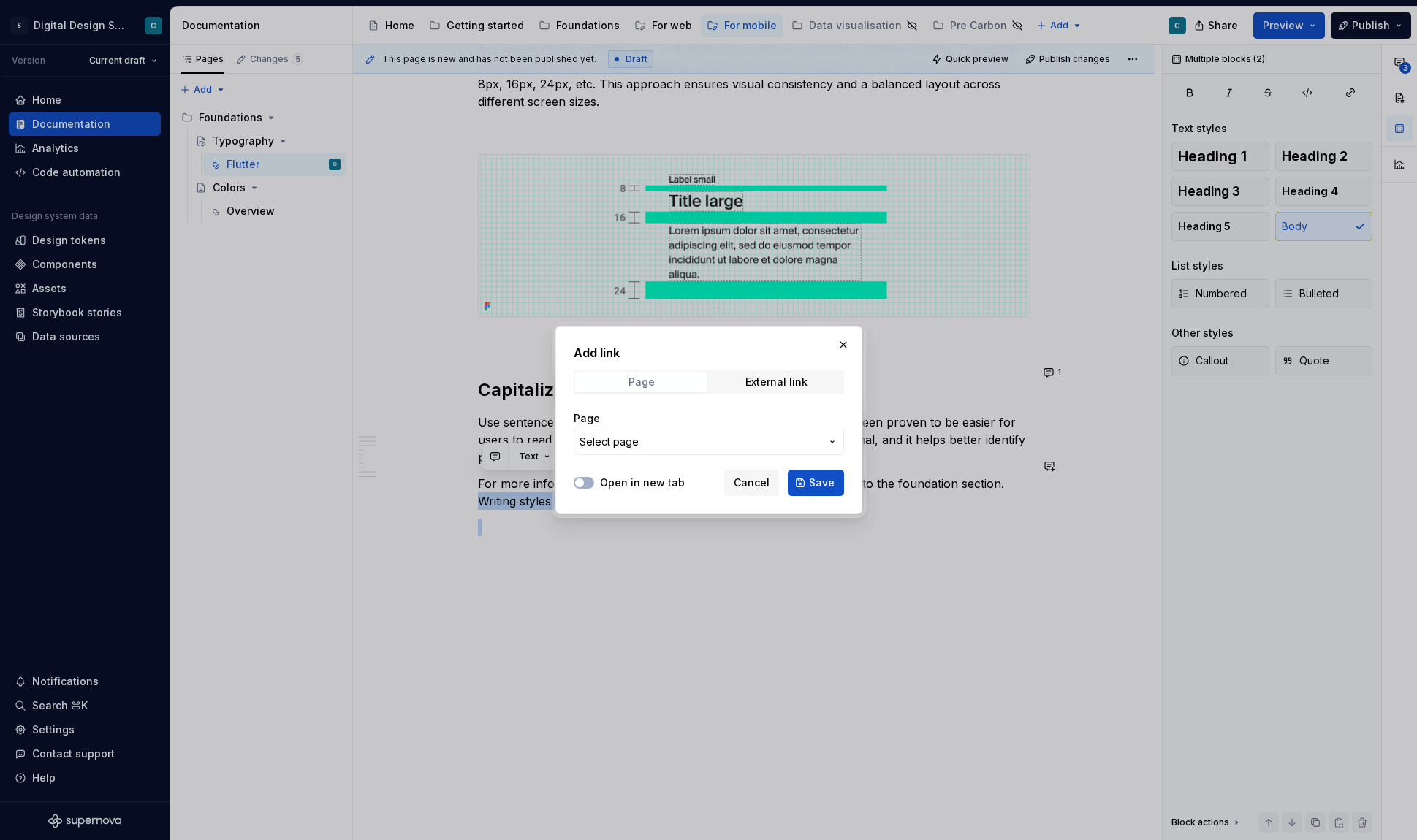
click at [650, 385] on div "Page" at bounding box center [641, 382] width 26 height 12
click at [831, 438] on icon "button" at bounding box center [832, 442] width 12 height 12
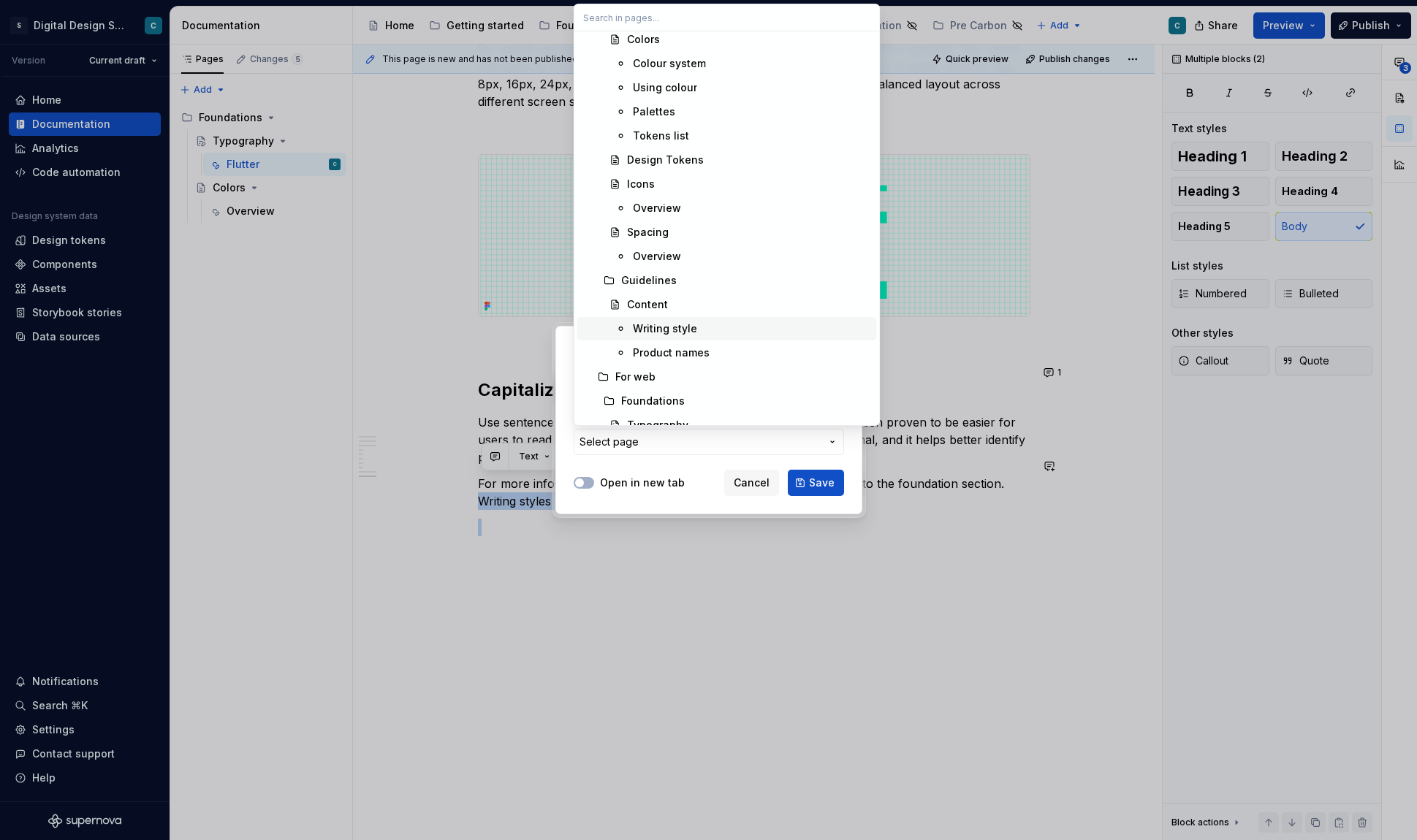
scroll to position [842, 0]
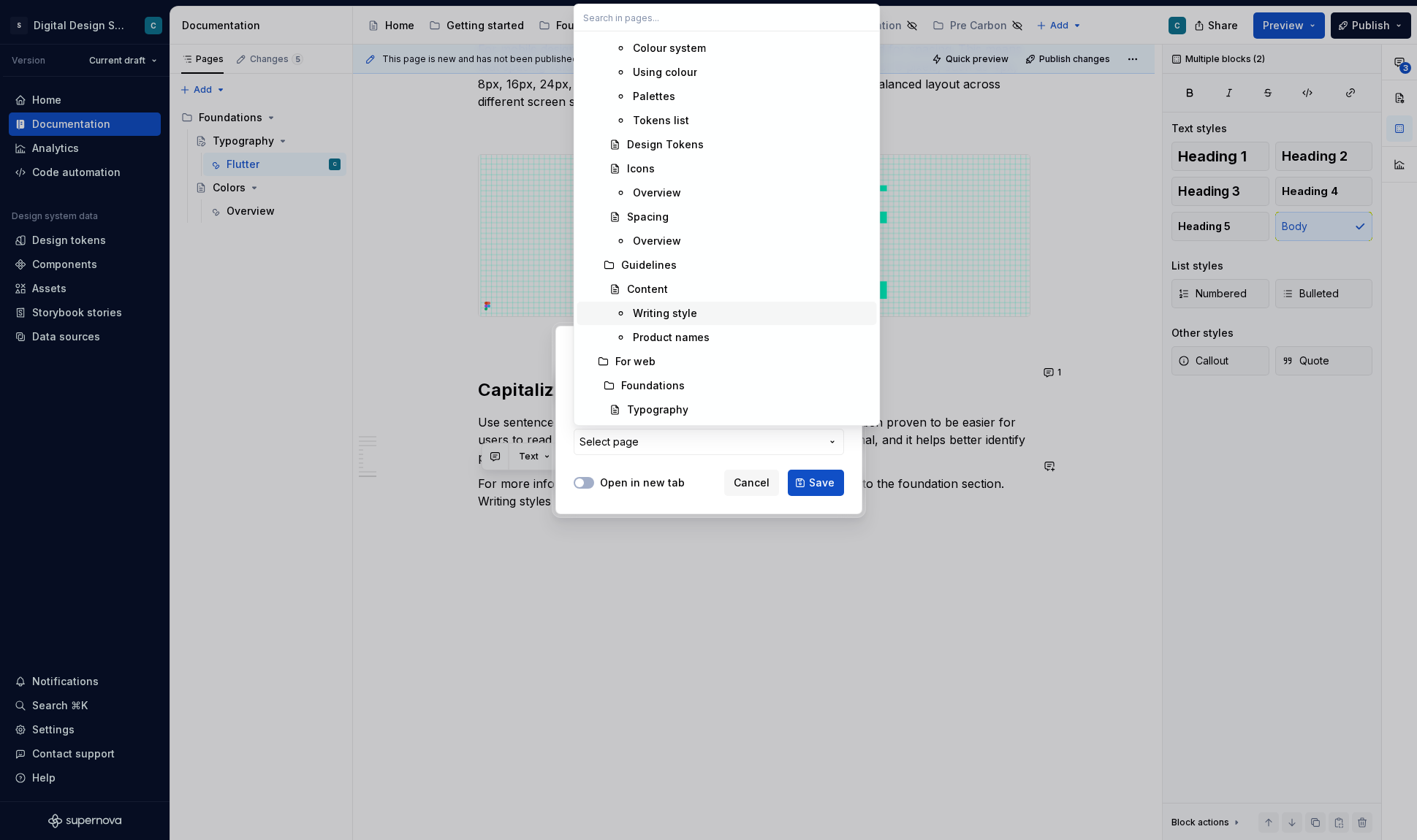
click at [674, 313] on div "Writing style" at bounding box center [665, 313] width 65 height 14
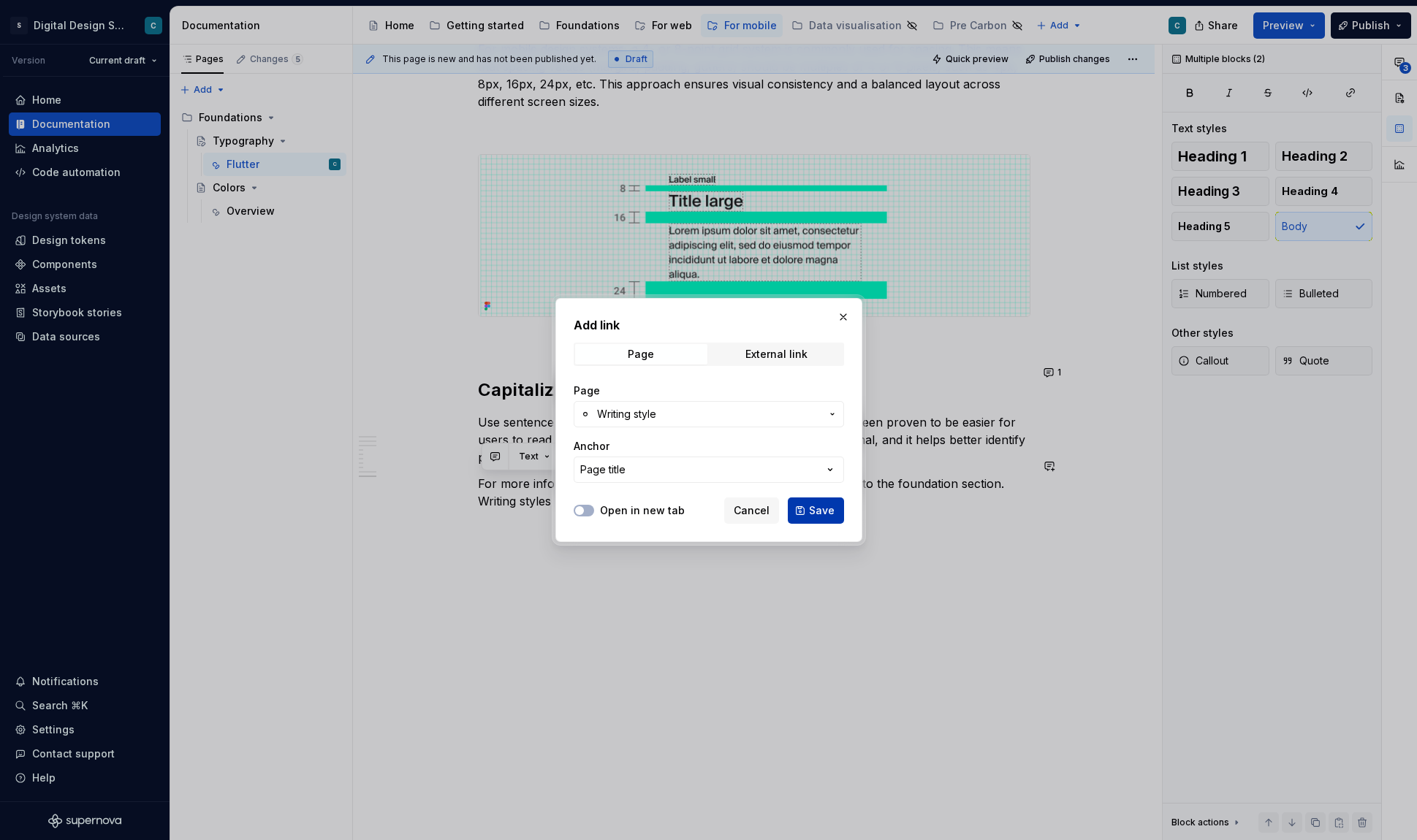
click at [822, 514] on span "Save" at bounding box center [822, 511] width 26 height 14
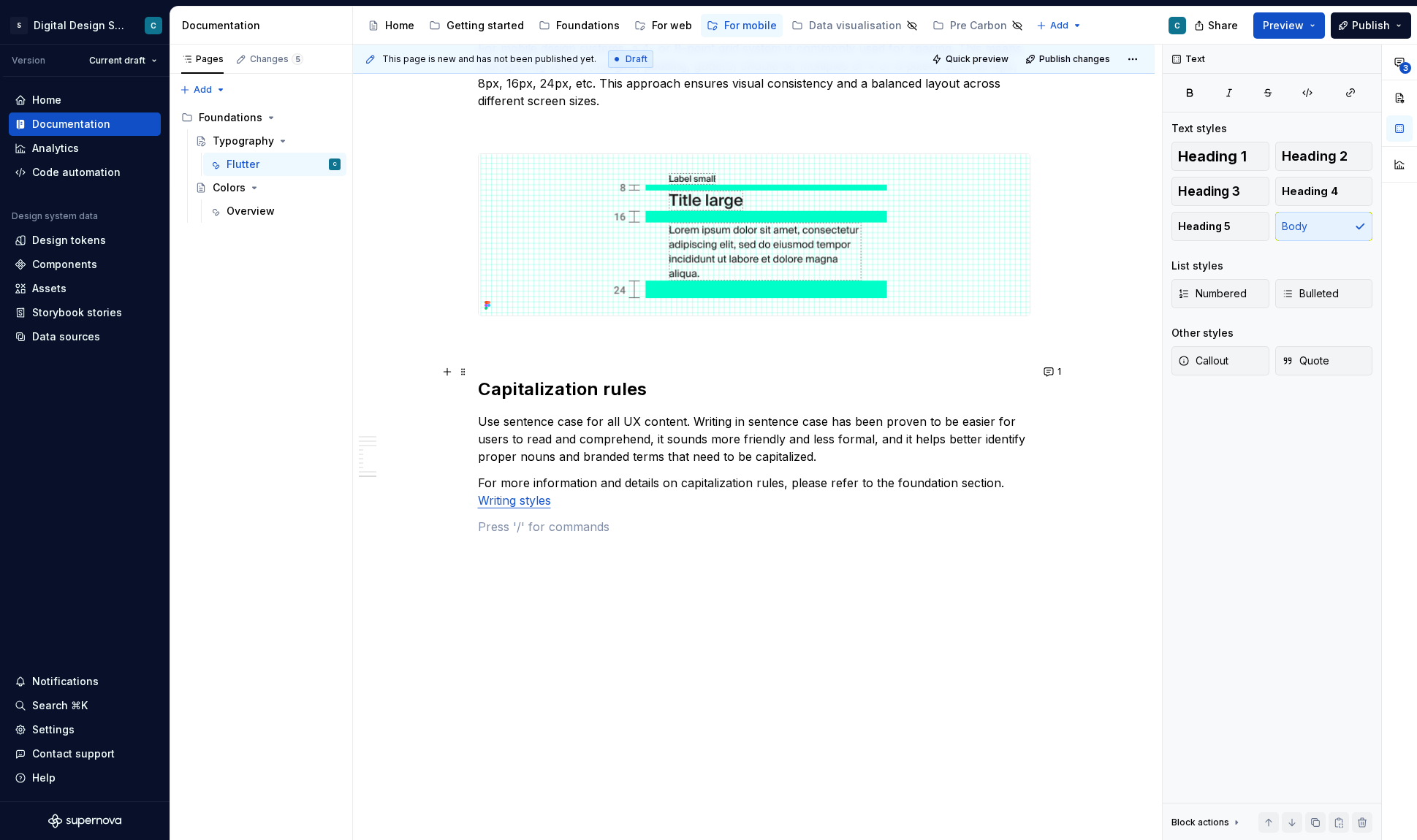
scroll to position [2869, 0]
click at [1312, 29] on button "Preview" at bounding box center [1289, 26] width 72 height 26
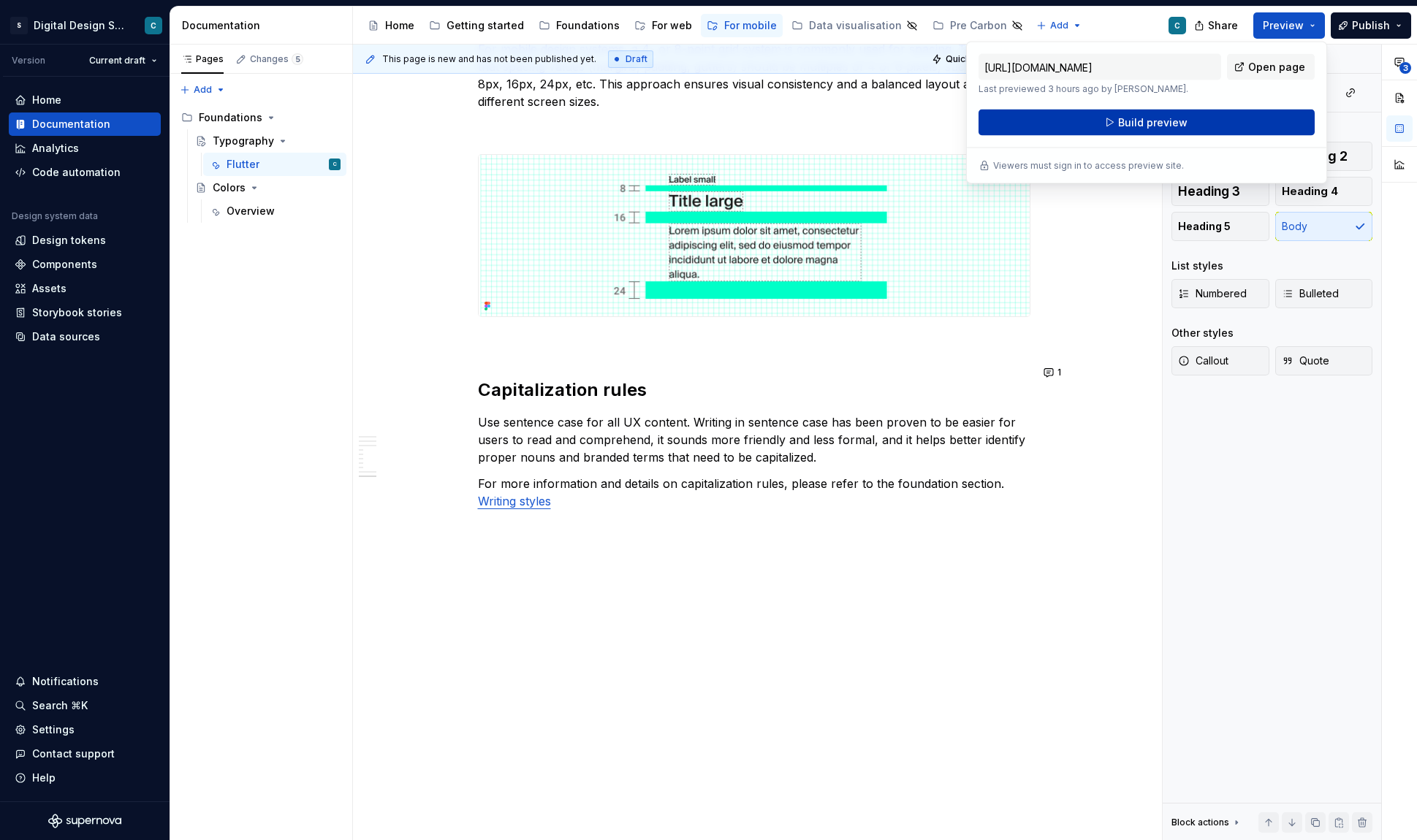
click at [1211, 119] on button "Build preview" at bounding box center [1147, 123] width 336 height 26
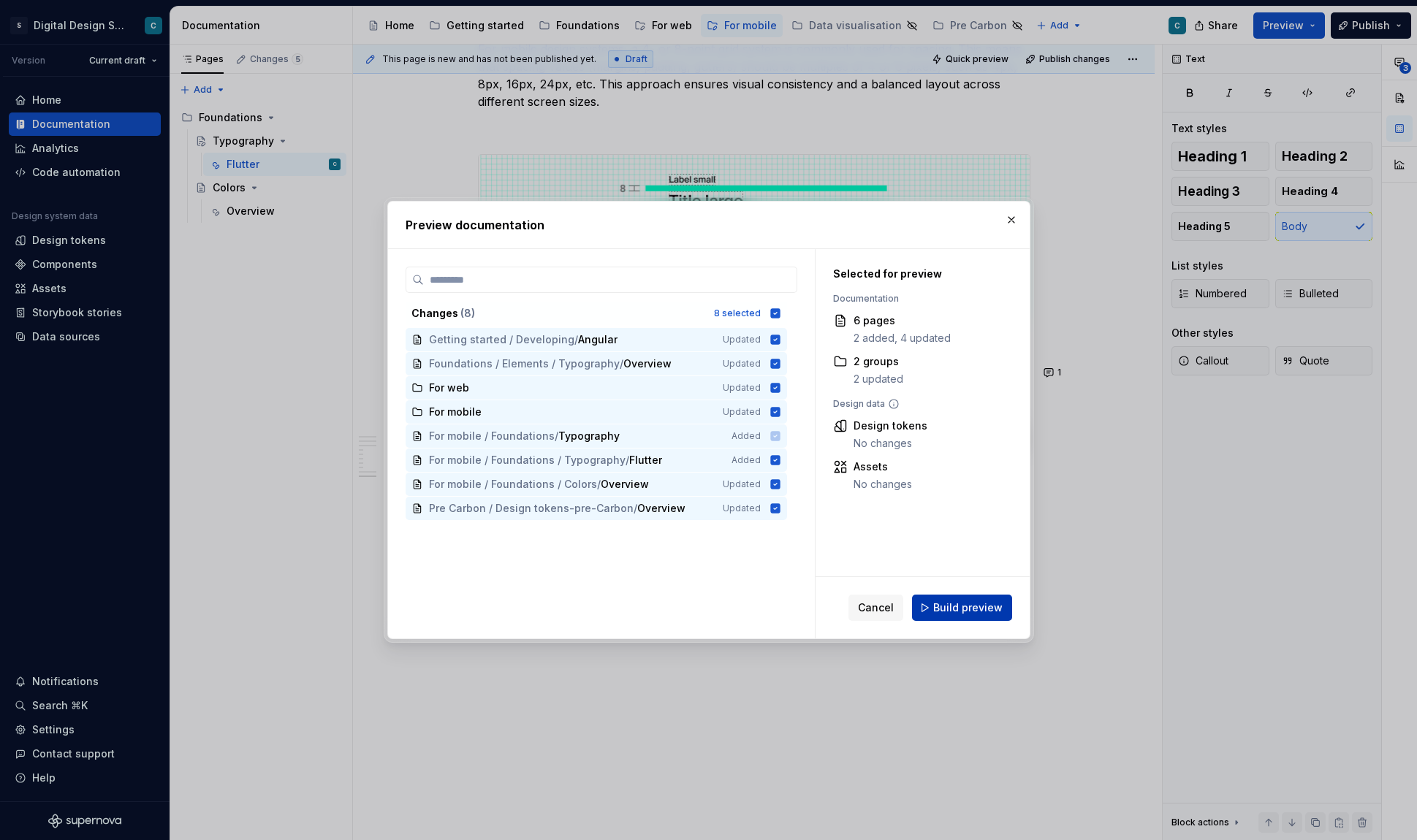
click at [950, 606] on span "Build preview" at bounding box center [968, 608] width 69 height 14
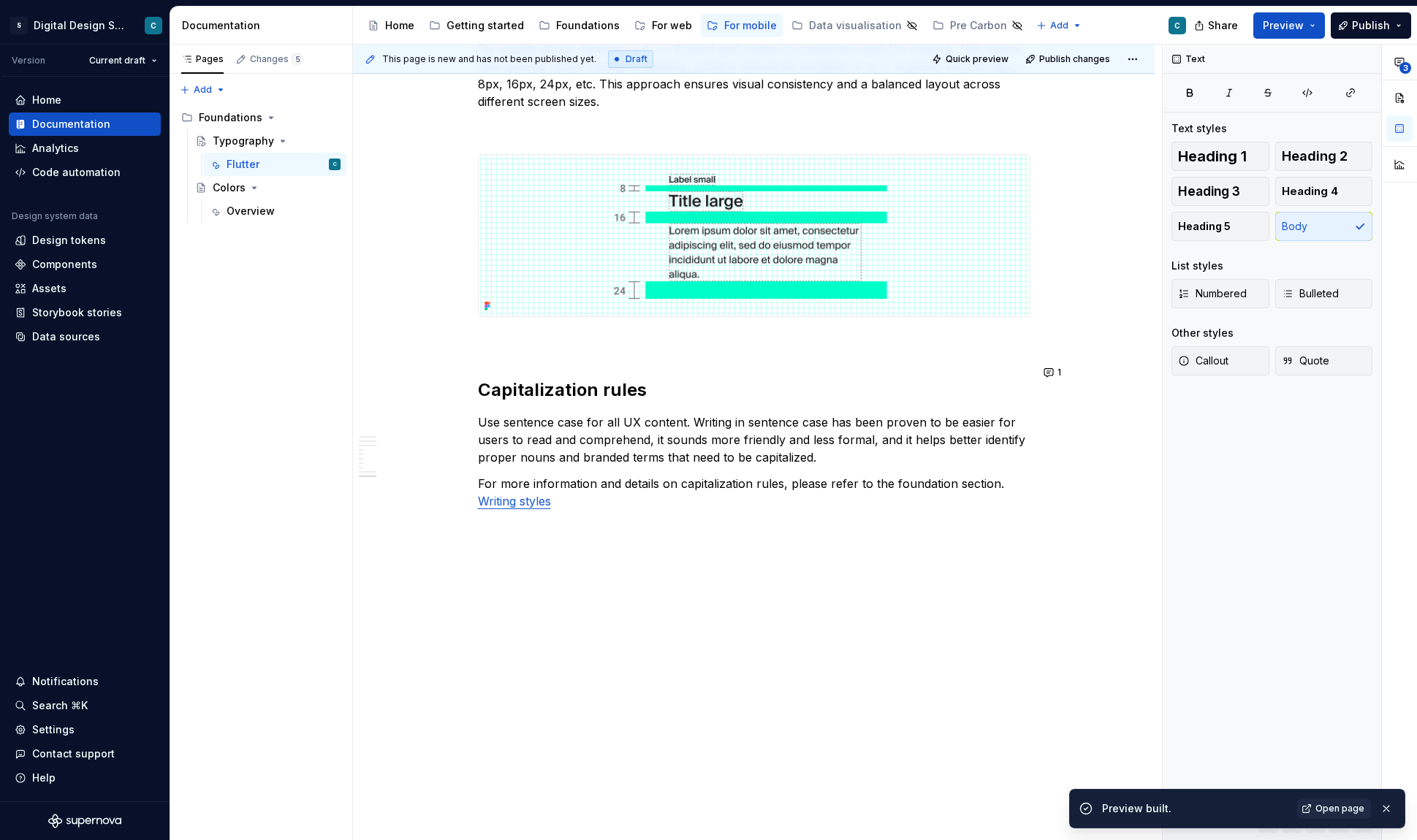
type textarea "*"
click at [1333, 804] on span "Open page" at bounding box center [1339, 809] width 49 height 12
